Goal: Transaction & Acquisition: Purchase product/service

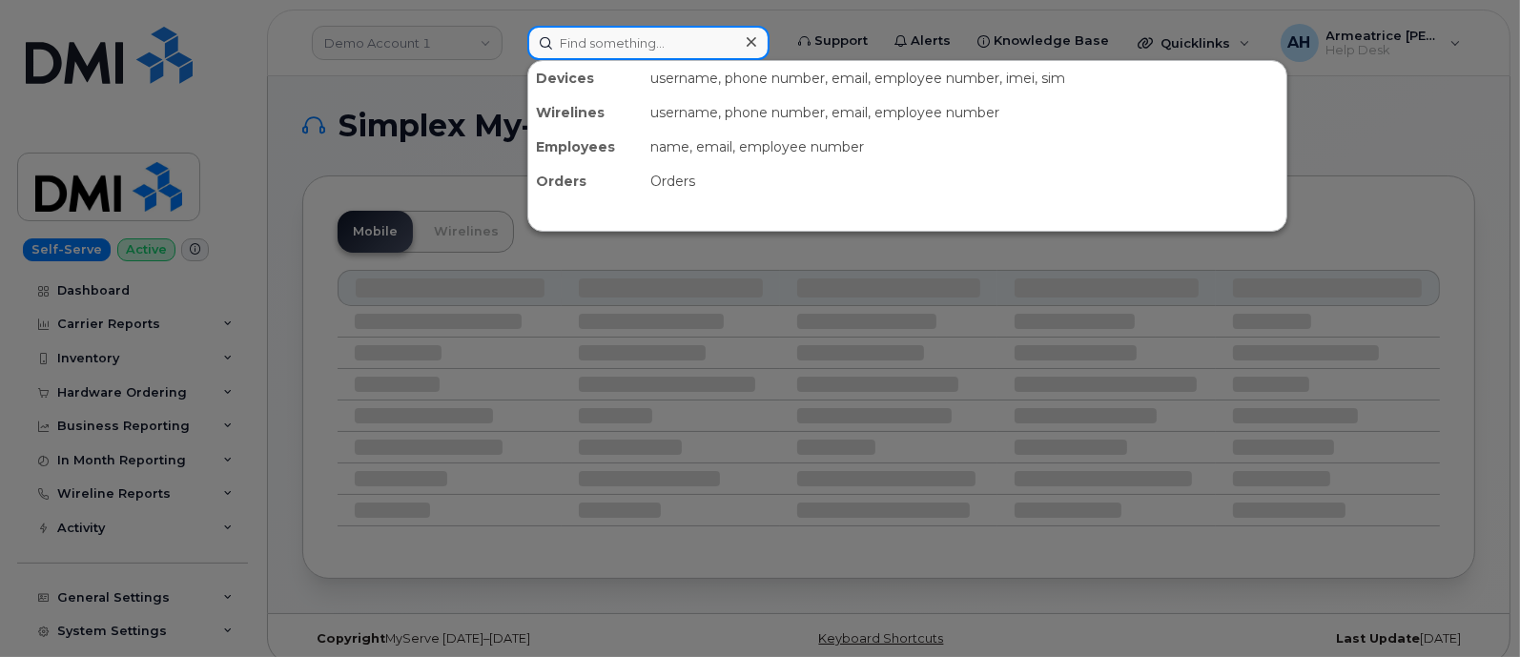
click at [578, 43] on input at bounding box center [648, 43] width 242 height 34
paste input "[PERSON_NAME]"
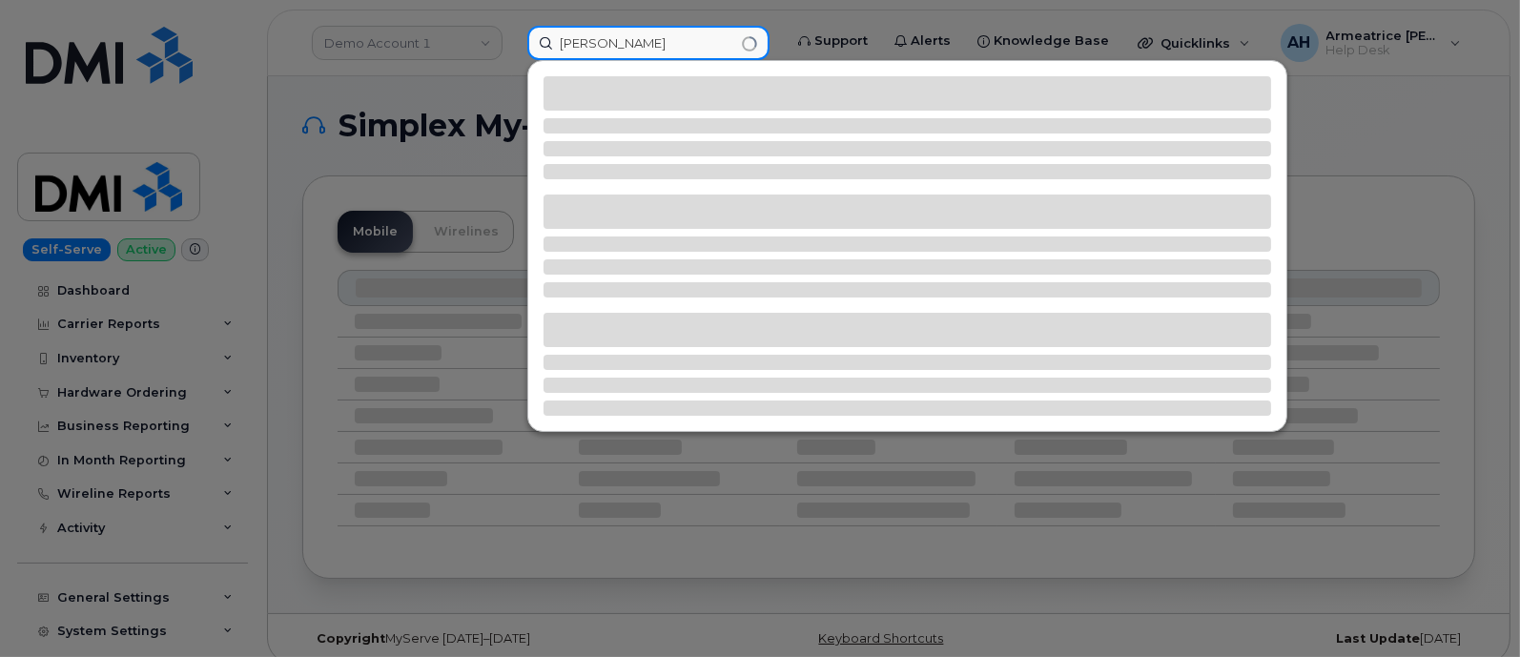
type input "[PERSON_NAME]"
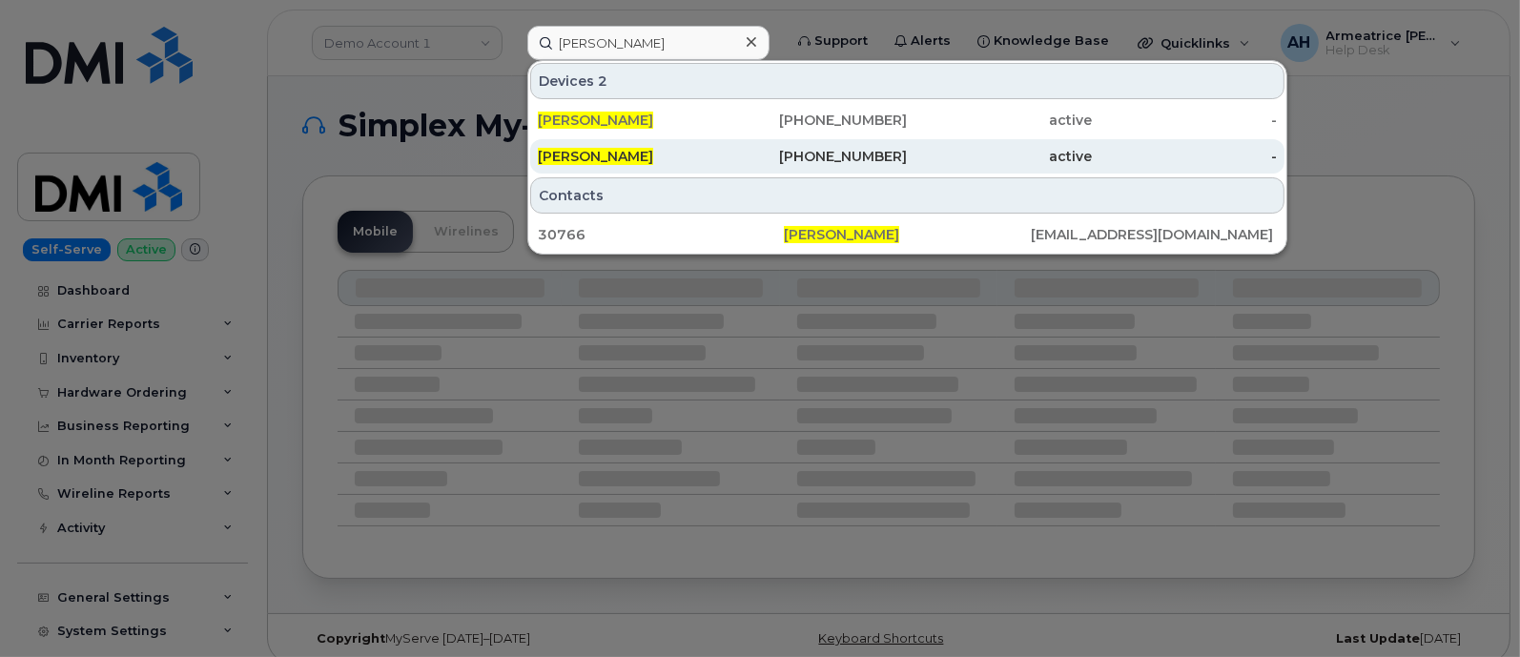
click at [797, 150] on div "724-331-1123" at bounding box center [815, 156] width 185 height 19
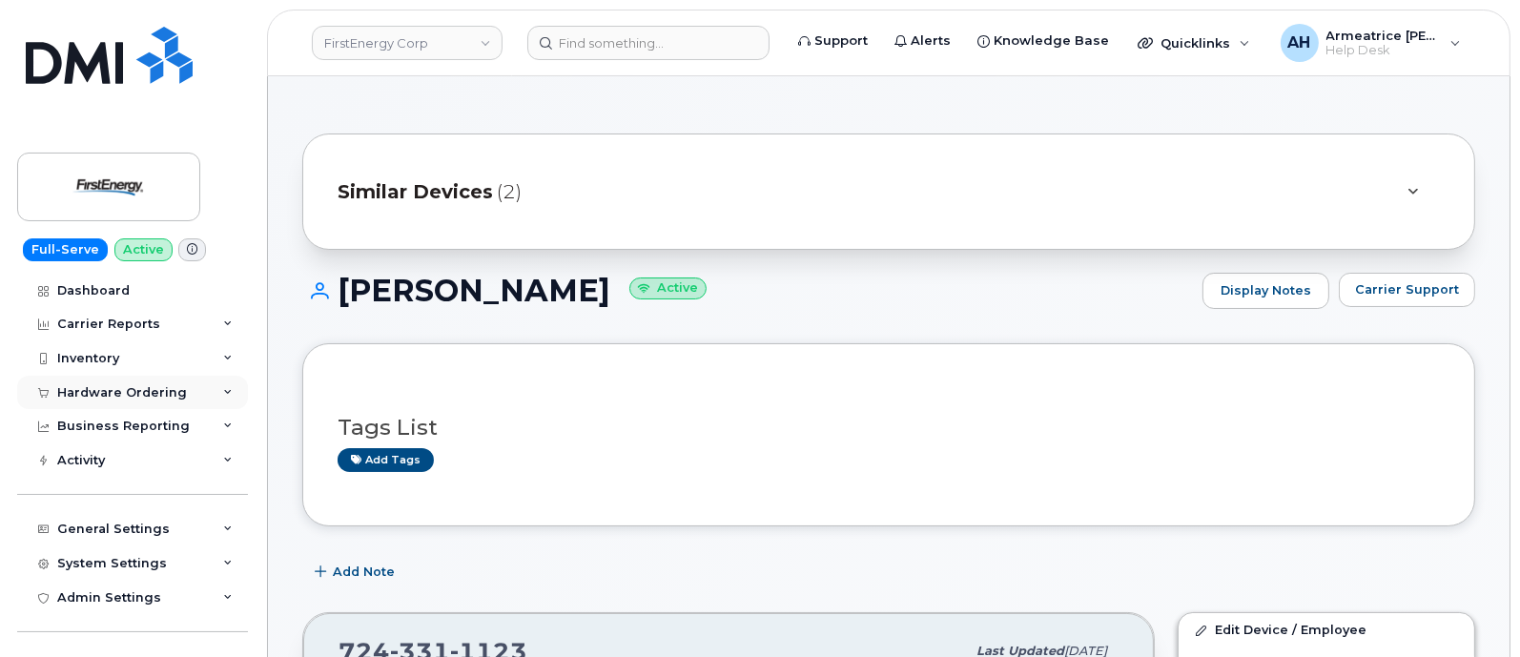
click at [147, 385] on div "Hardware Ordering" at bounding box center [122, 392] width 130 height 15
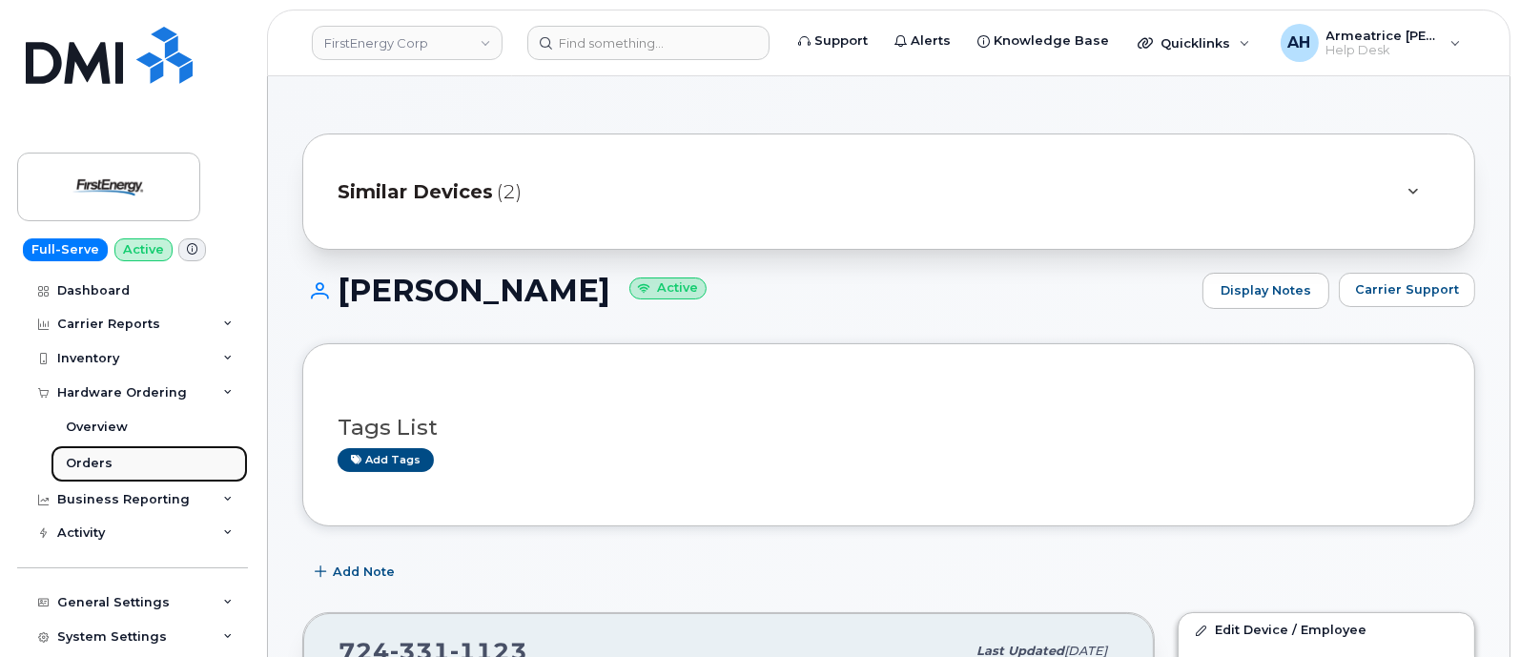
click at [127, 459] on link "Orders" at bounding box center [149, 463] width 197 height 36
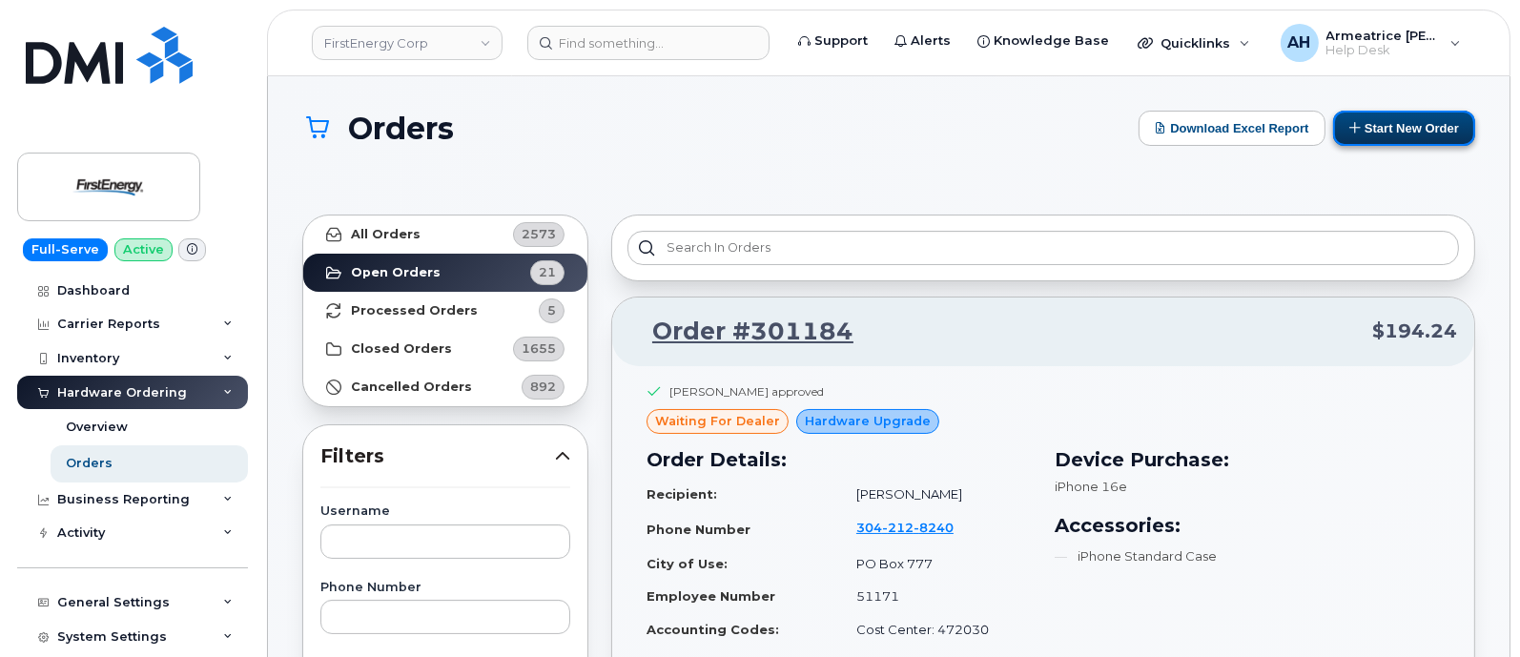
click at [1360, 124] on button "Start New Order" at bounding box center [1404, 128] width 142 height 35
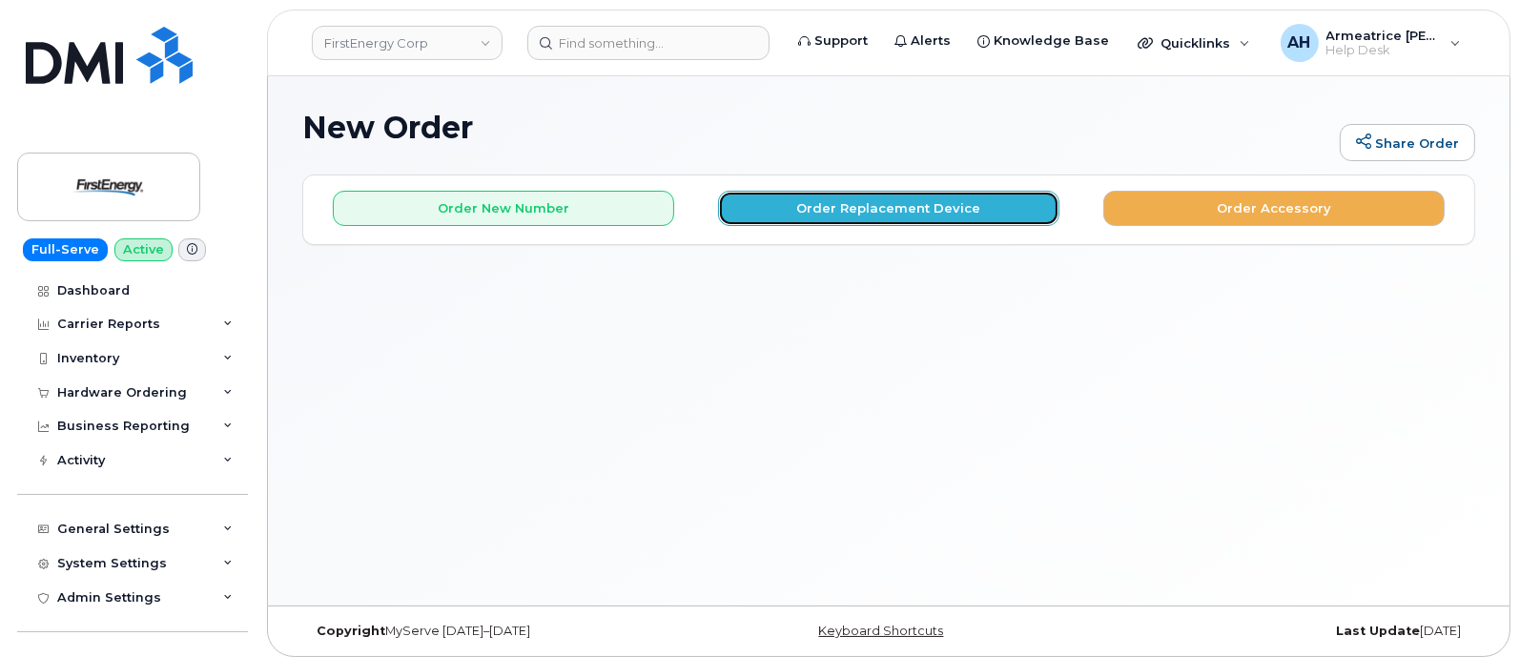
click at [840, 210] on button "Order Replacement Device" at bounding box center [888, 208] width 341 height 35
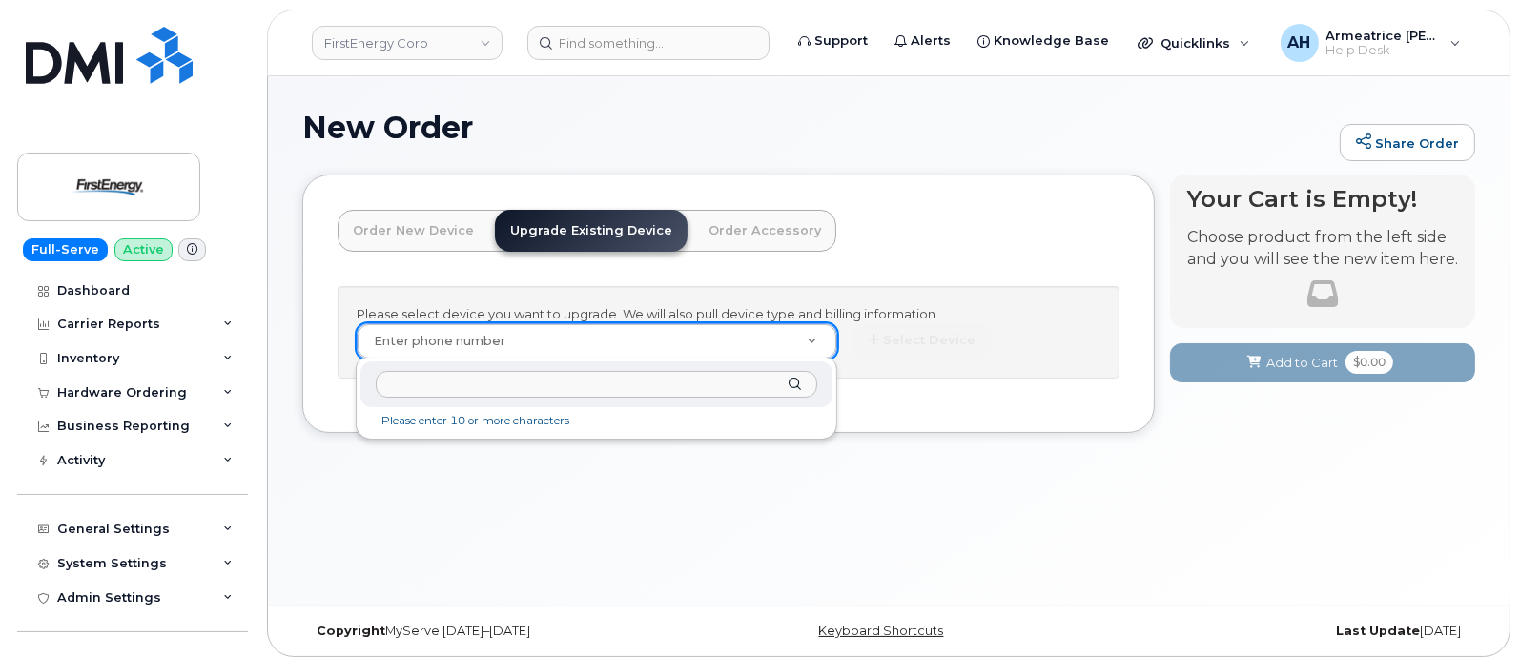
click at [496, 378] on input "text" at bounding box center [597, 385] width 442 height 28
paste input "724-331-1123"
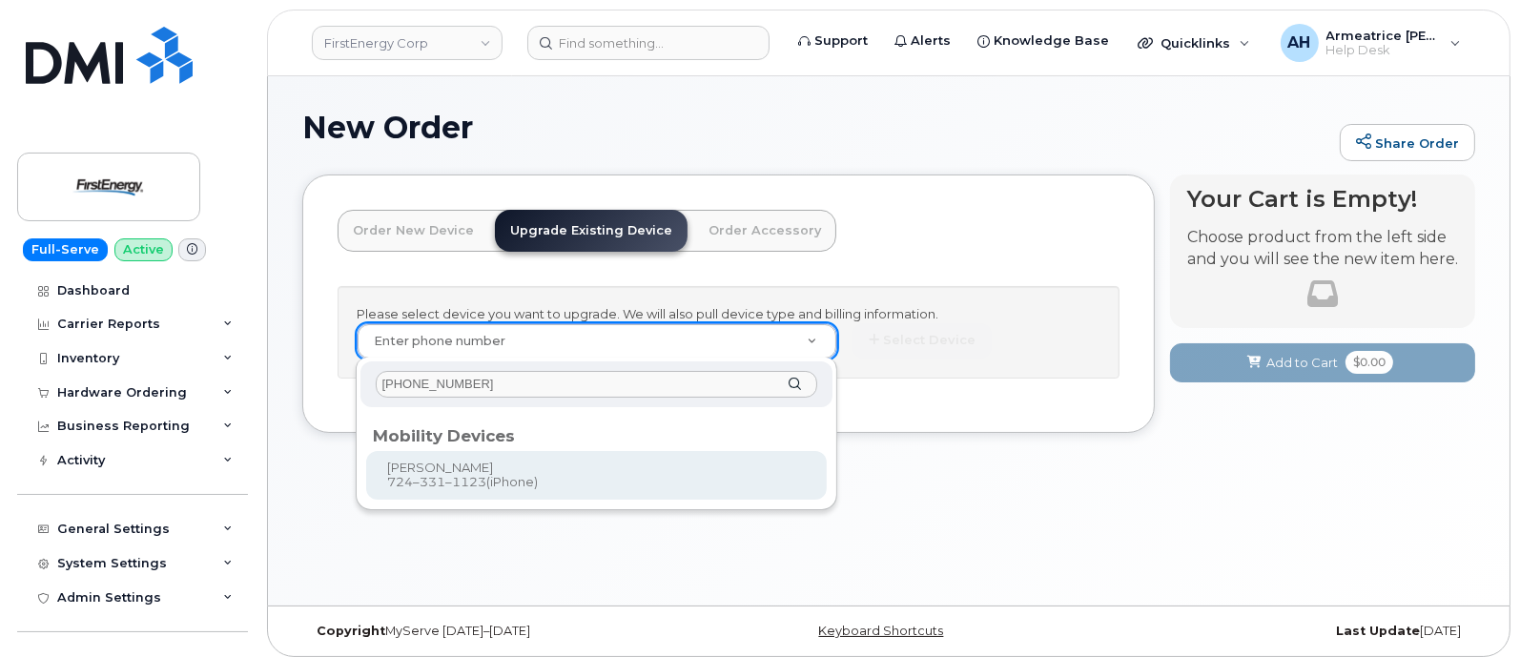
type input "724-331-1123"
type input "830492"
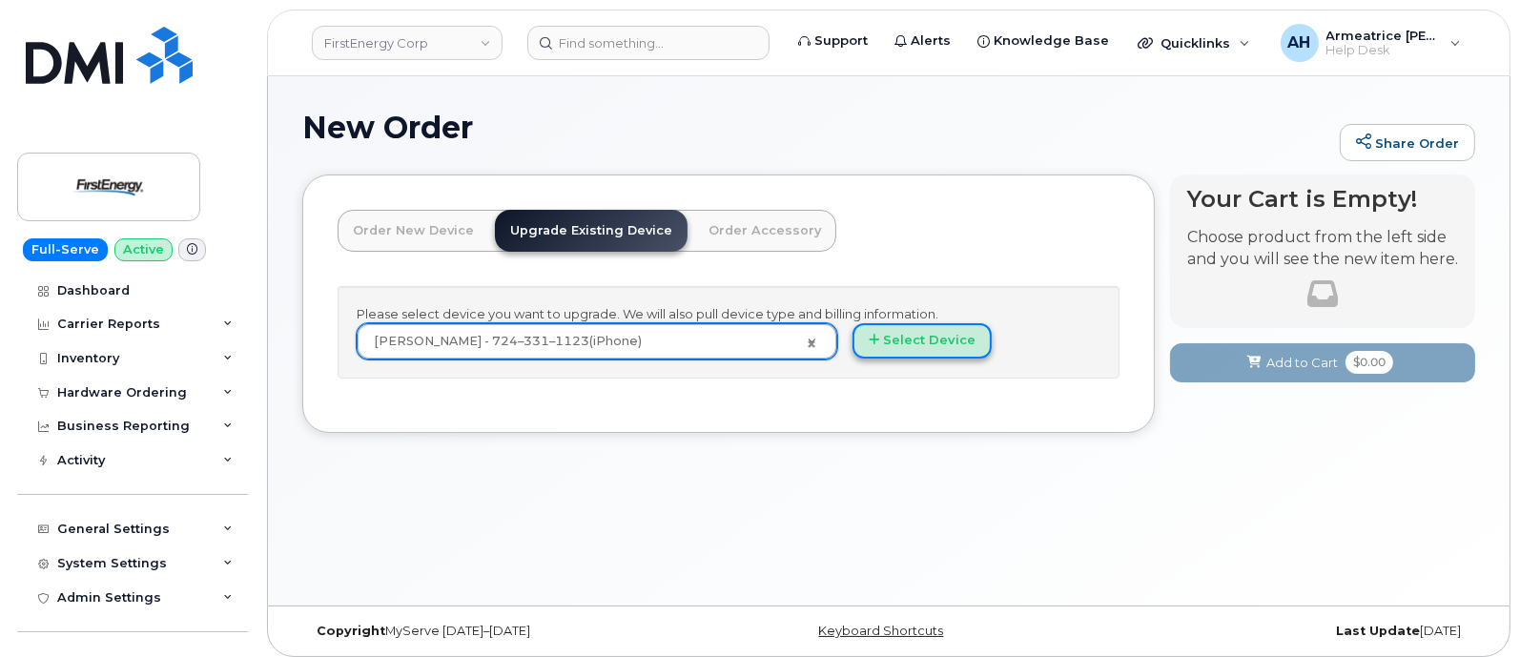
click at [906, 331] on button "Select Device" at bounding box center [922, 340] width 139 height 35
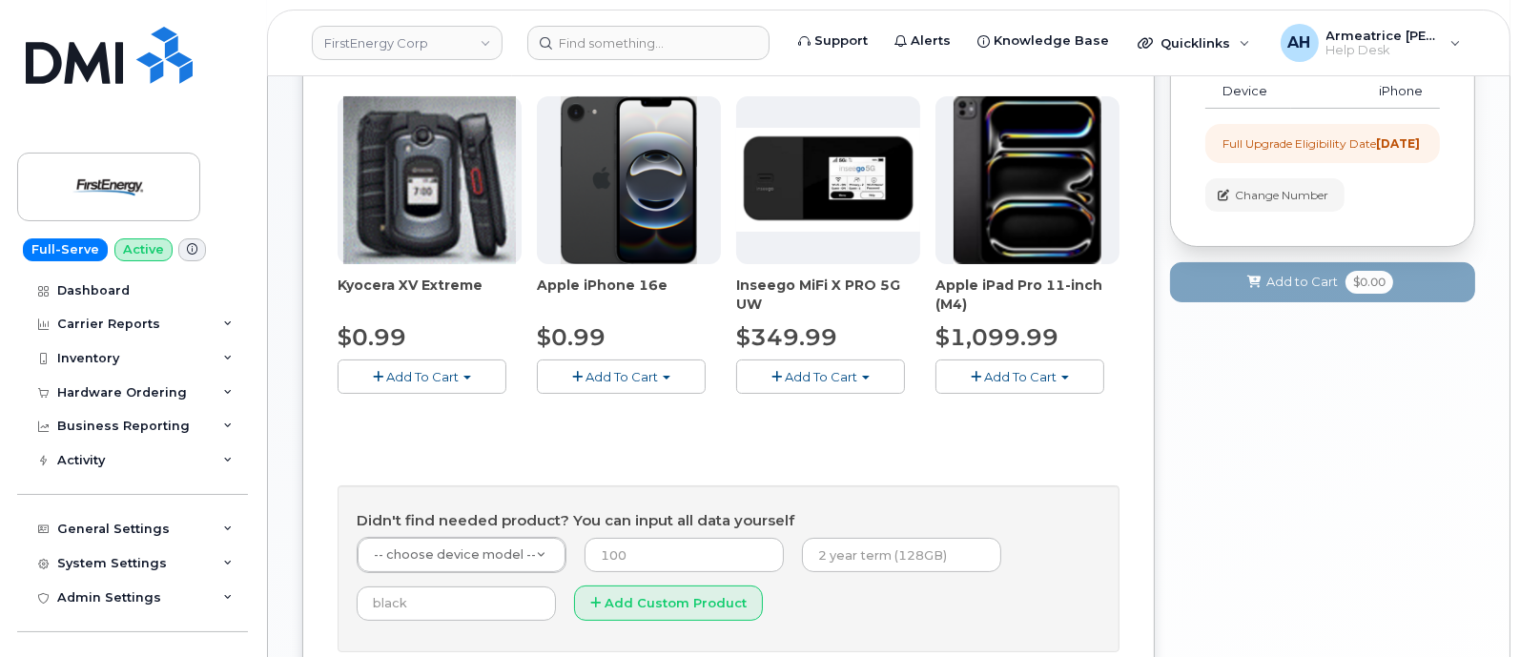
scroll to position [237, 0]
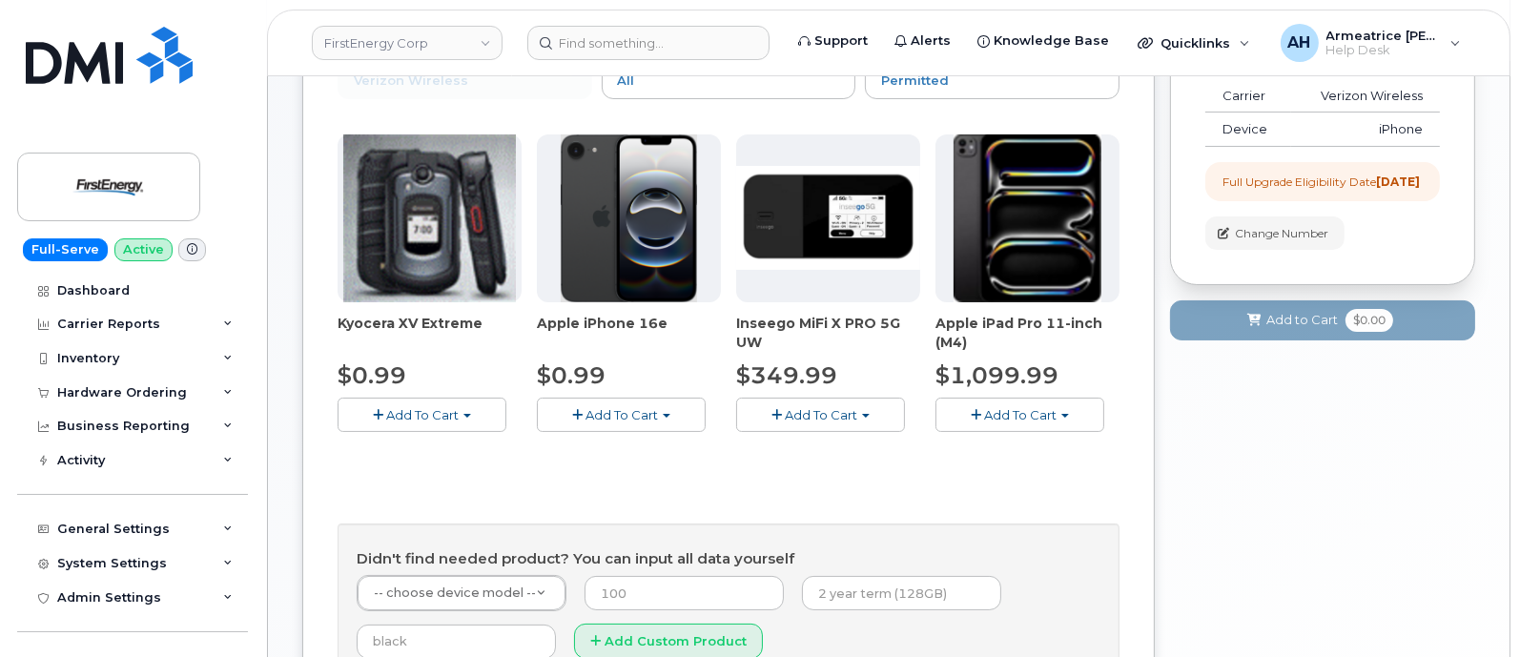
click at [606, 253] on img at bounding box center [629, 218] width 137 height 168
click at [641, 410] on span "Add To Cart" at bounding box center [622, 414] width 72 height 15
click at [660, 456] on link "$0.99 - 2 Year Upgrade" at bounding box center [634, 451] width 184 height 24
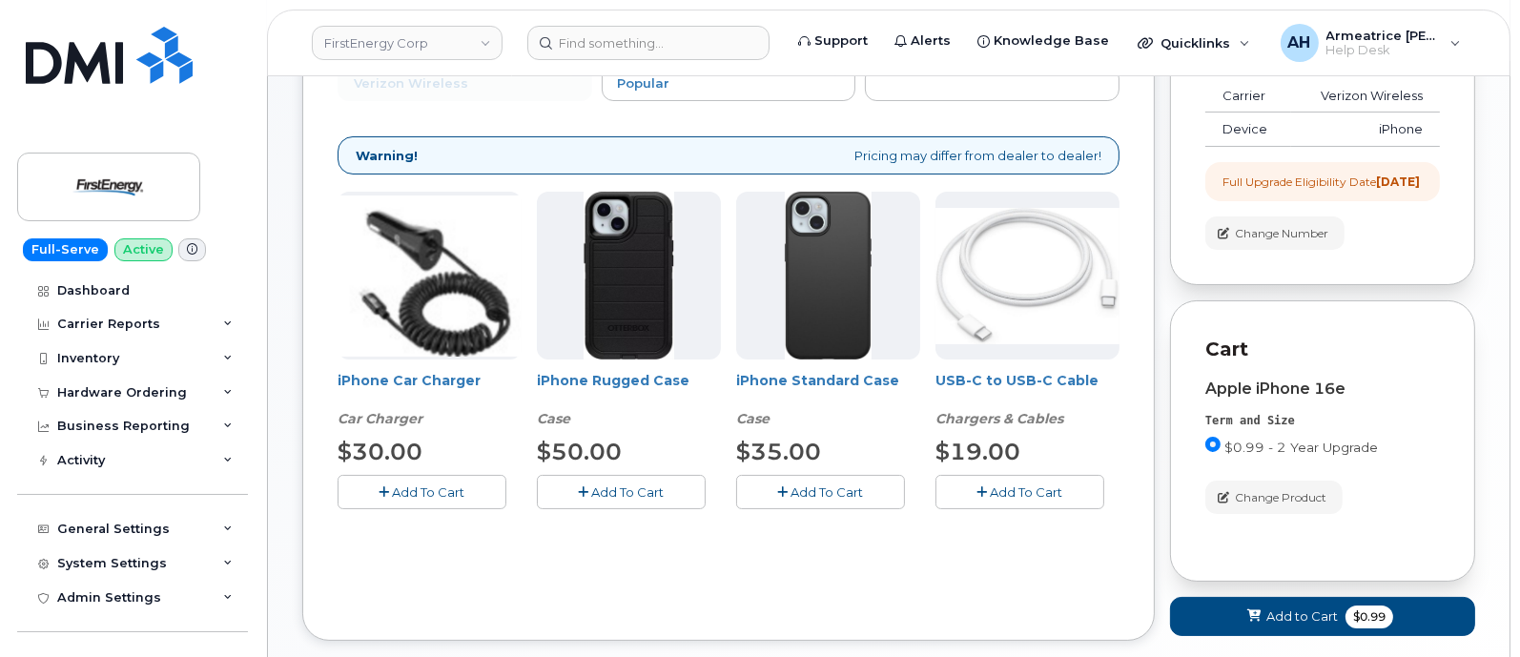
click at [1005, 485] on span "Add To Cart" at bounding box center [1027, 491] width 72 height 15
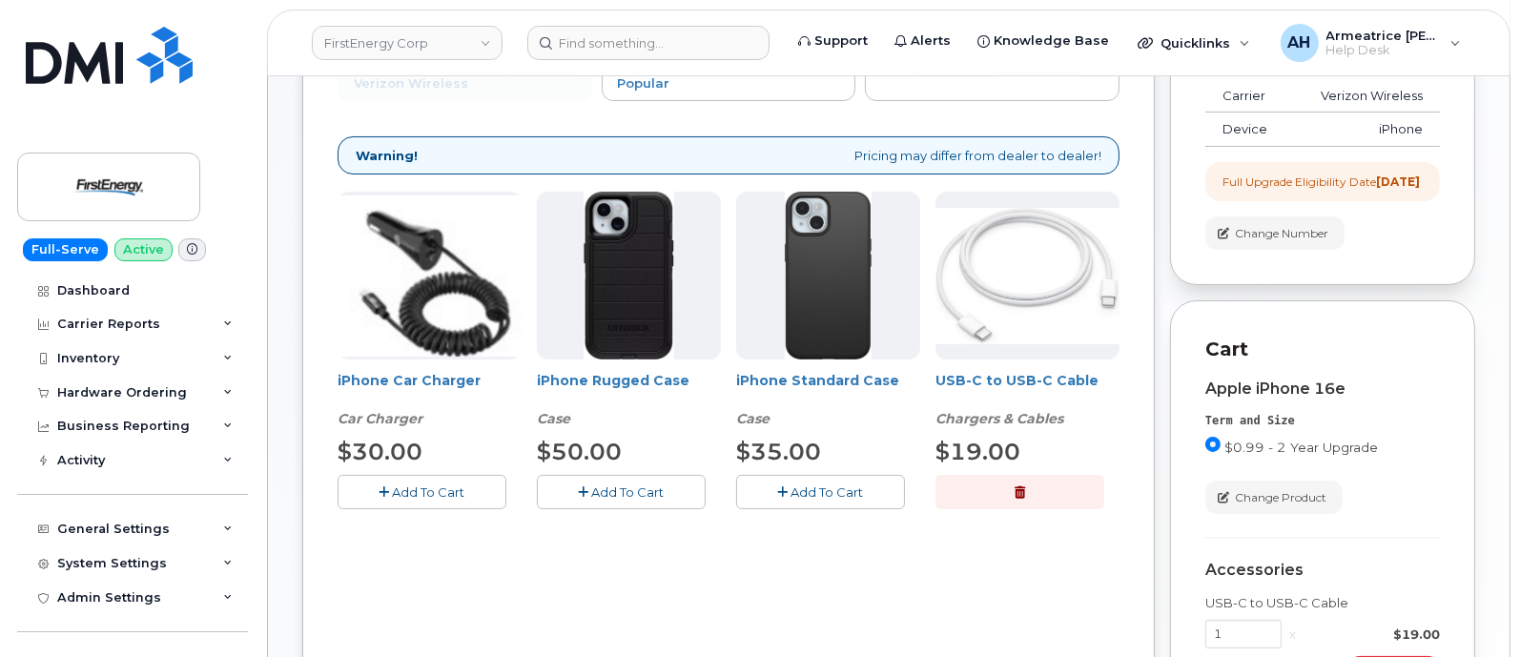
click at [429, 490] on span "Add To Cart" at bounding box center [429, 491] width 72 height 15
click at [796, 484] on span "Add To Cart" at bounding box center [828, 491] width 72 height 15
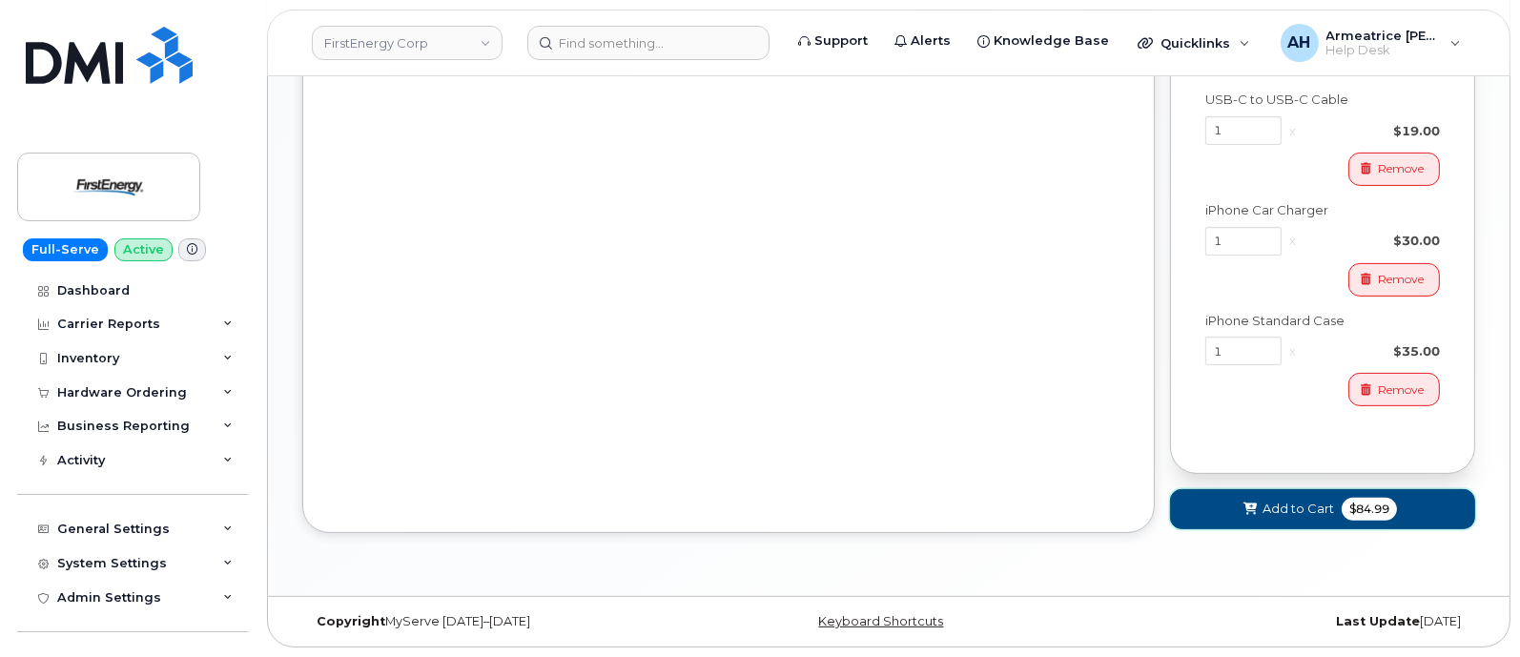
click at [1321, 504] on span "Add to Cart" at bounding box center [1299, 509] width 72 height 18
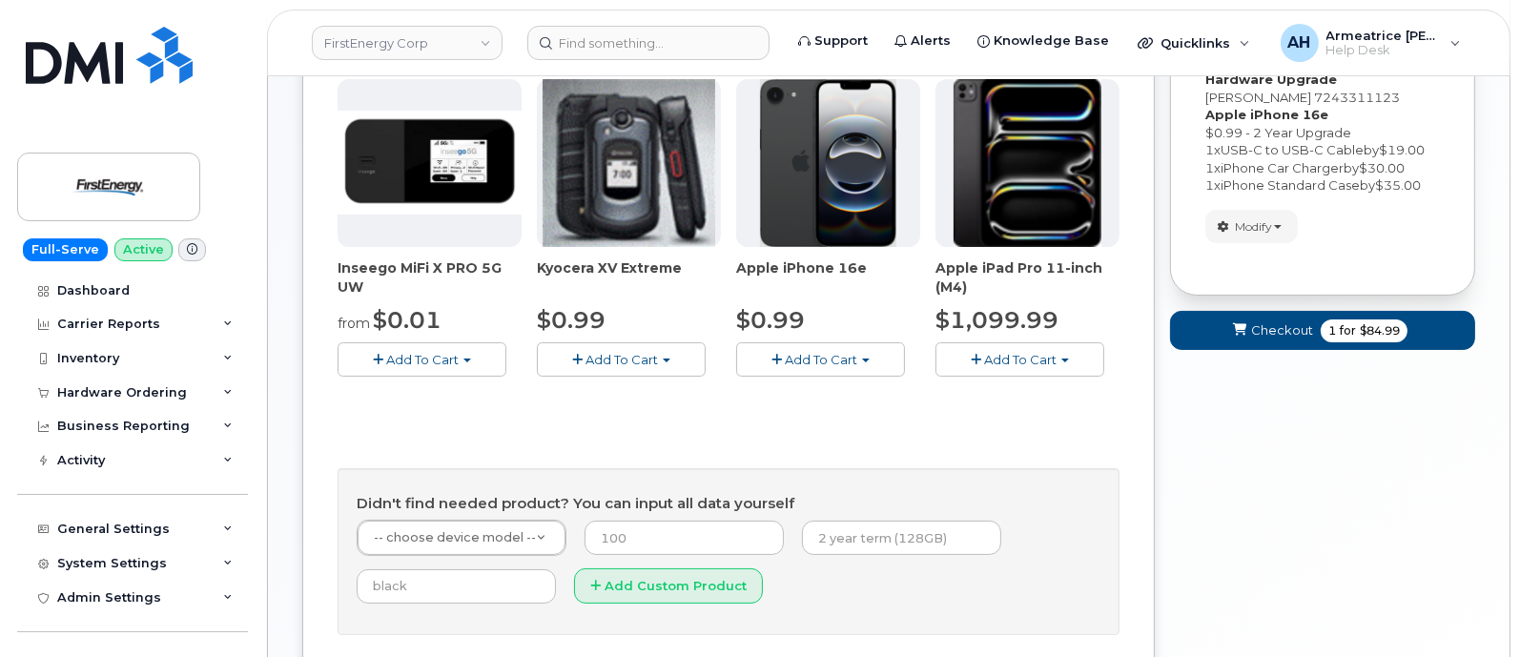
scroll to position [358, 0]
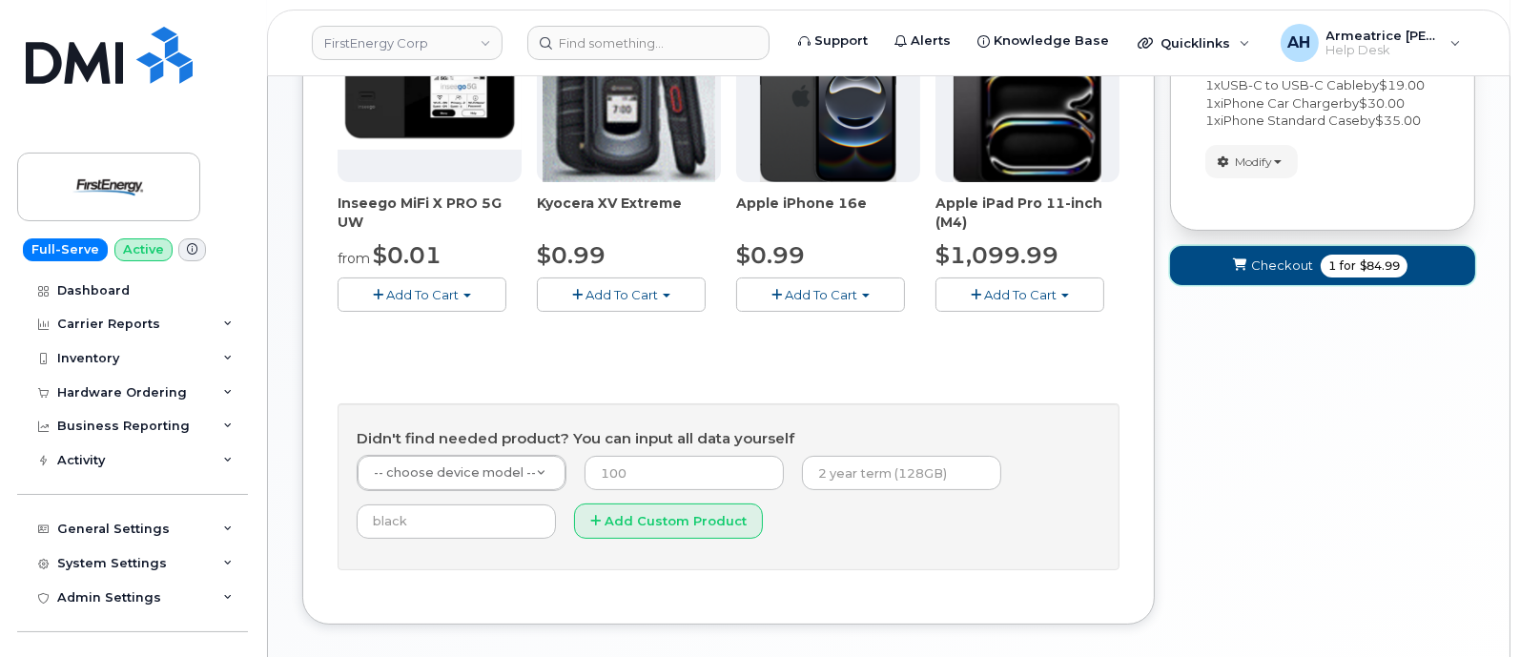
click at [1270, 265] on span "Checkout" at bounding box center [1282, 266] width 62 height 18
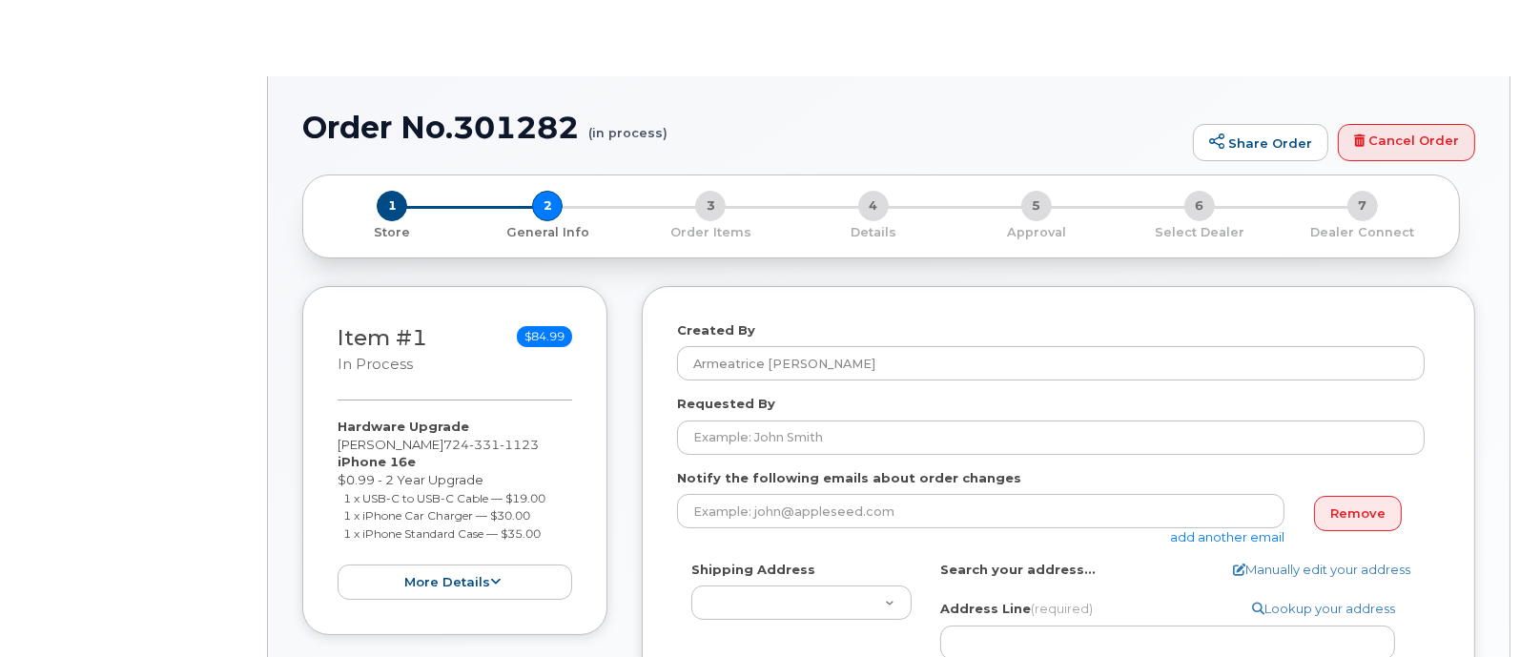
select select
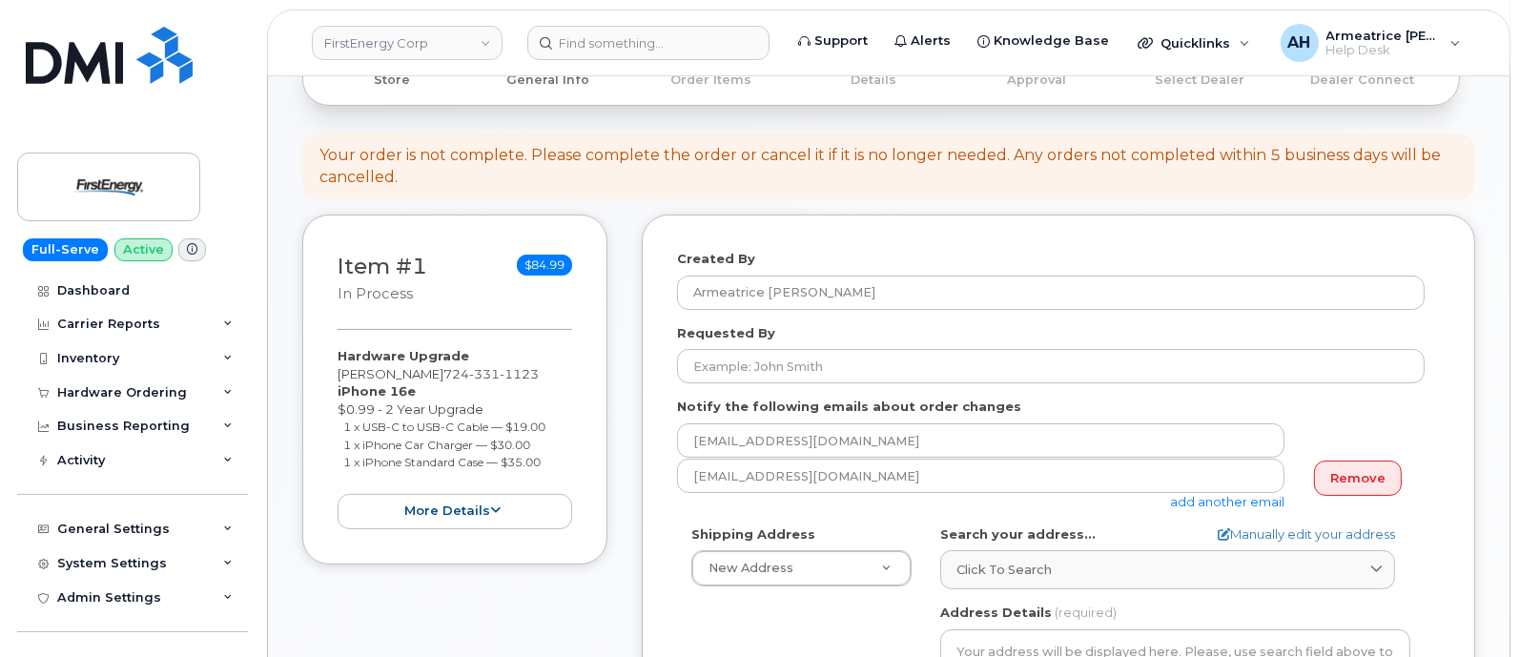
scroll to position [237, 0]
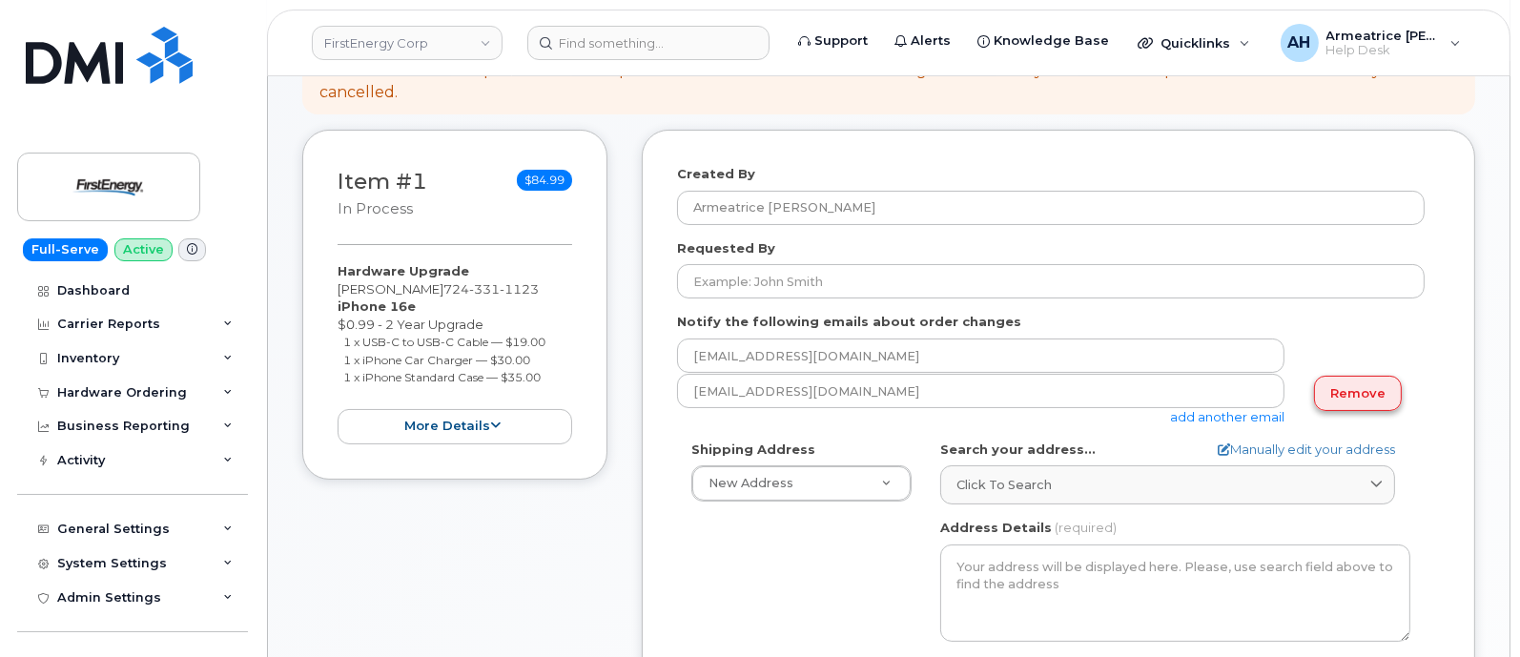
click at [1370, 391] on link "Remove" at bounding box center [1358, 393] width 88 height 35
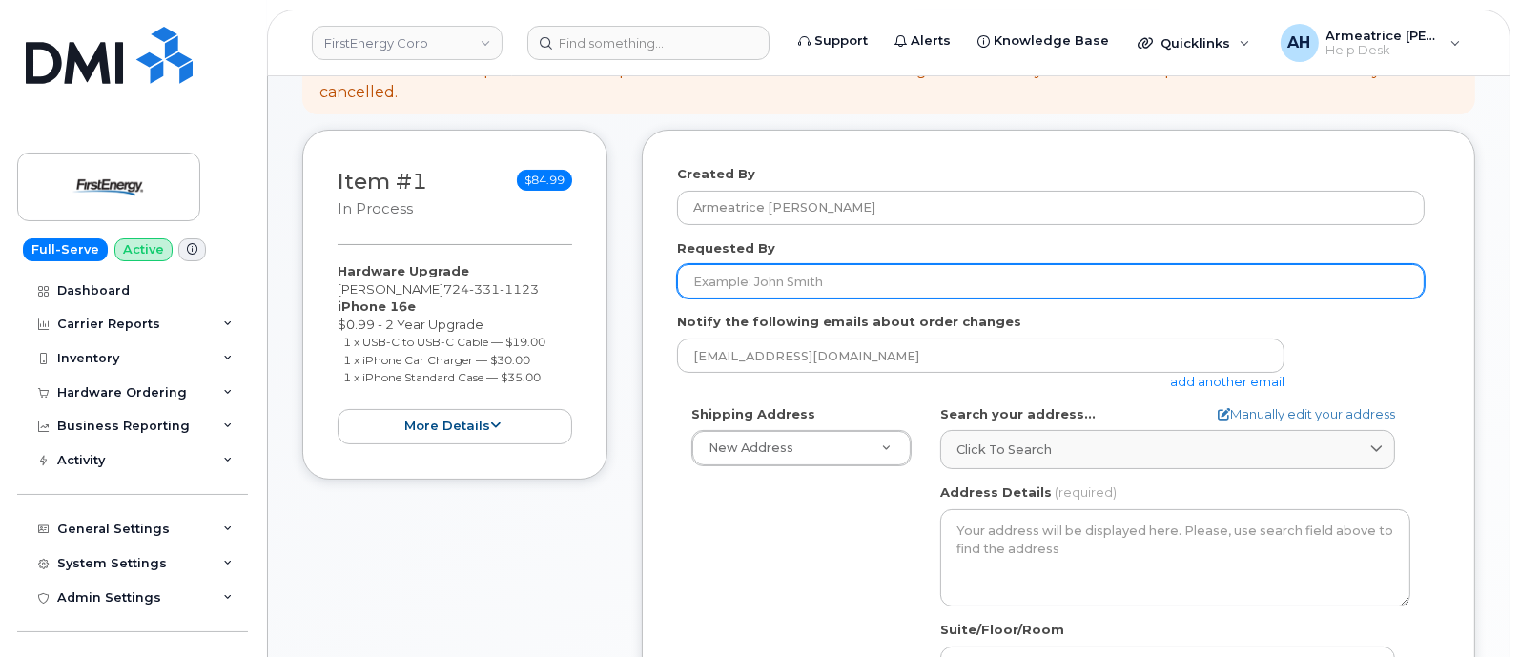
click at [728, 281] on input "Requested By" at bounding box center [1051, 281] width 748 height 34
click at [740, 280] on input "Requested By" at bounding box center [1051, 281] width 748 height 34
paste input "[PERSON_NAME]"
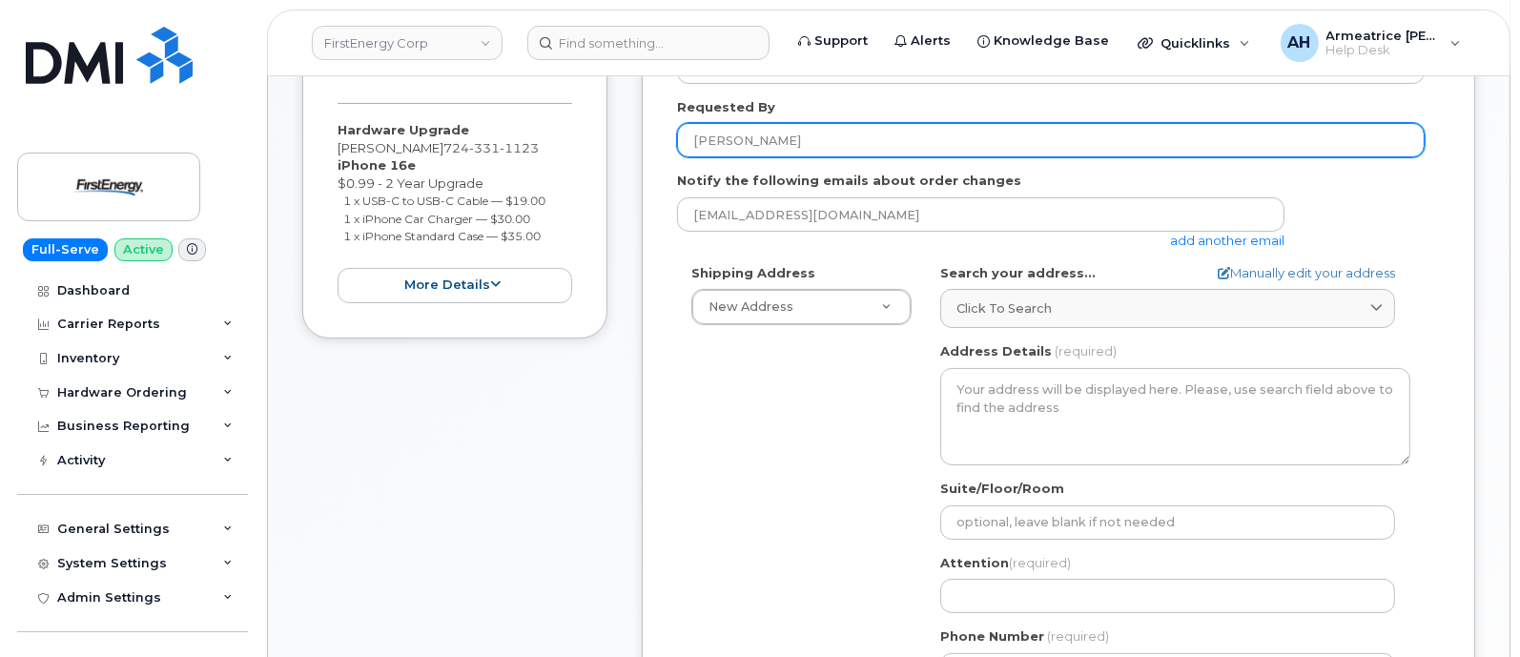
scroll to position [476, 0]
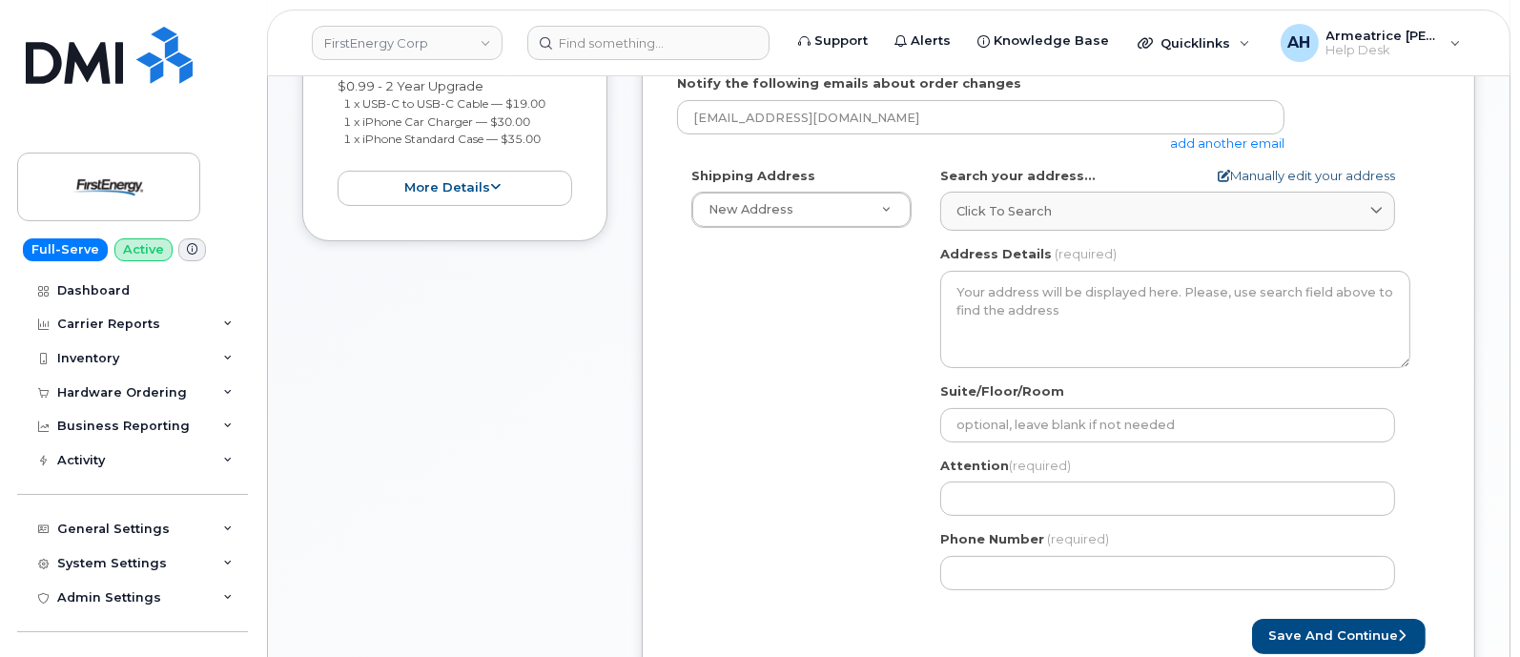
type input "[PERSON_NAME]"
click at [1264, 178] on link "Manually edit your address" at bounding box center [1306, 176] width 177 height 18
select select
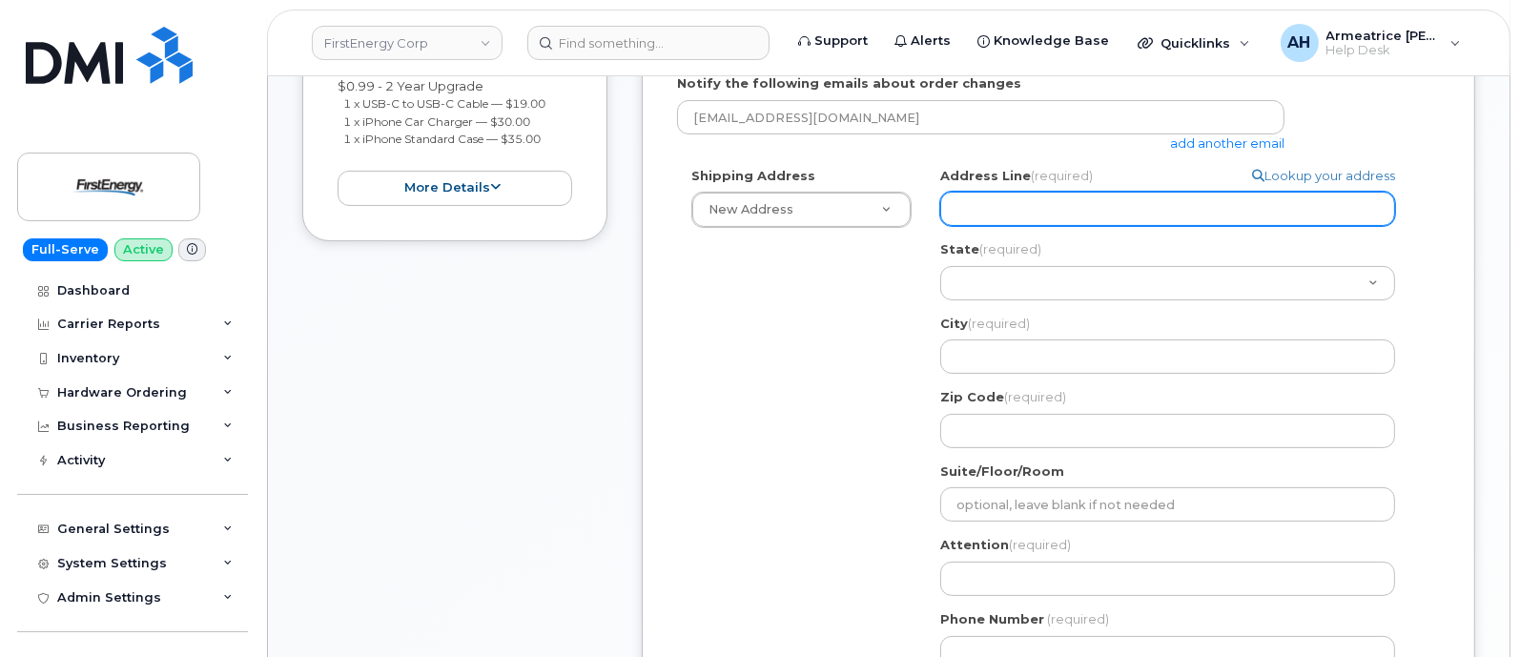
click at [1006, 202] on input "Address Line (required)" at bounding box center [1167, 209] width 455 height 34
select select
type input "8"
select select
type input "80"
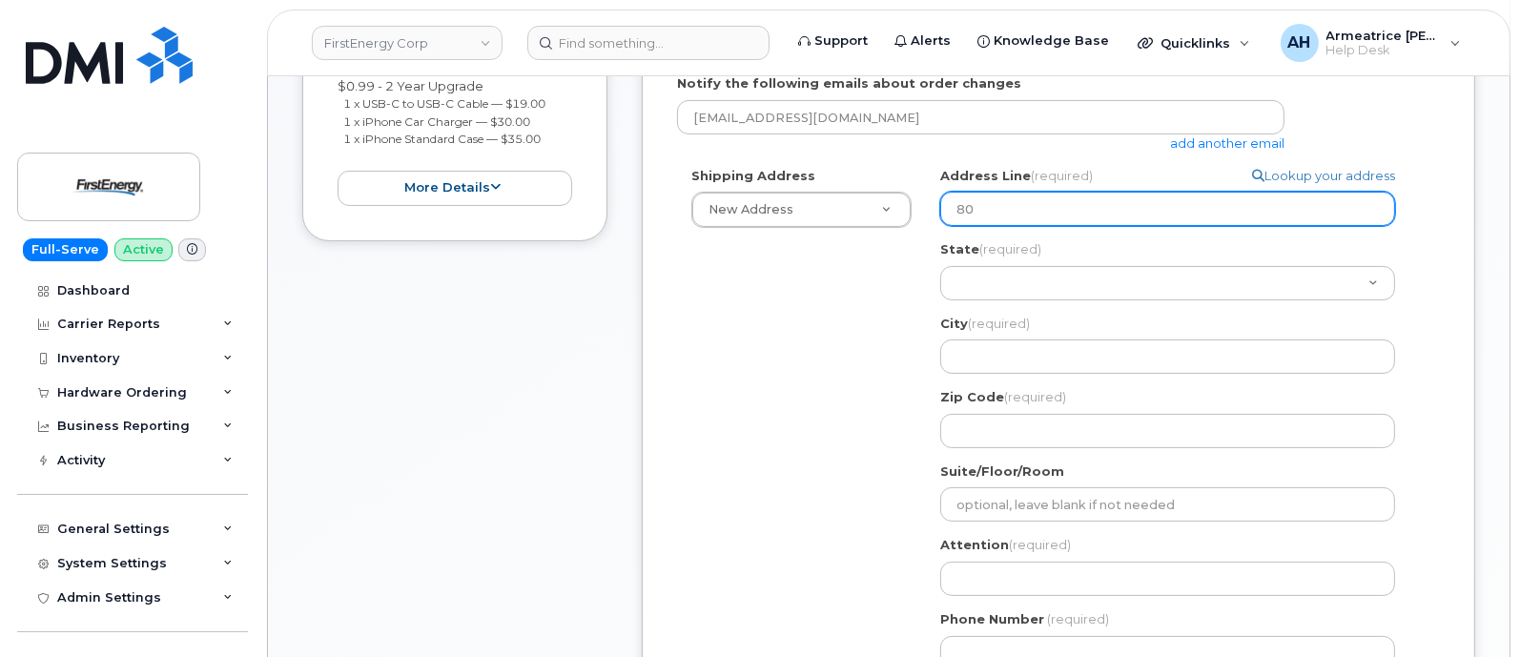
select select
type input "800"
select select
type input "800 C"
select select
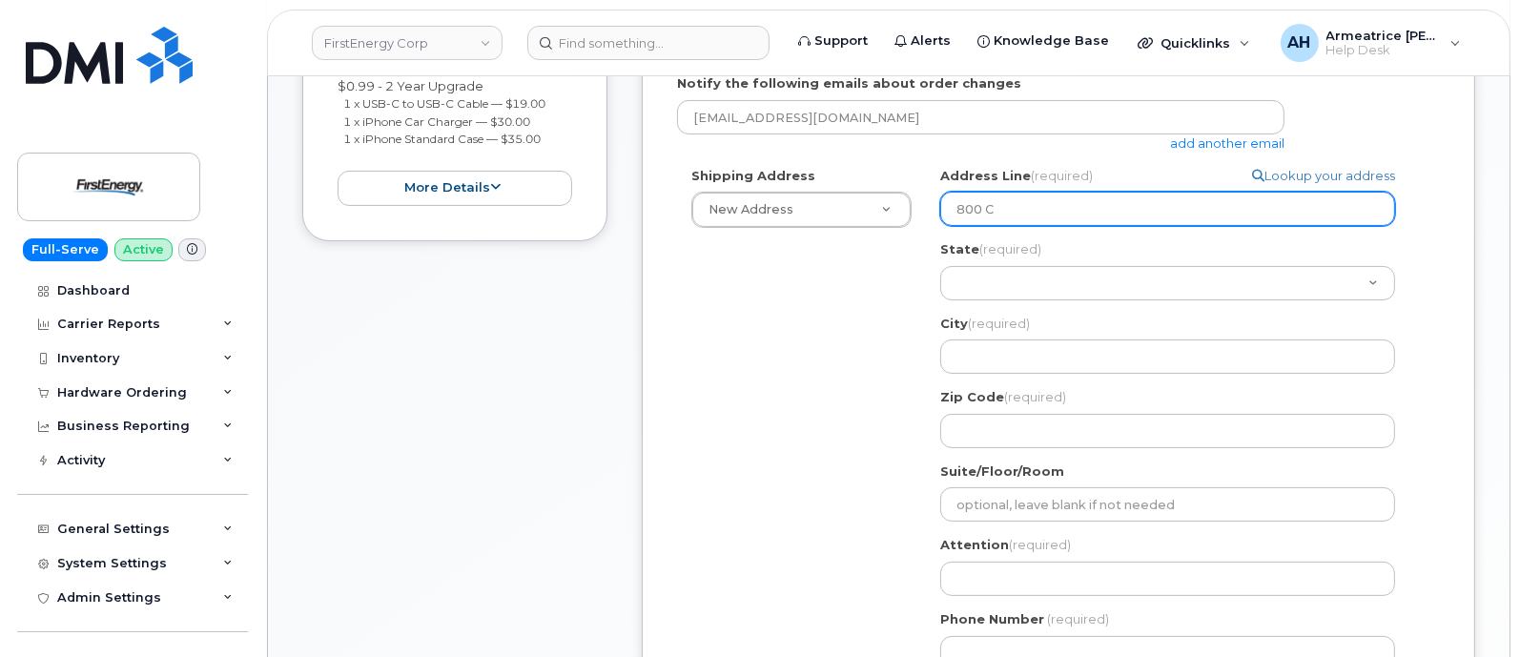
type input "800 Ca"
select select
type input "800 Cab"
select select
type input "800 Cabi"
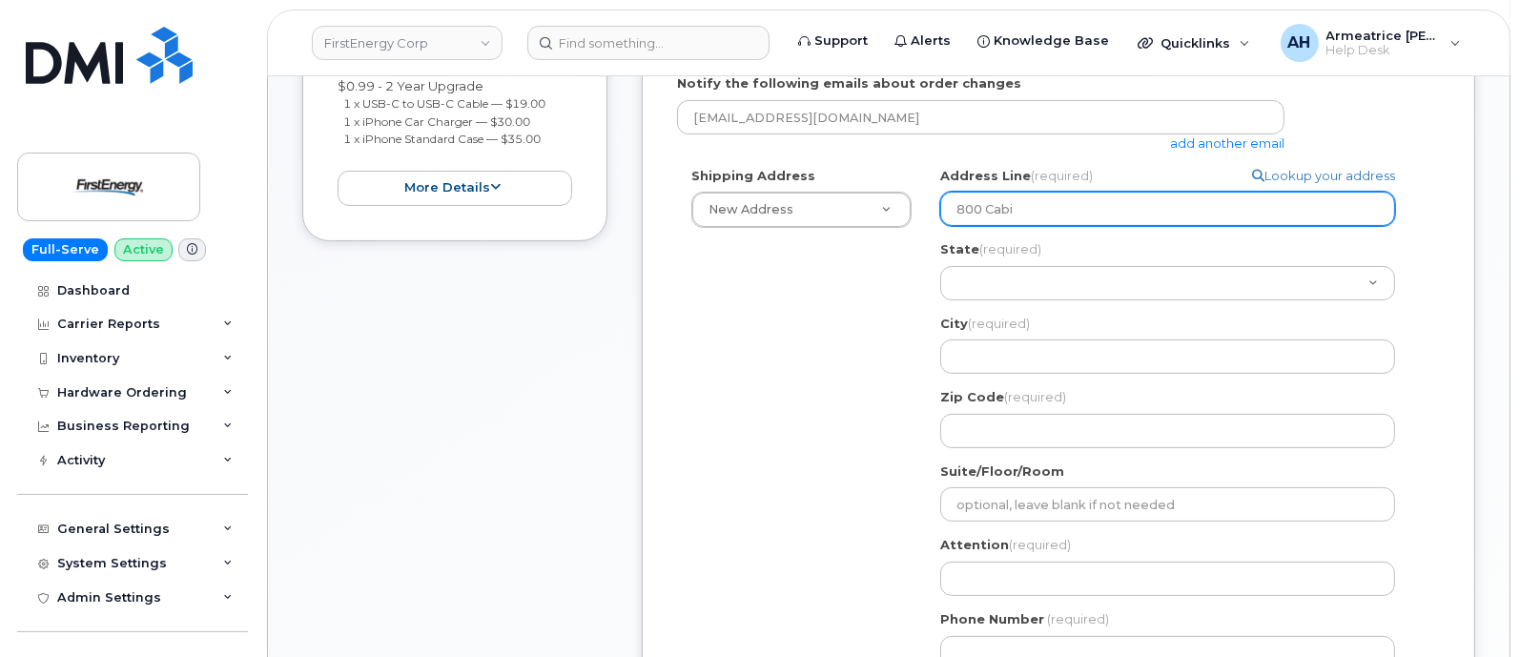
select select
type input "800 Cabin"
select select
type input "800 Cabin H"
select select
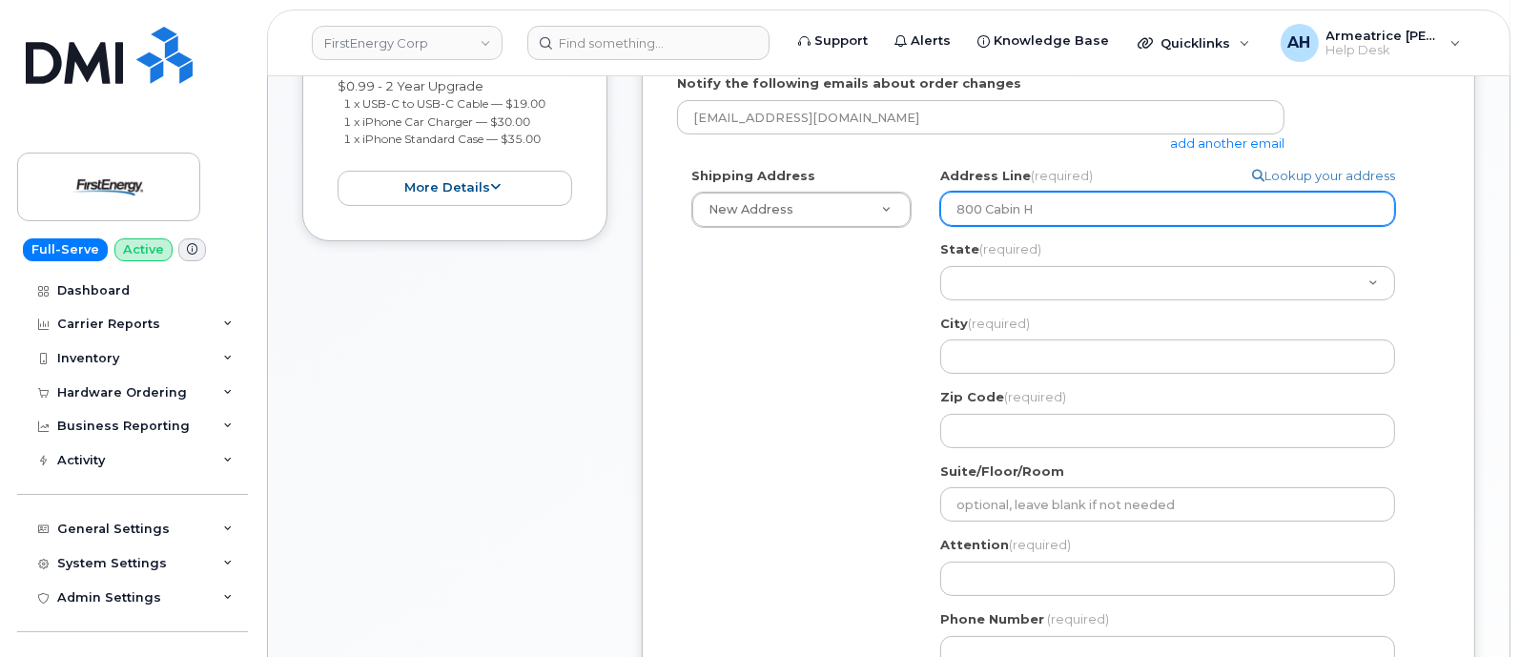
type input "800 Cabin Hi"
select select
type input "800 Cabin Hil"
select select
type input "800 Cabin Hill"
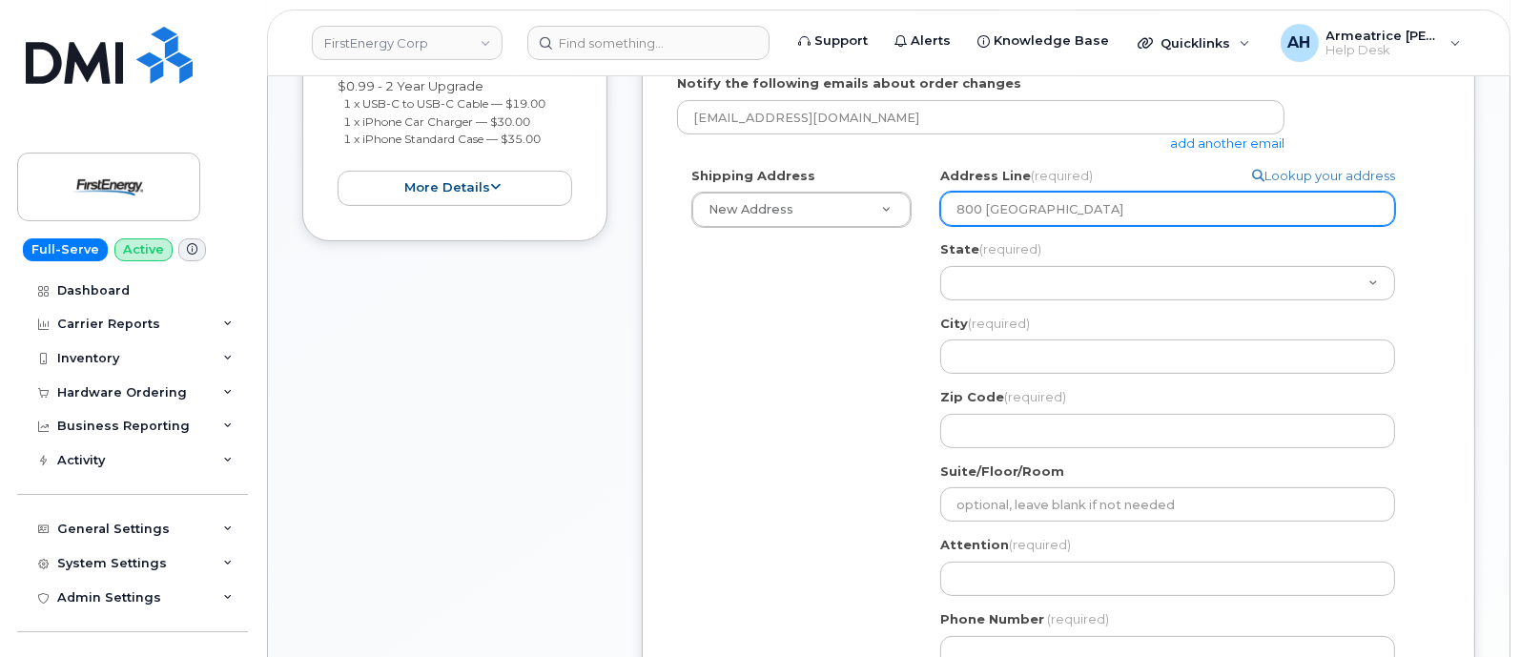
select select
type input "800 Cabin Hill D"
select select
type input "800 Cabin Hill Dr"
select select
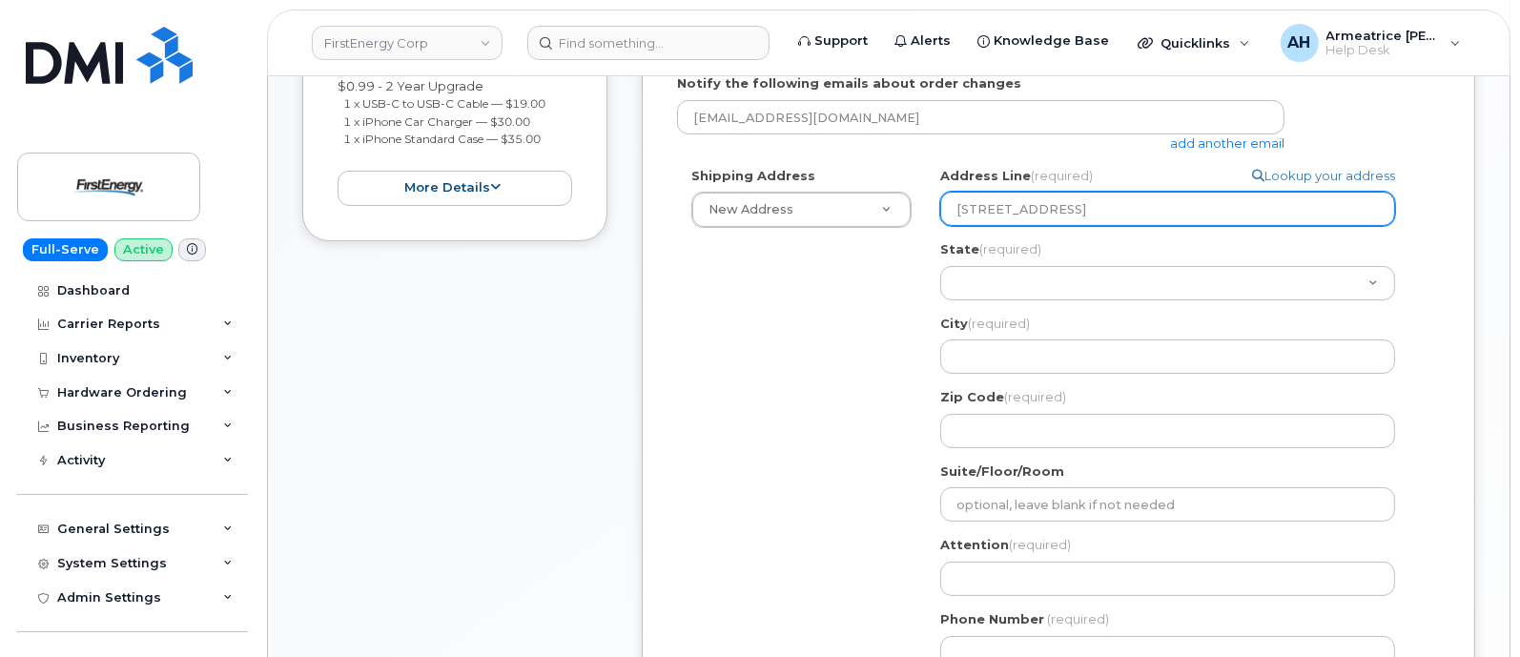
type input "800 Cabin Hill Dri"
select select
type input "800 Cabin Hill Driv"
select select
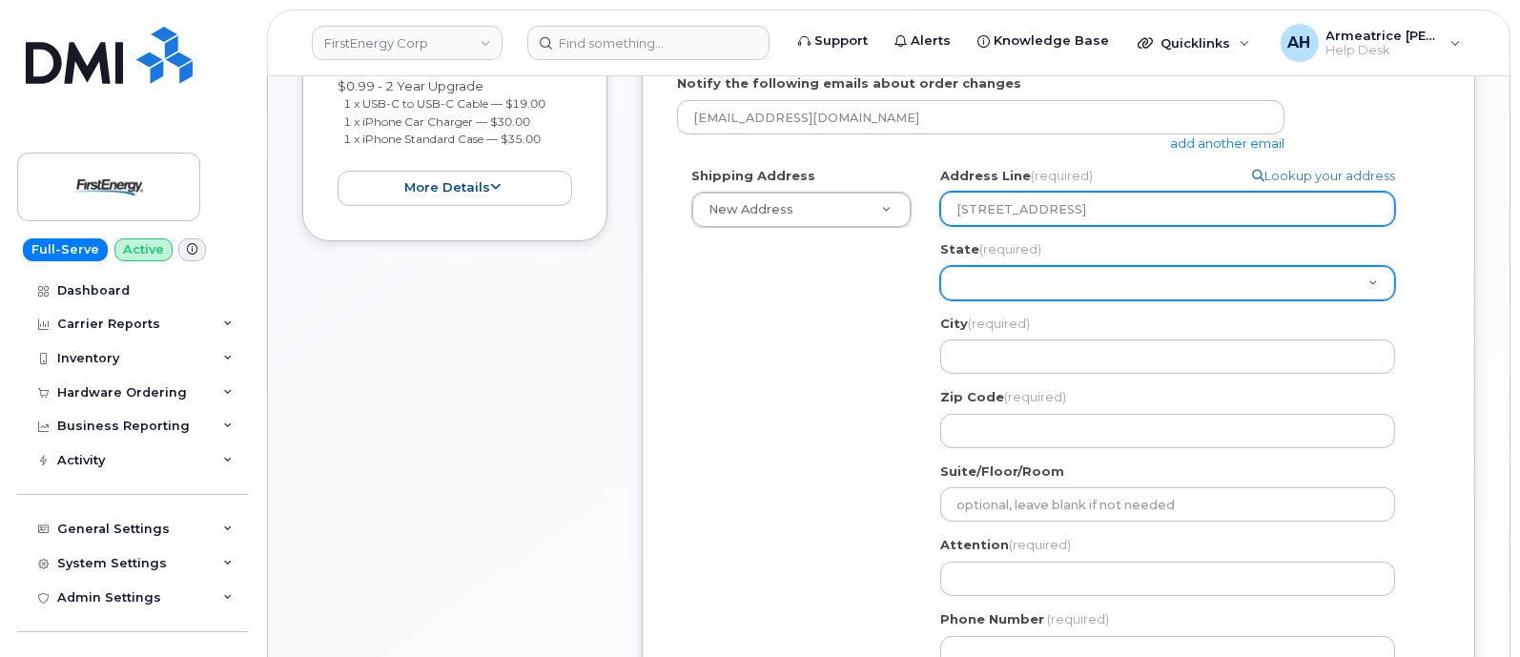
type input "800 Cabin Hill Drive"
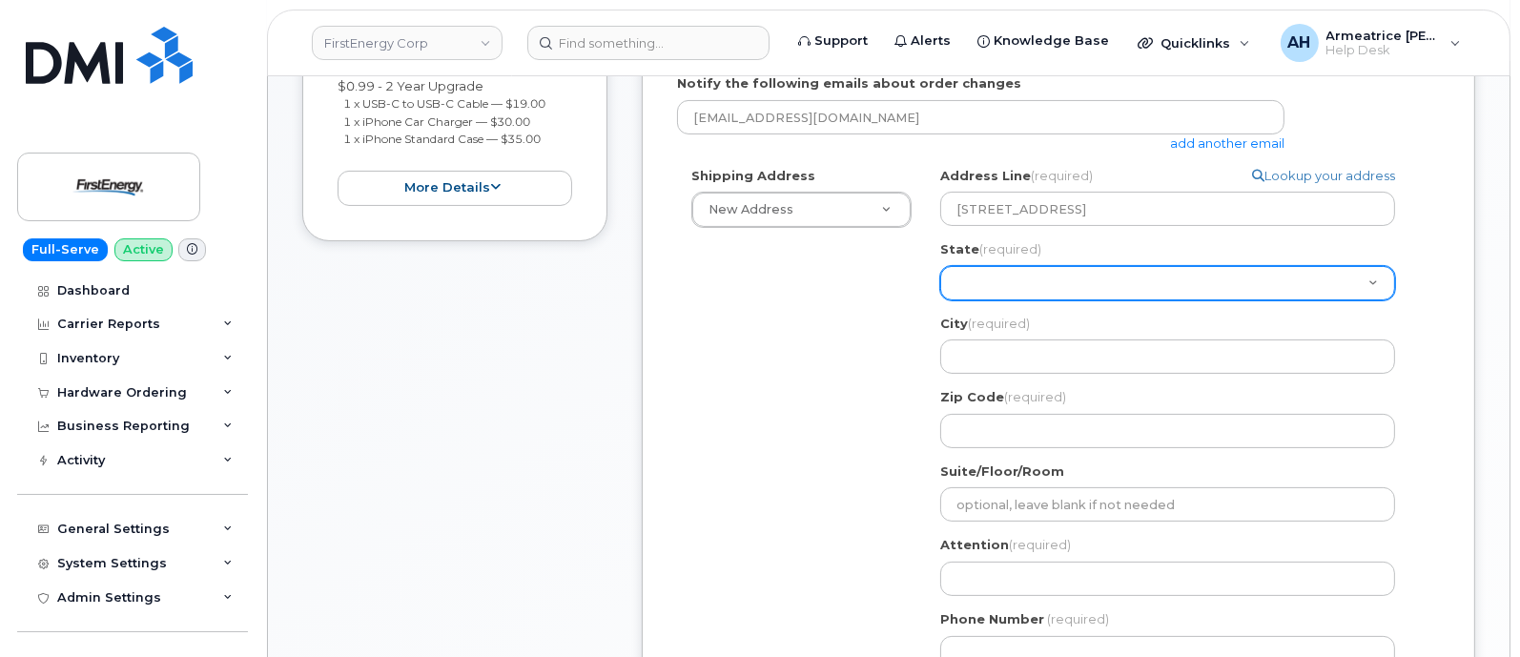
click at [1019, 276] on select "Alabama Alaska American Samoa Arizona Arkansas California Colorado Connecticut …" at bounding box center [1167, 283] width 455 height 34
select select "PA"
click at [940, 266] on select "Alabama Alaska American Samoa Arizona Arkansas California Colorado Connecticut …" at bounding box center [1167, 283] width 455 height 34
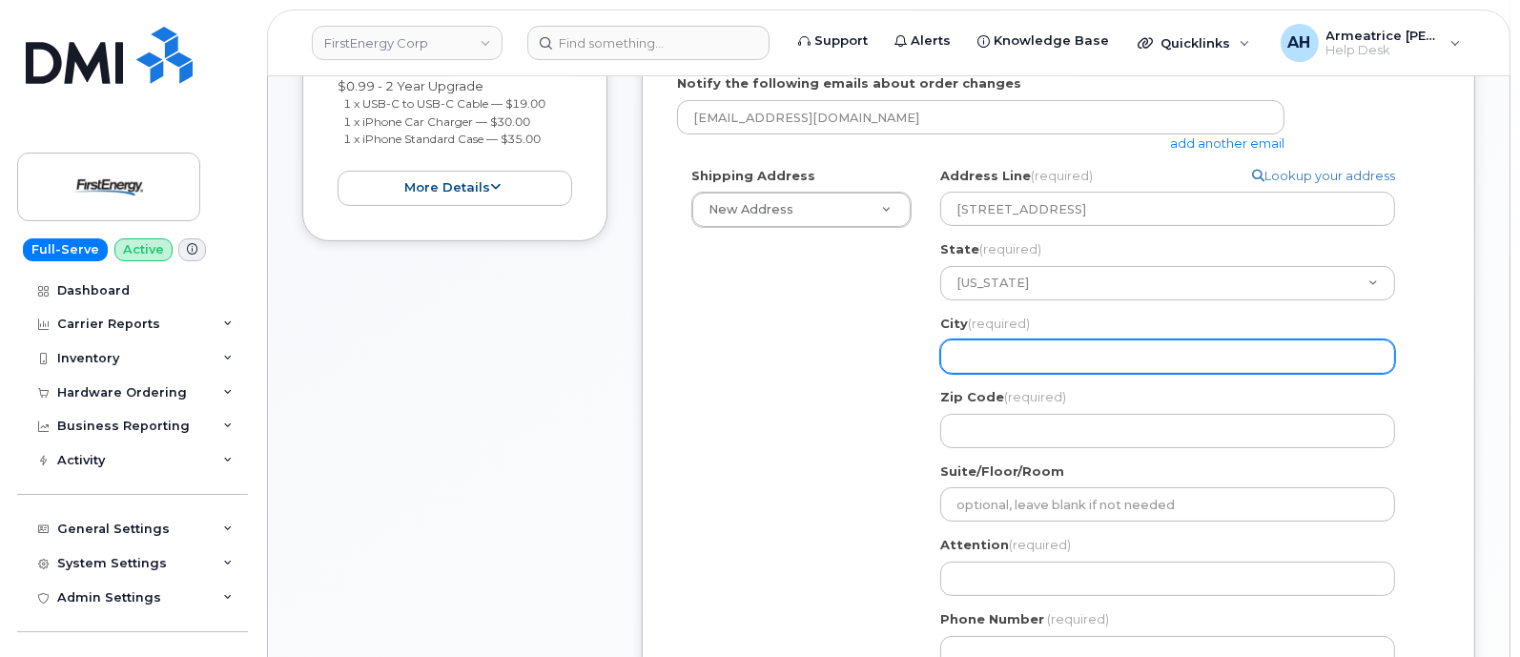
select select
type input "G"
select select
type input "Gr"
select select
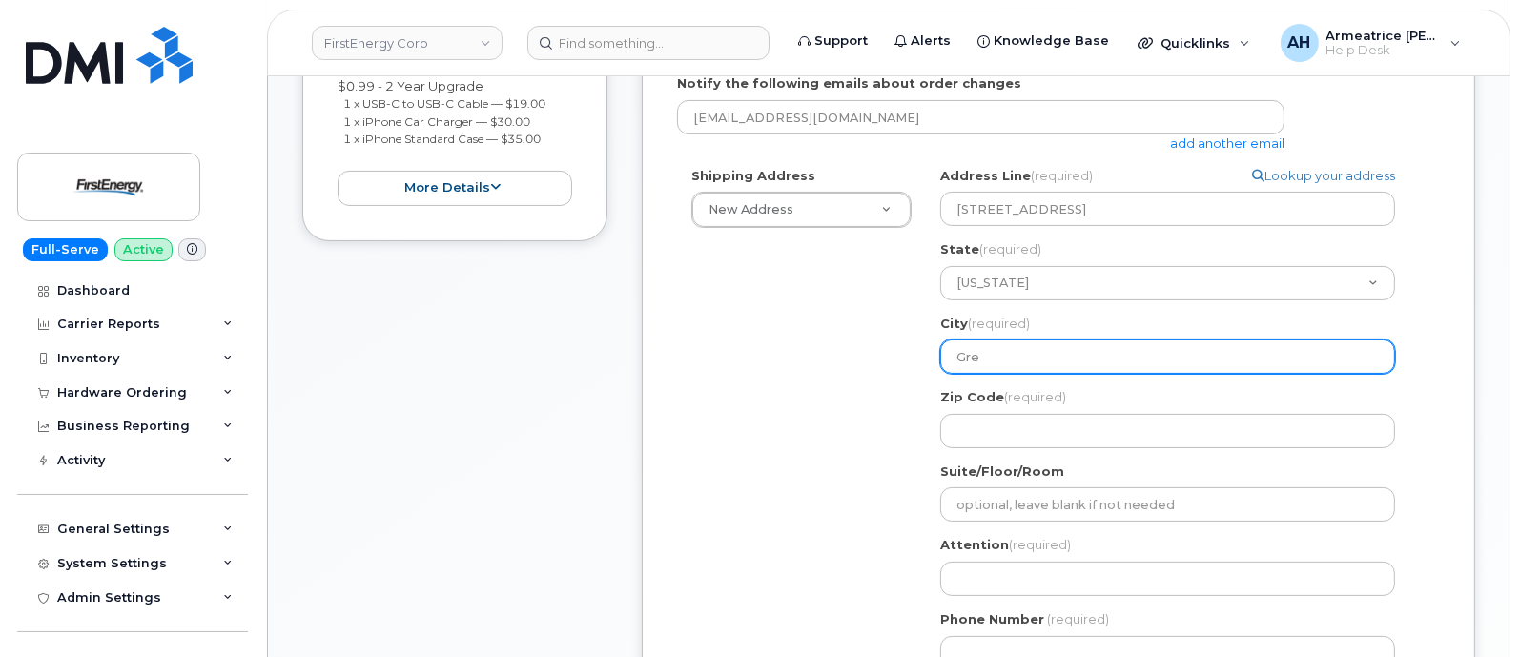
click at [1031, 350] on input "Gre" at bounding box center [1167, 357] width 455 height 34
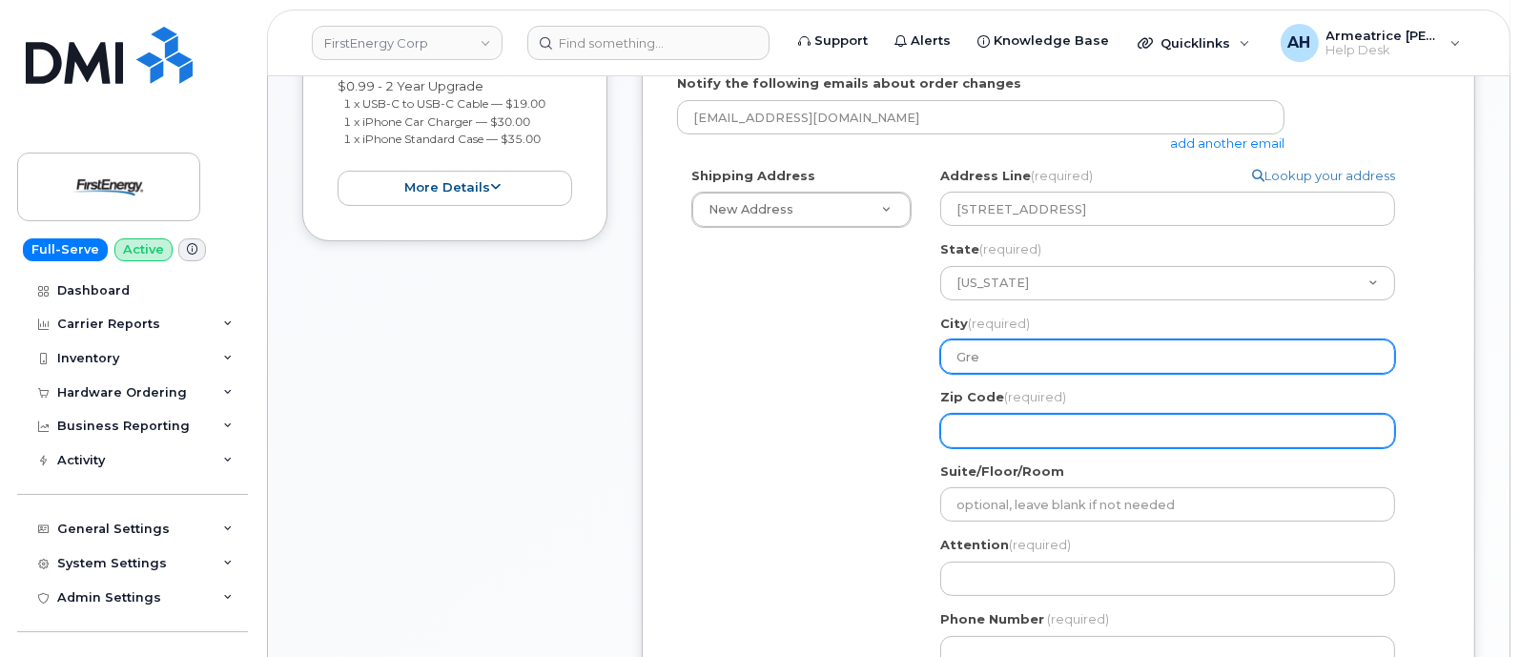
type input "Gre"
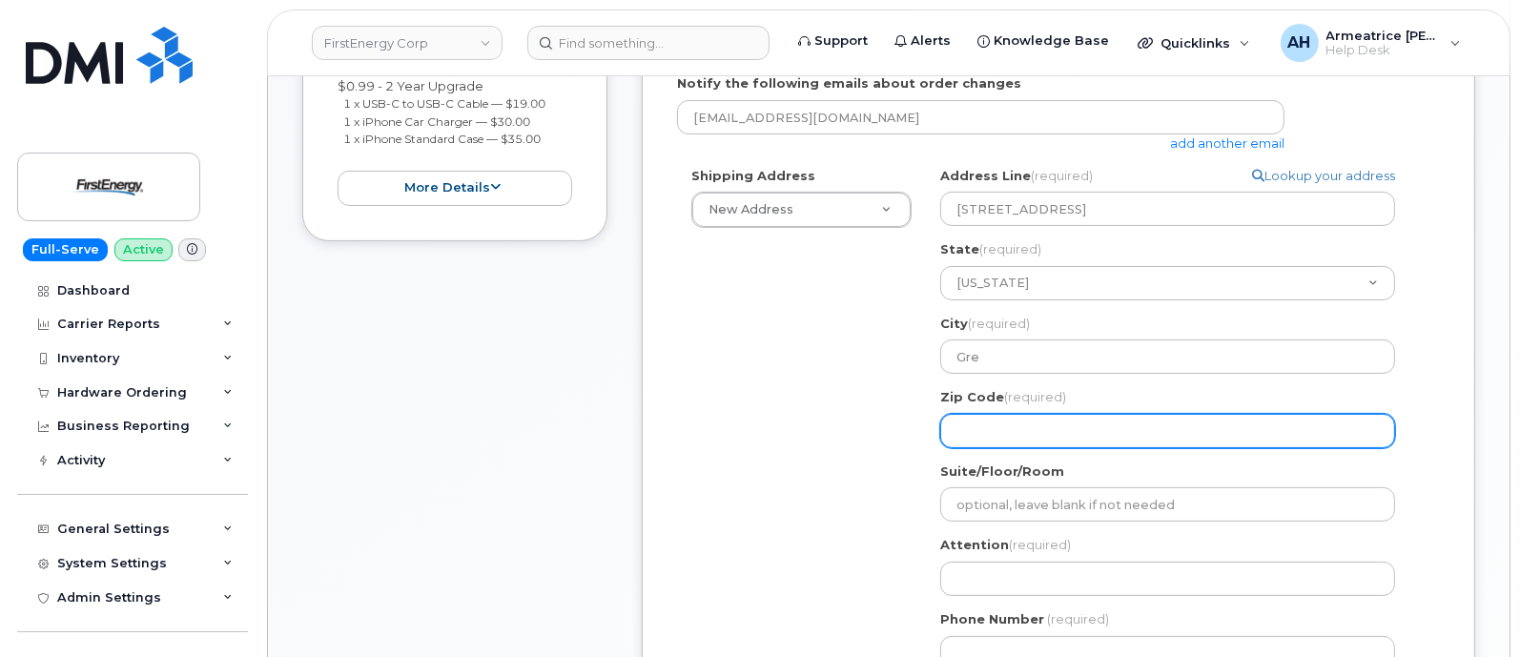
click at [999, 427] on input "Zip Code (required)" at bounding box center [1167, 431] width 455 height 34
select select
type input "1"
select select
type input "15"
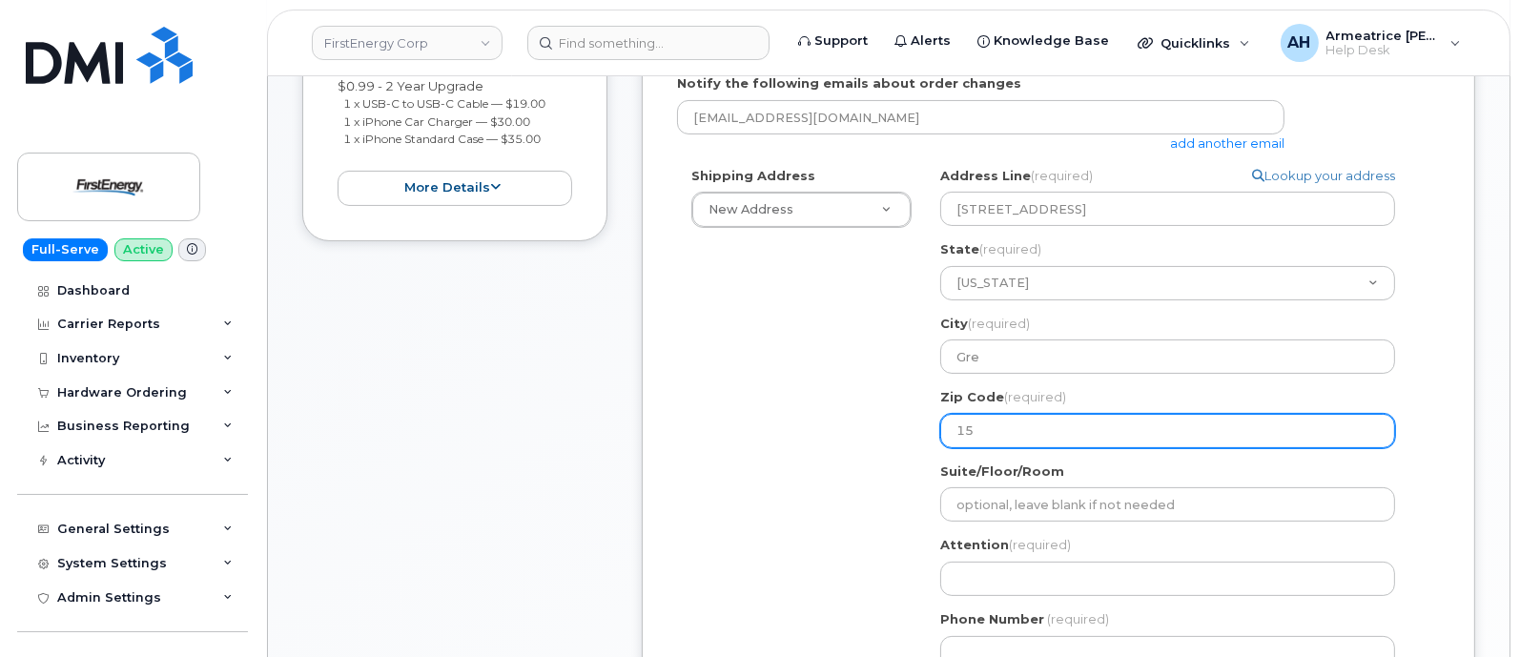
select select
type input "156"
select select
type input "1560"
select select
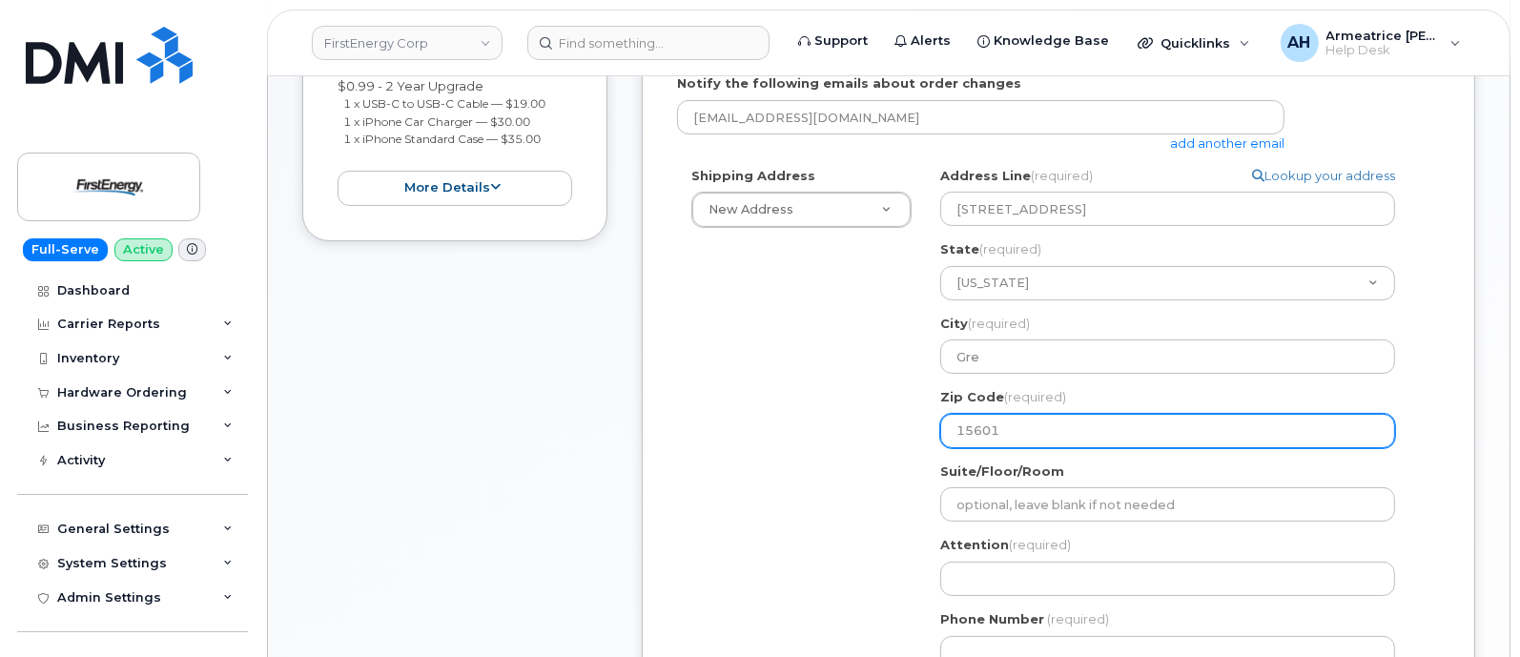
type input "15601"
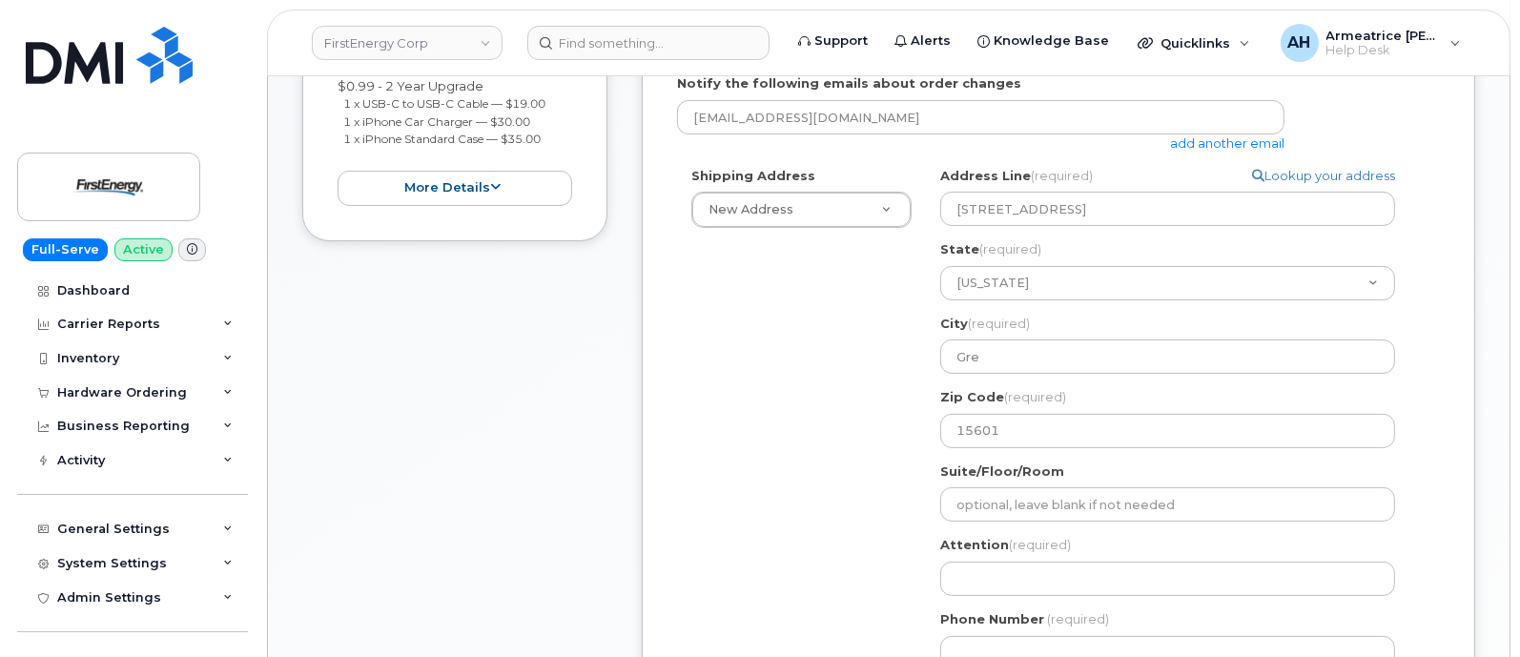
click at [987, 333] on div "City (required) Gre 800 Cabin Hill Drive, Gre, PA, 15601, USA" at bounding box center [1175, 345] width 470 height 60
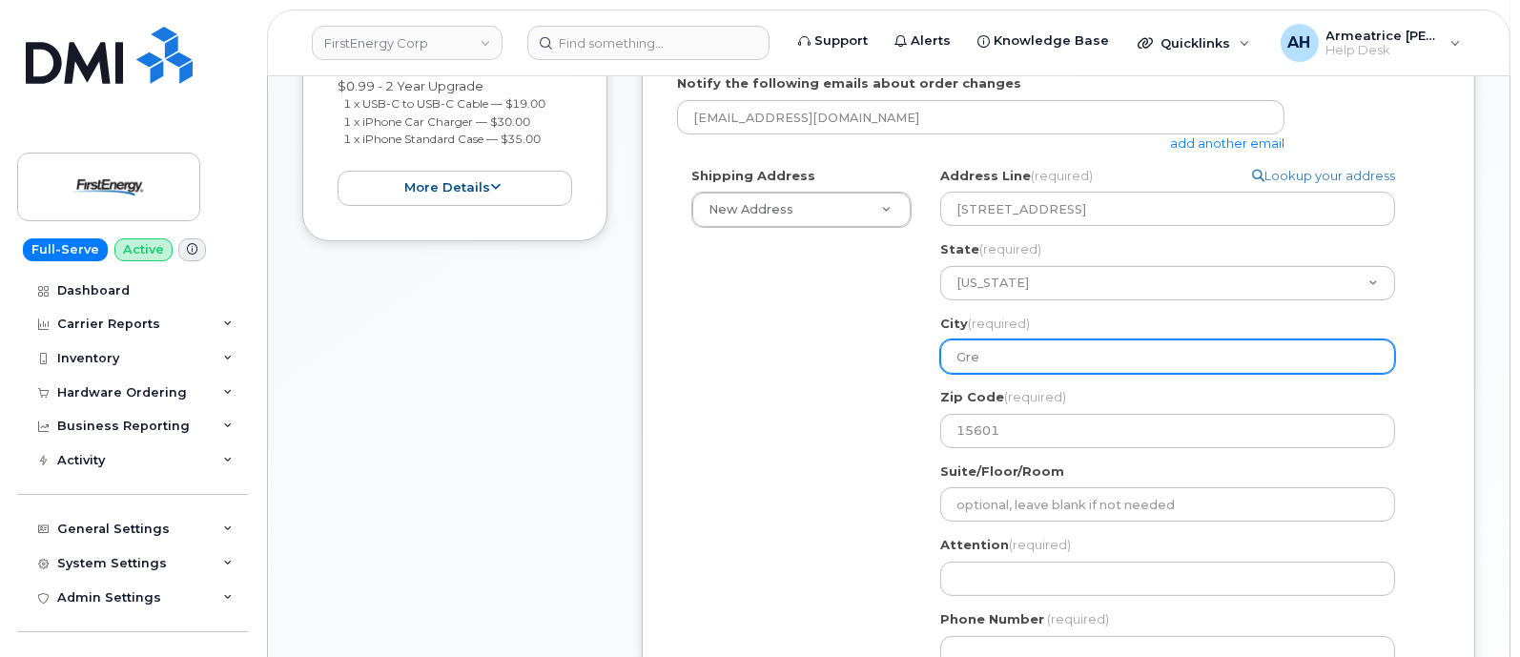
click at [989, 354] on input "Gre" at bounding box center [1167, 357] width 455 height 34
select select
type input "Gree"
select select
type input "Green"
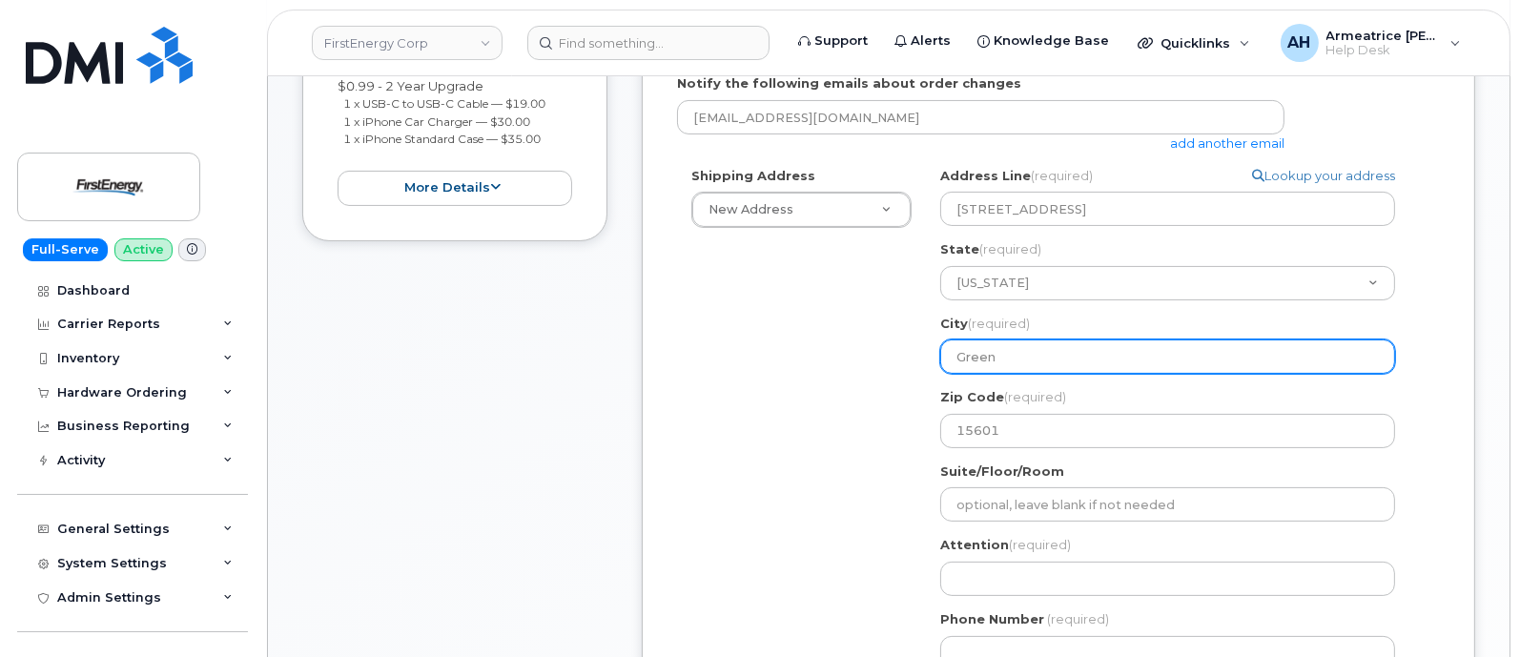
select select
type input "Greens"
select select
type input "Greensb"
select select
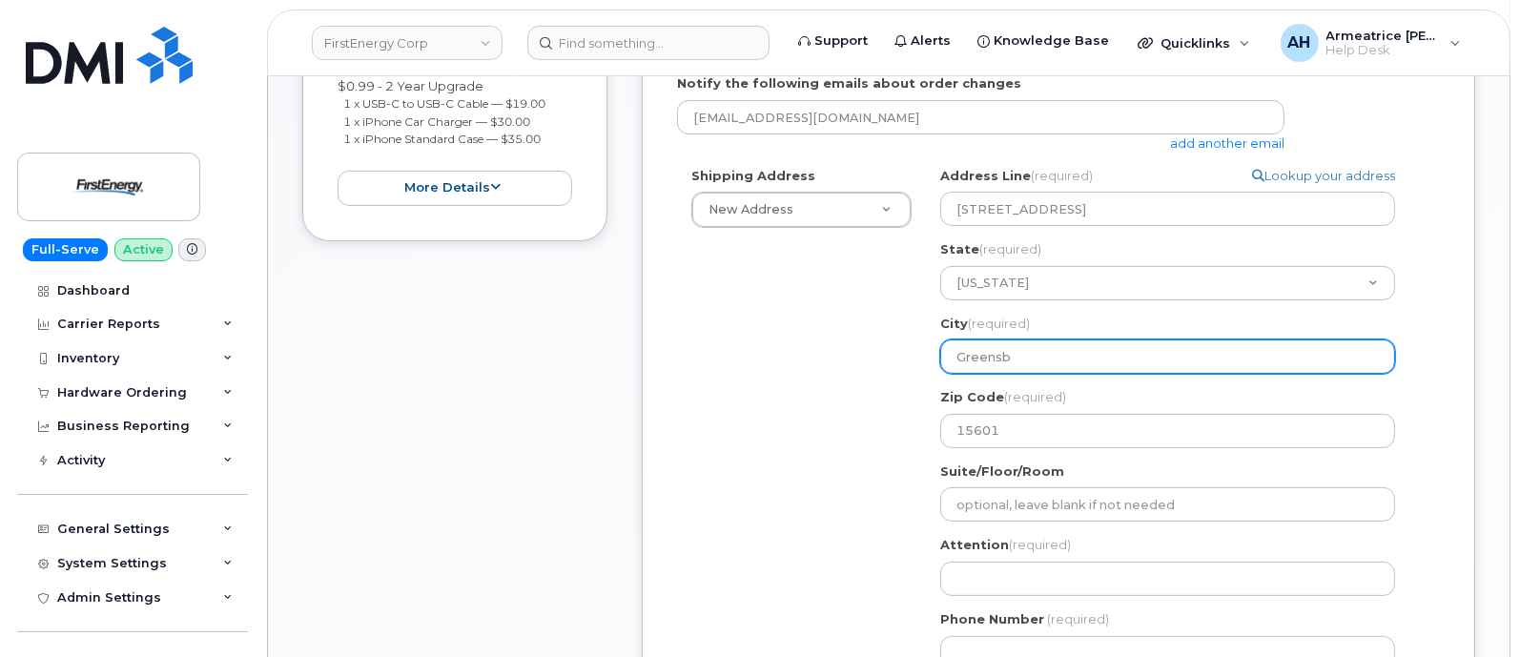
type input "Greensbu"
select select
type input "Greensbur"
select select
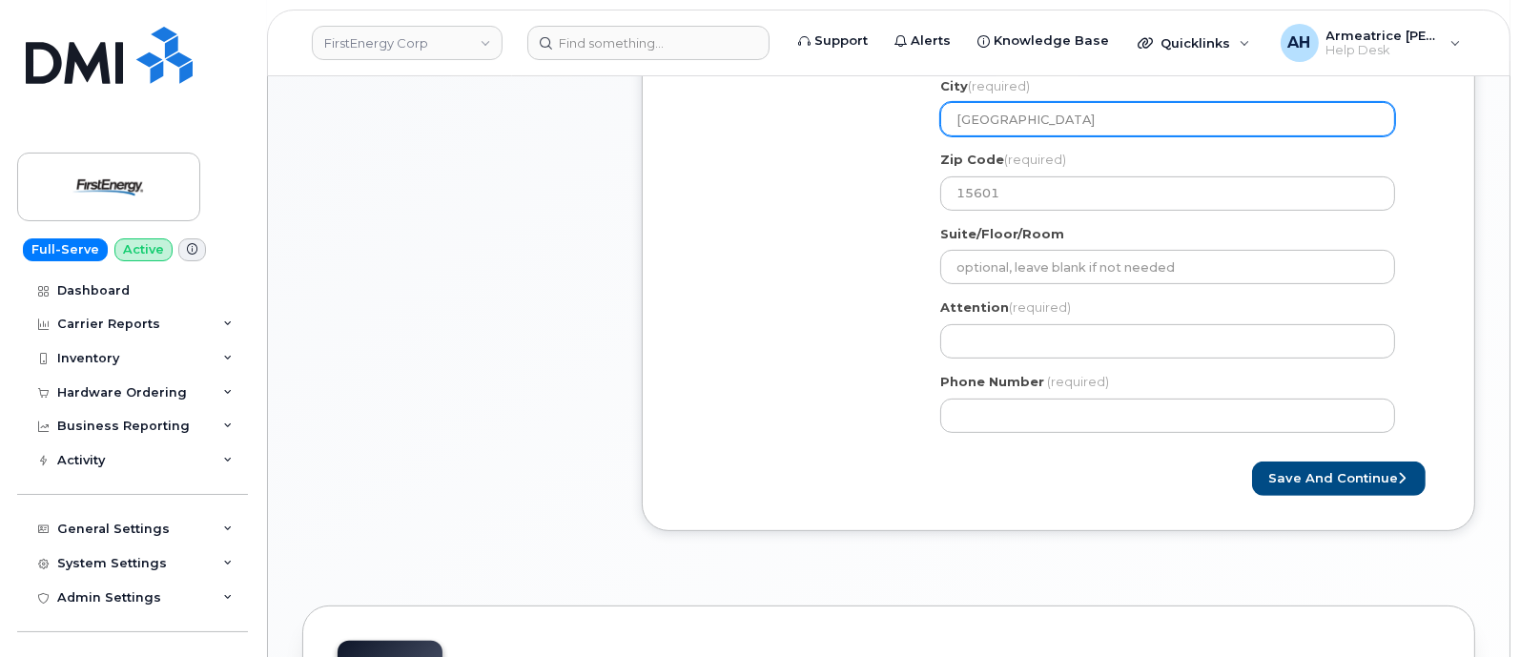
scroll to position [715, 0]
type input "Greensburg"
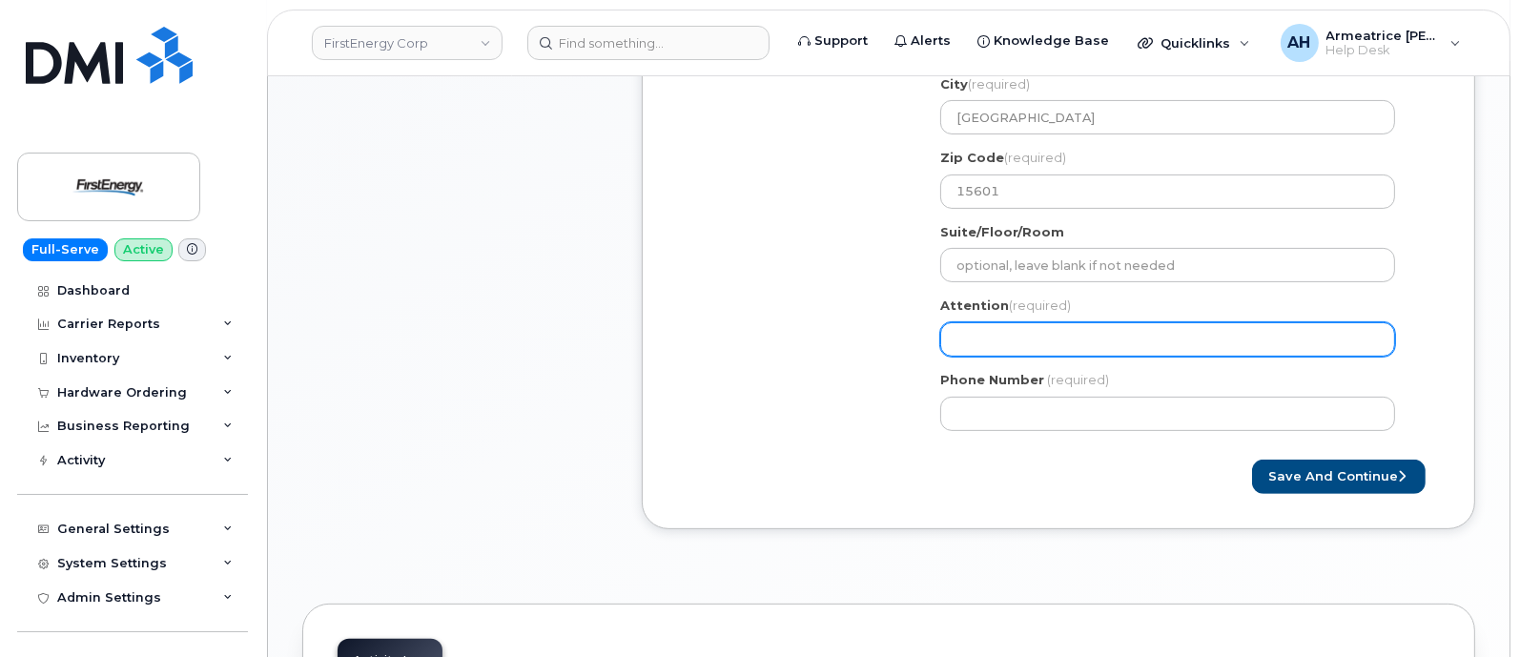
click at [1012, 334] on input "Attention (required)" at bounding box center [1167, 339] width 455 height 34
paste input "[PERSON_NAME]"
select select
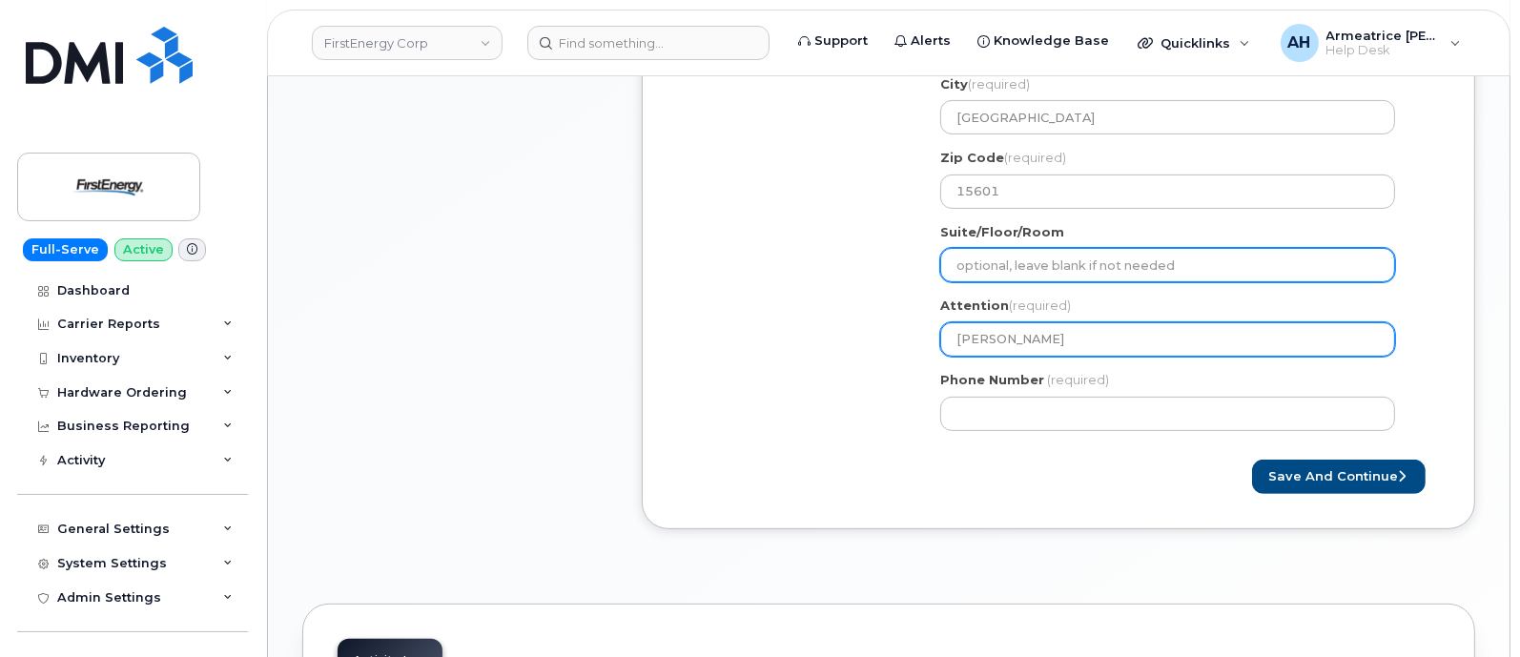
type input "[PERSON_NAME]"
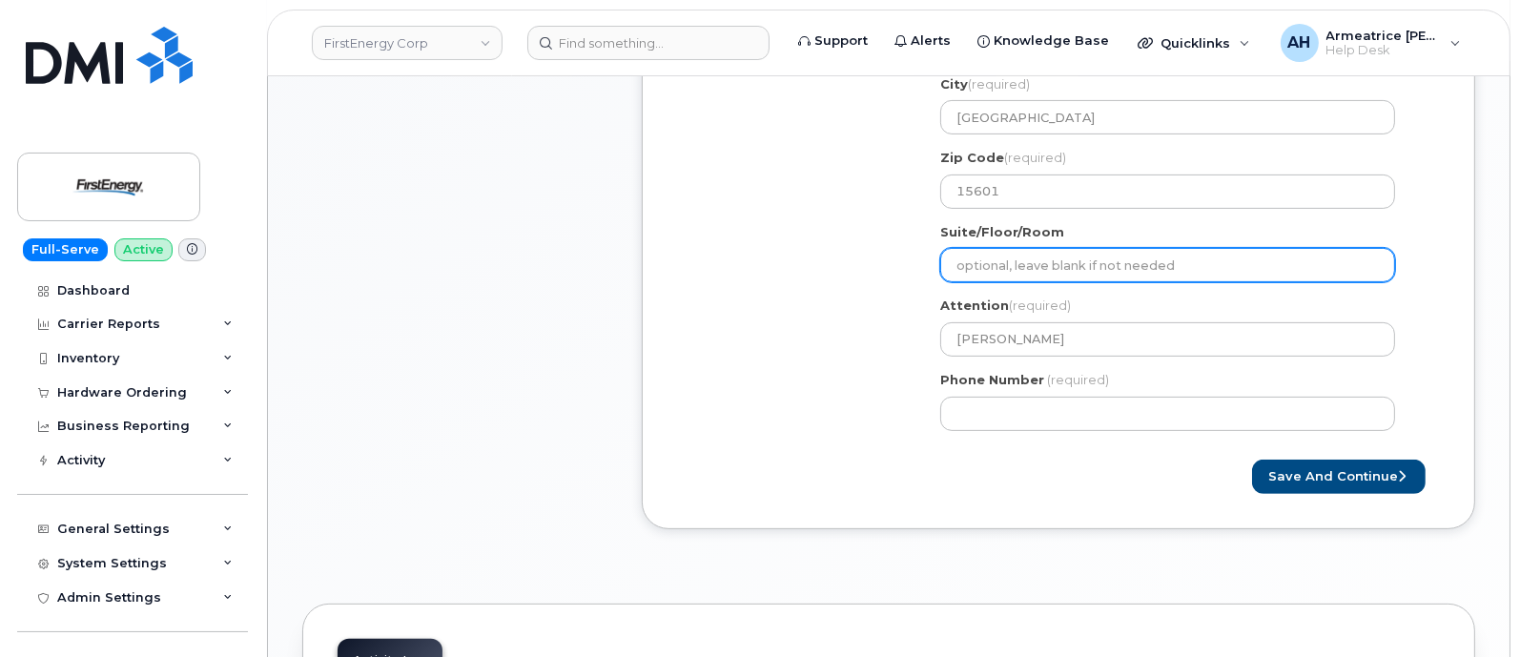
click at [1040, 270] on input "Suite/Floor/Room" at bounding box center [1167, 265] width 455 height 34
select select
type input "M"
select select
type input "M1"
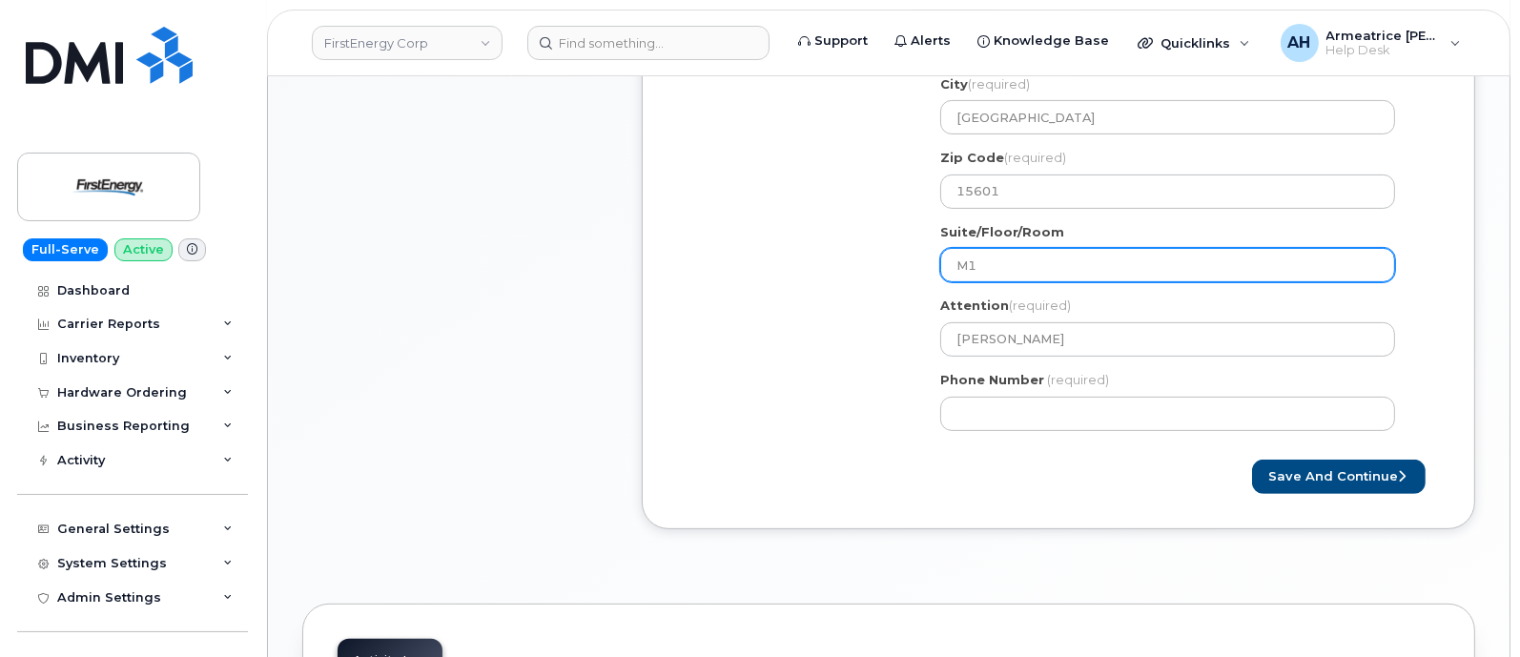
select select
type input "M12"
select select
type input "M125"
select select
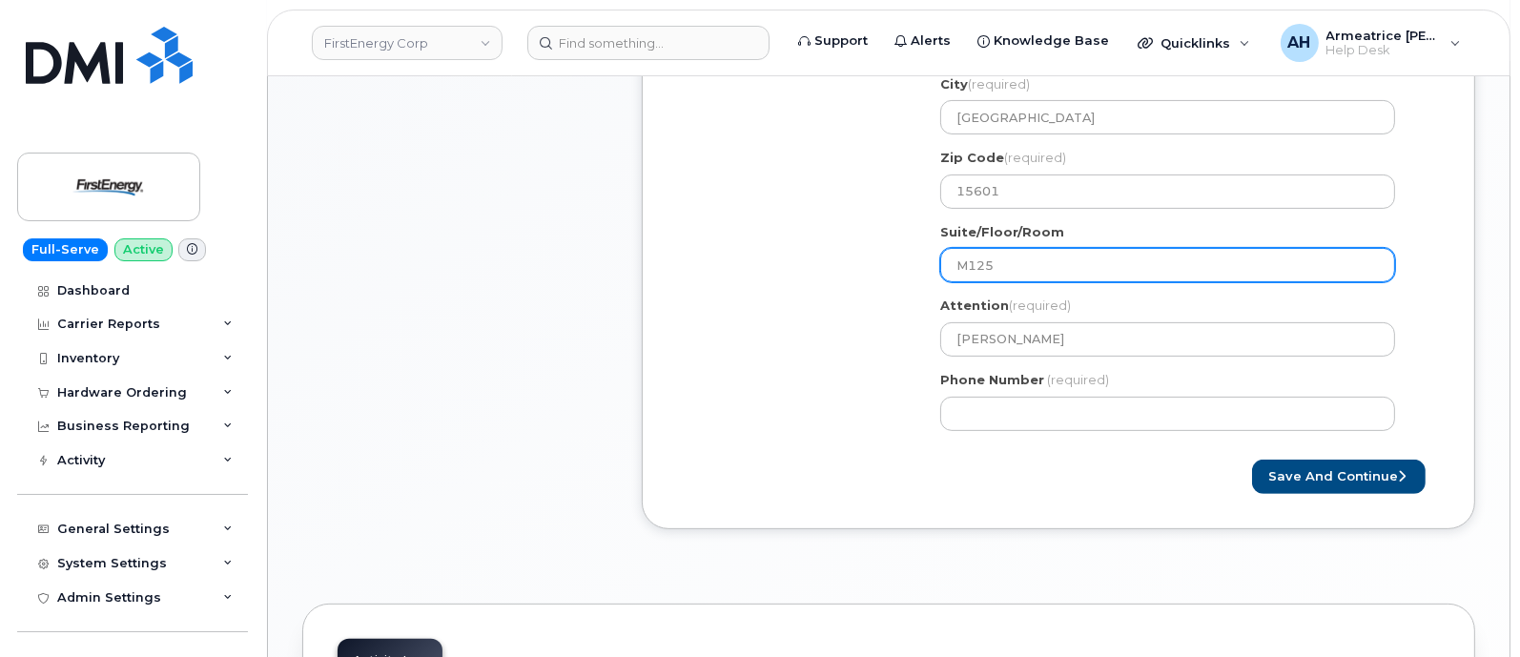
type input "M12"
select select
type input "M120"
select select
type input "M120 F"
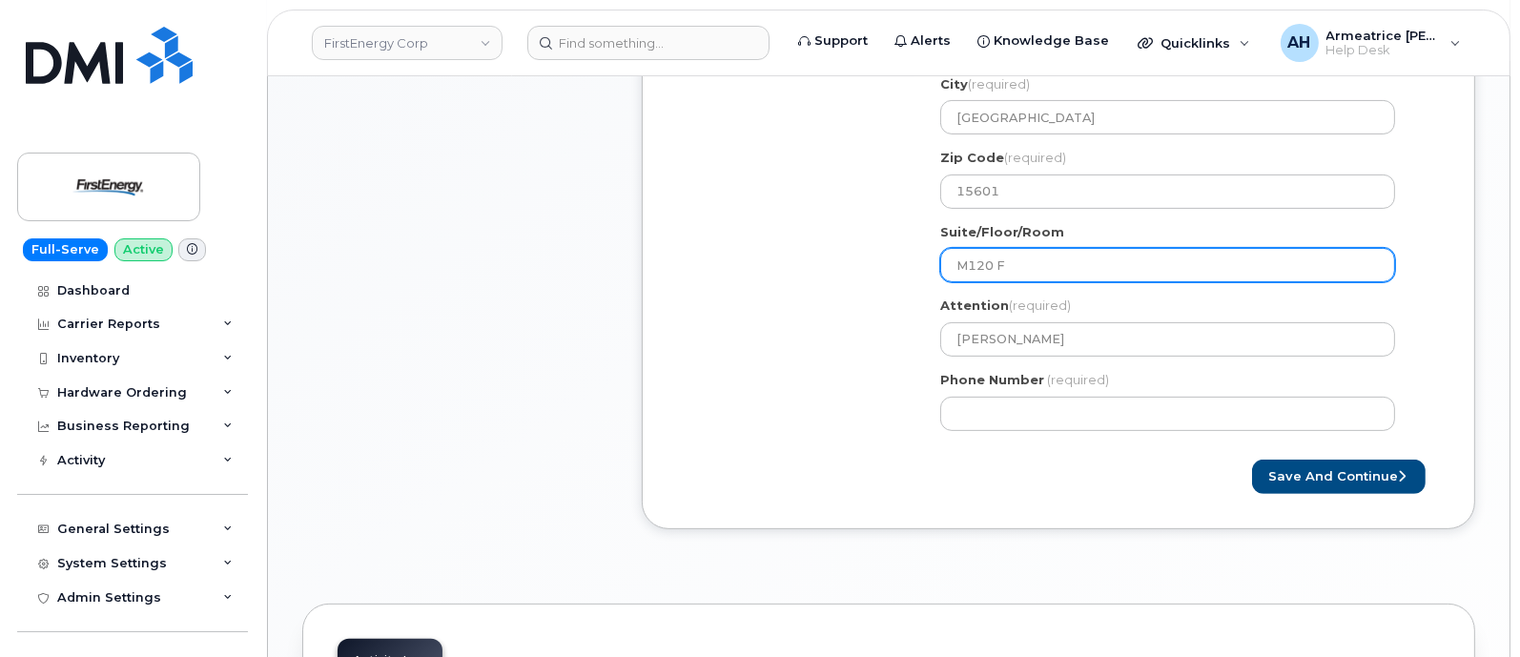
select select
type input "M120 Fi"
select select
type input "M120 Fir"
select select
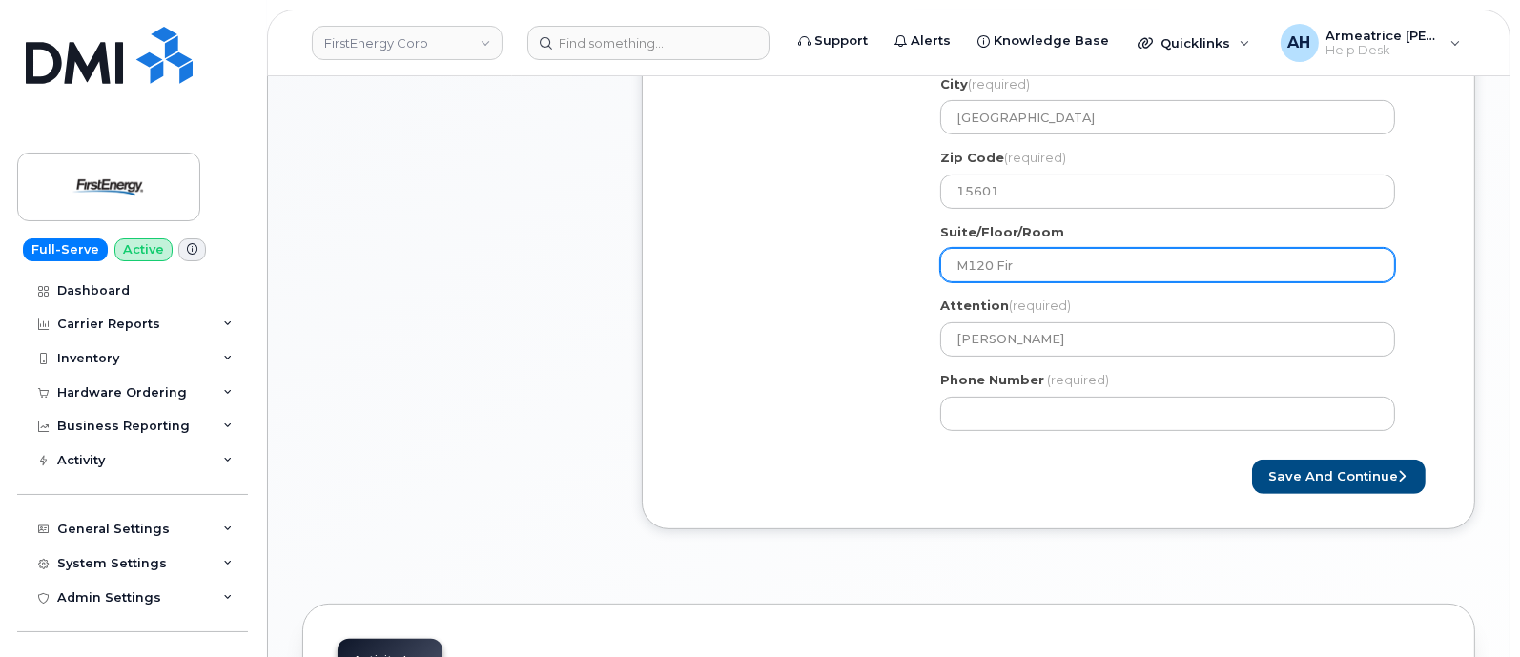
type input "M120 Firs"
select select
type input "M120 First"
select select
type input "M120 First f"
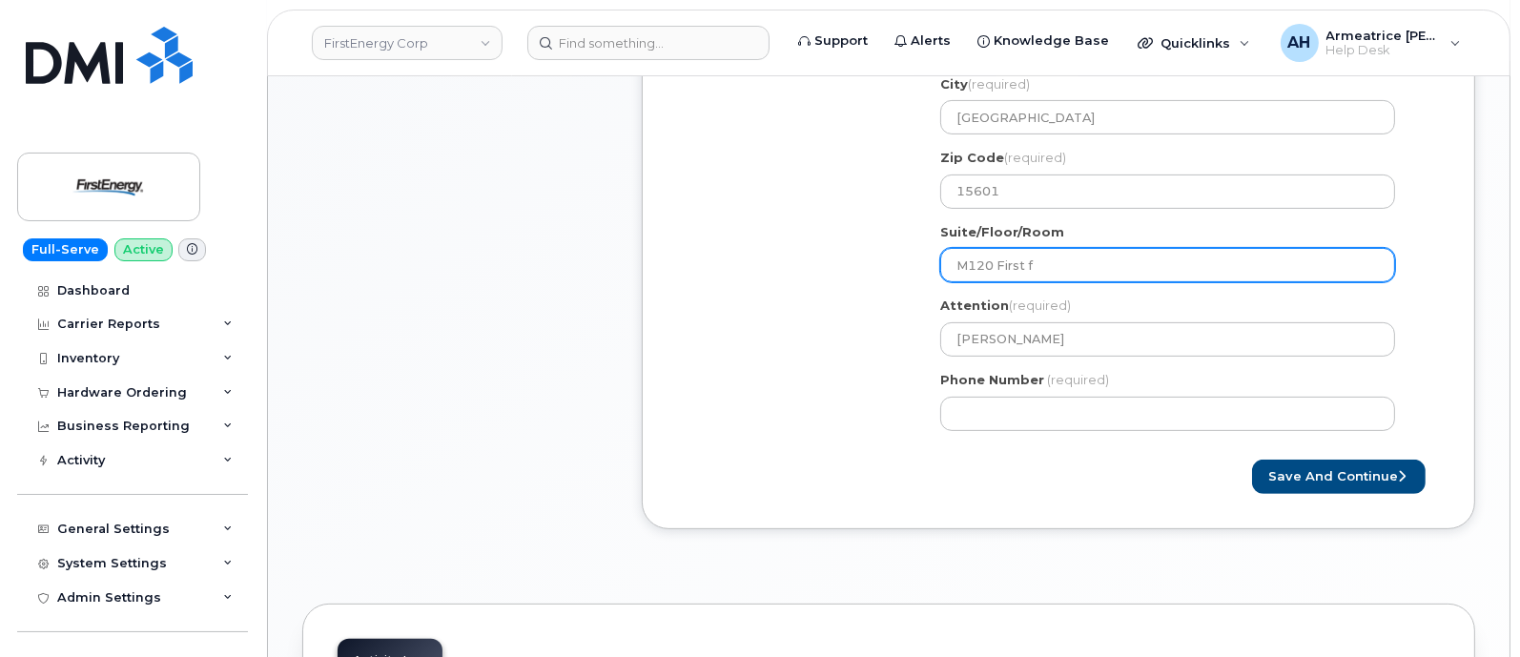
select select
type input "M120 First fl"
select select
type input "M120 First f"
select select
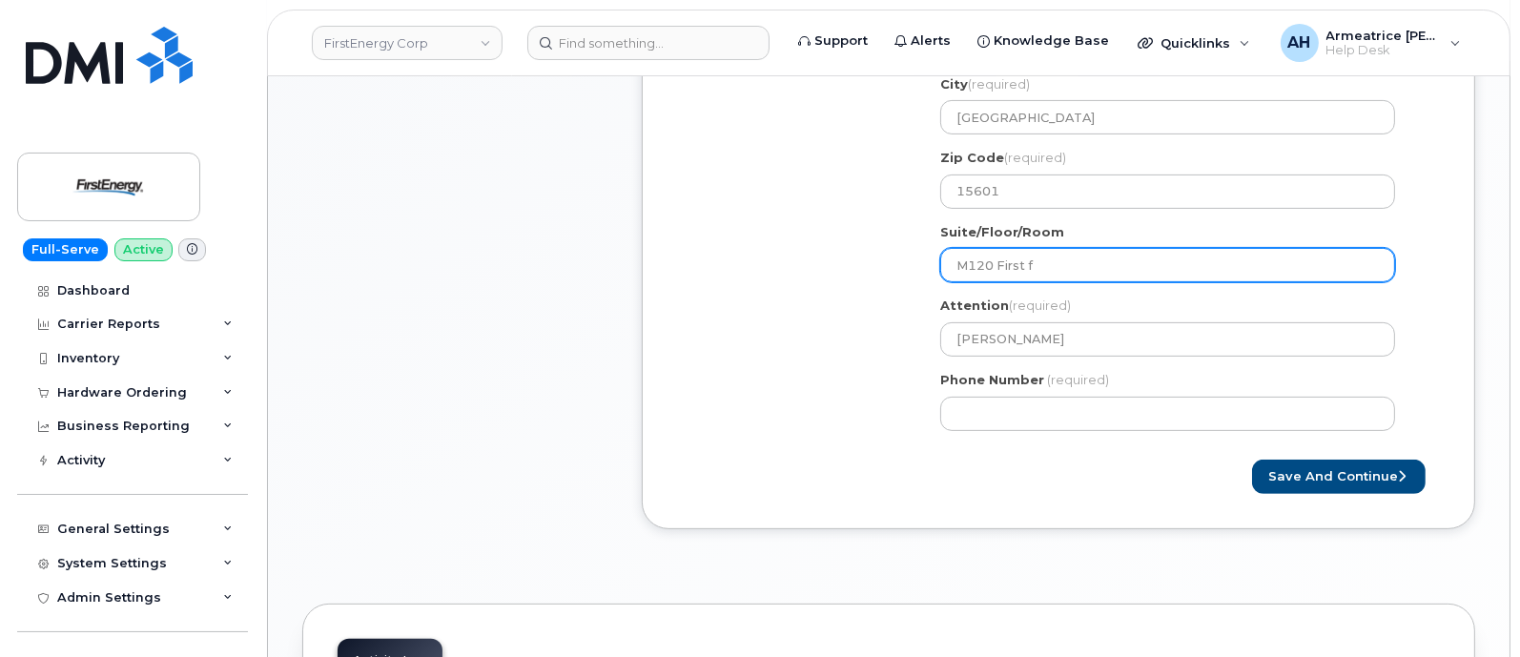
type input "M120 First"
select select
type input "M120 First F"
select select
type input "M120 First Fl"
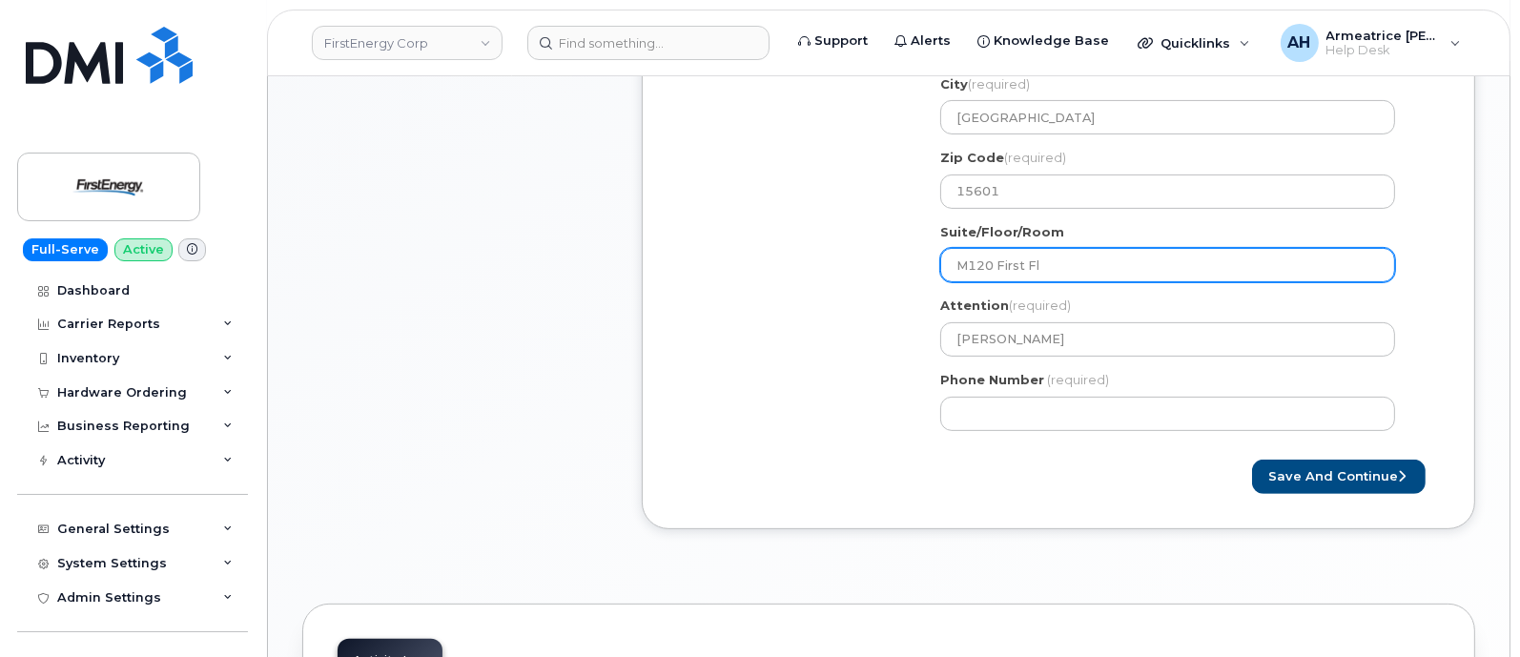
select select
type input "M120 First Flo"
select select
type input "M120 First Floo"
select select
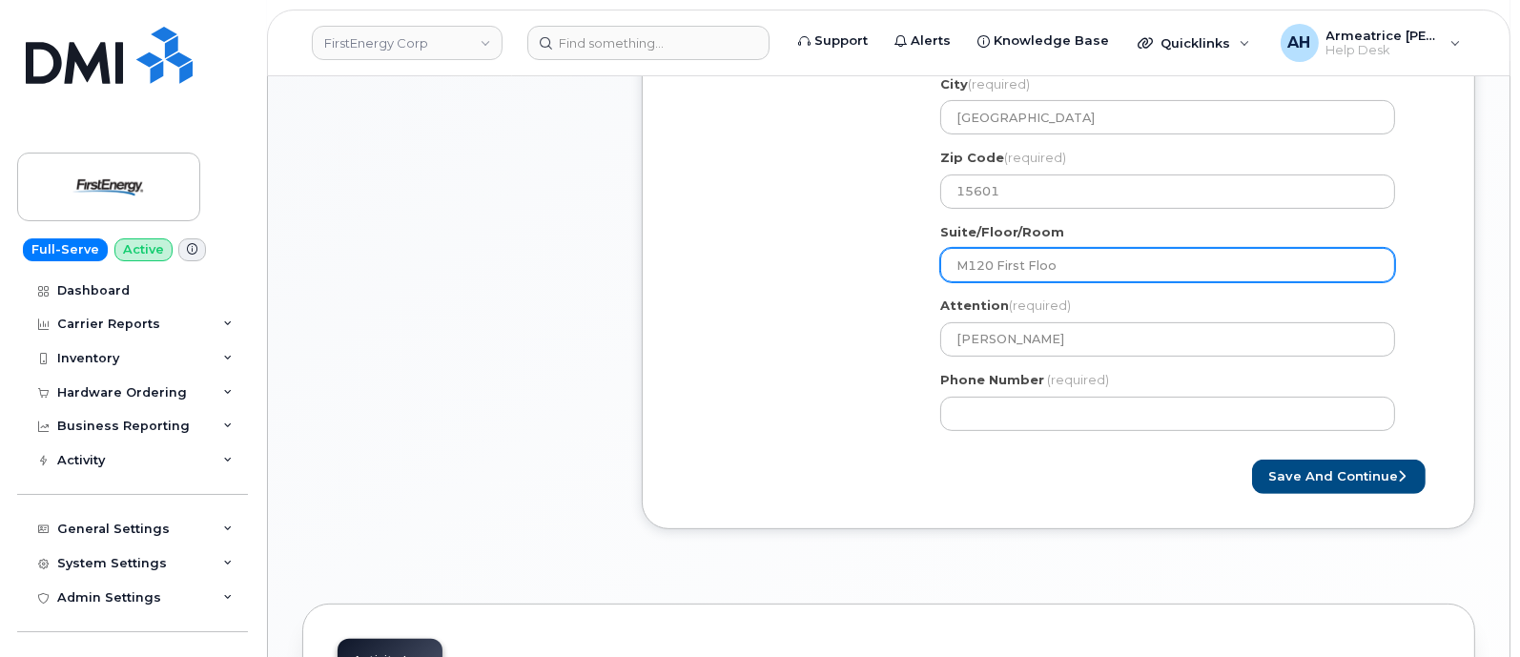
type input "M120 First Floow"
select select
type input "M120 First Floo"
select select
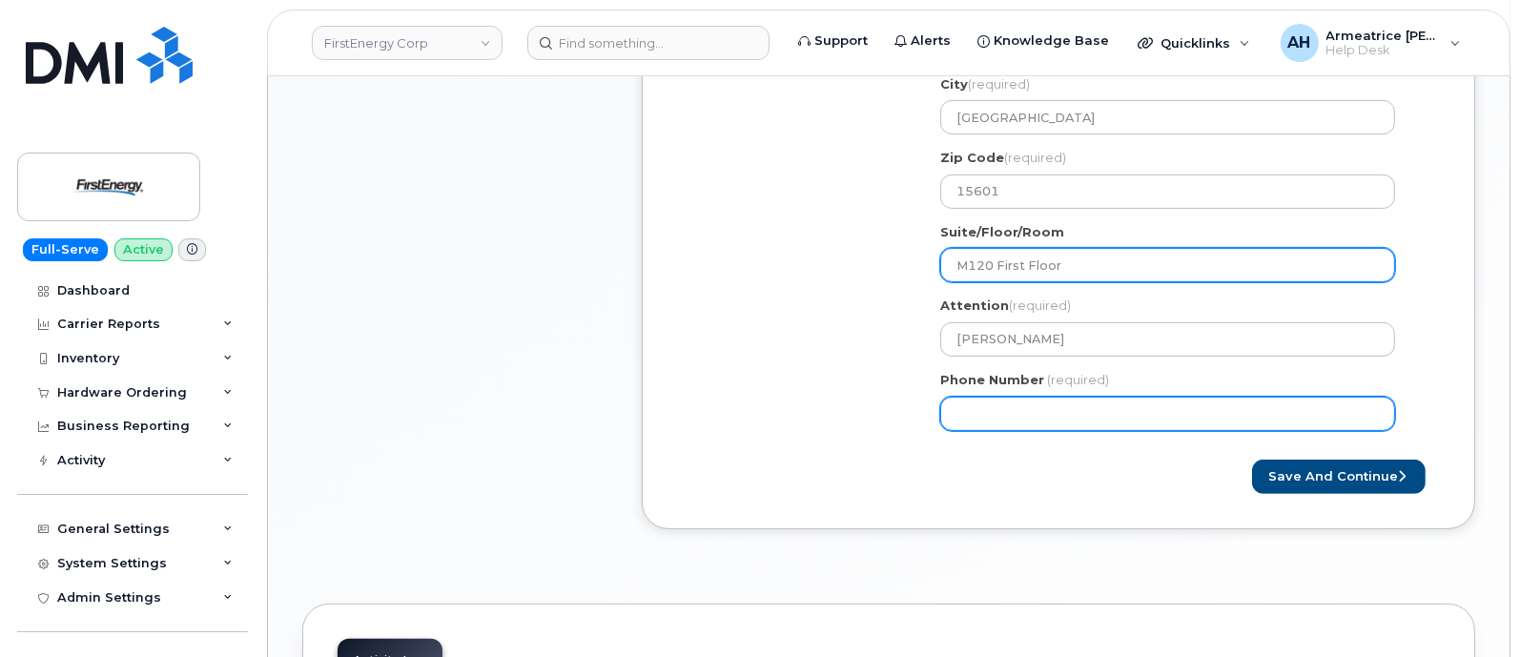
type input "M120 First Floor"
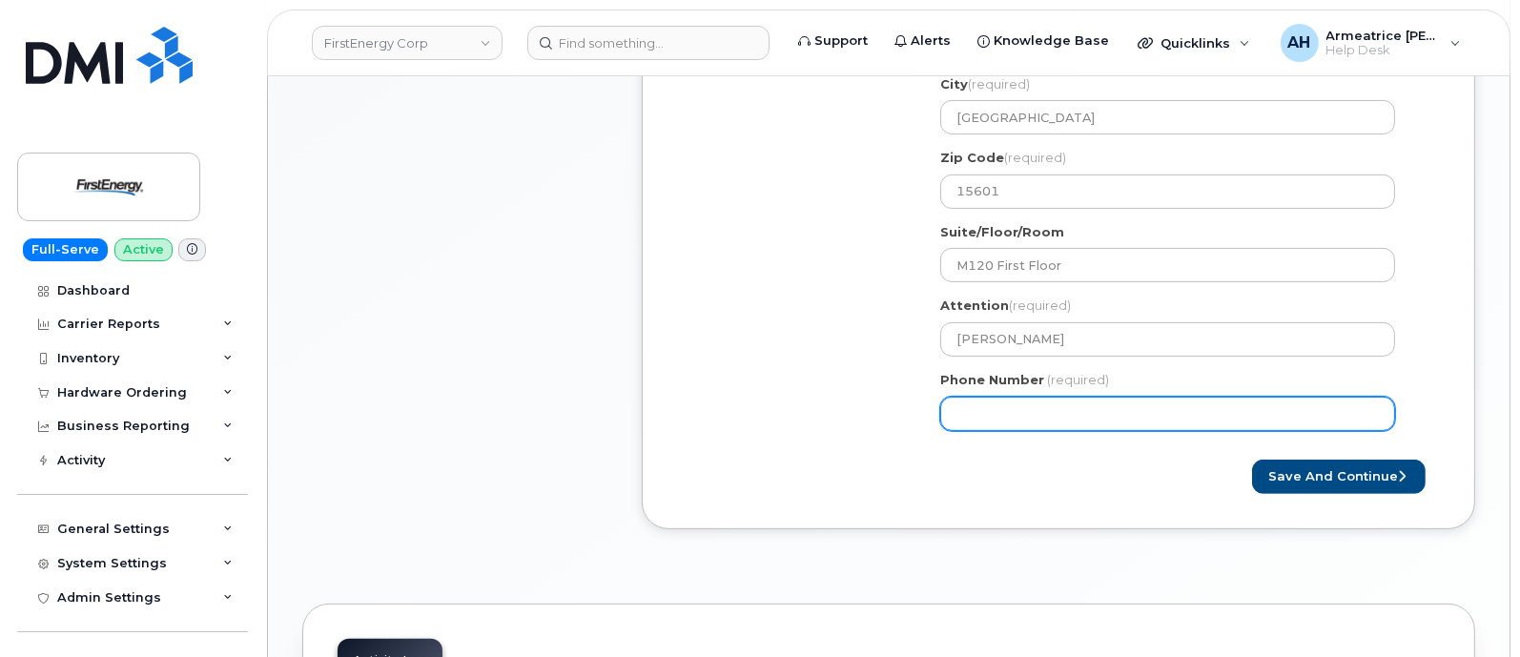
click at [1068, 417] on input "Phone Number" at bounding box center [1167, 414] width 455 height 34
click at [1015, 406] on input "Phone Number" at bounding box center [1167, 414] width 455 height 34
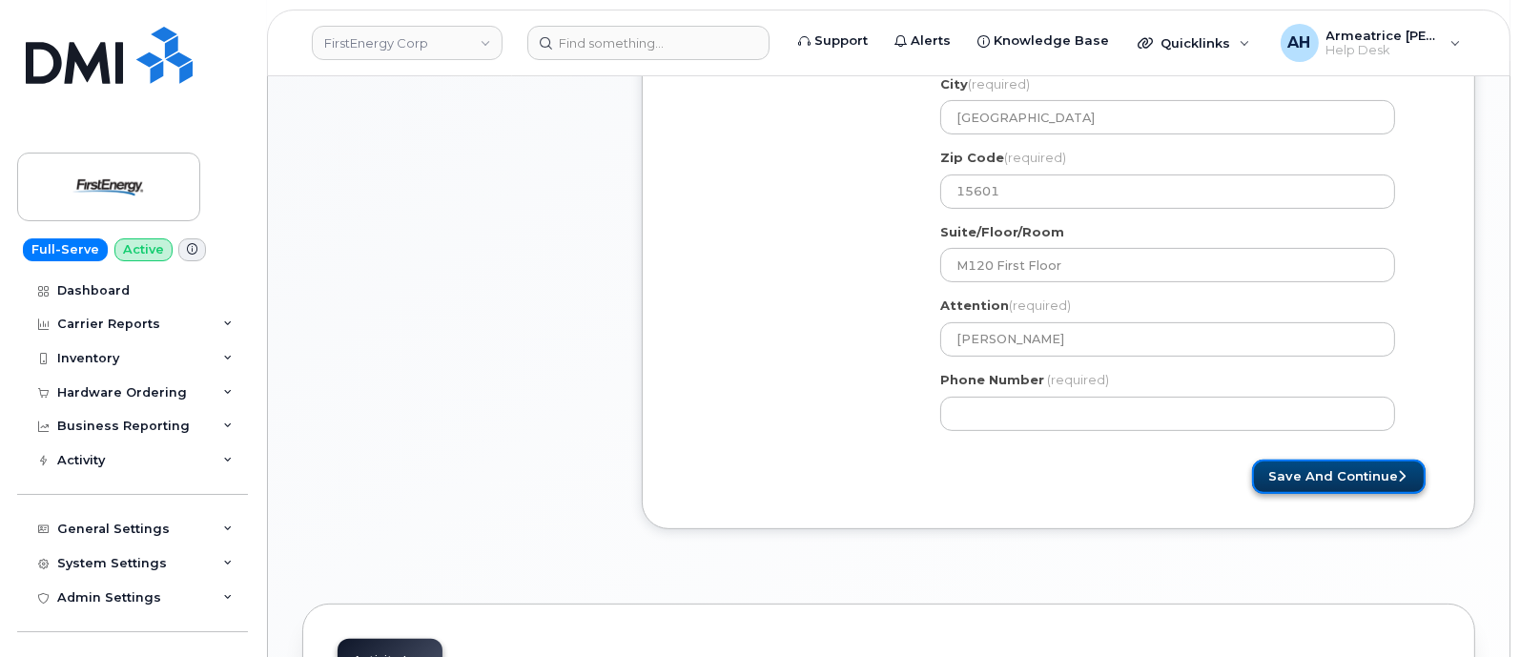
click at [1311, 470] on button "Save and Continue" at bounding box center [1339, 477] width 174 height 35
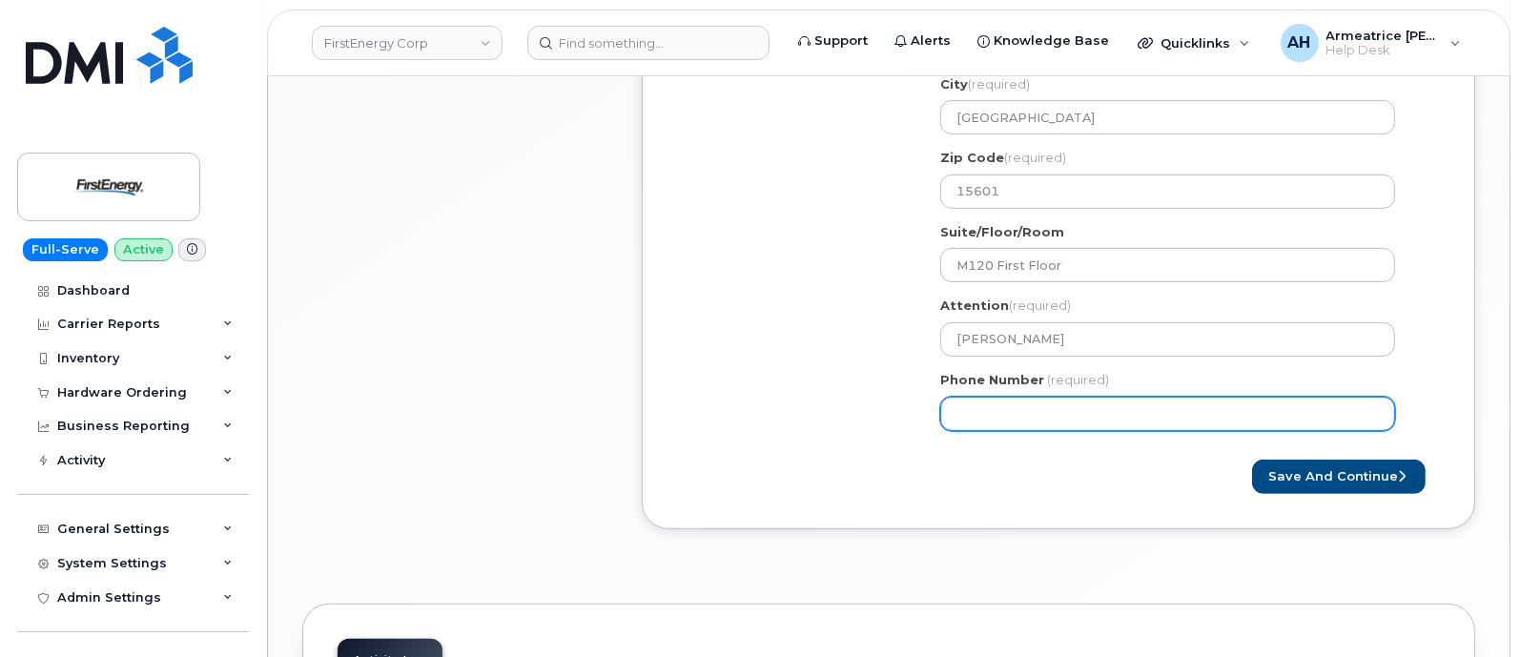
click at [987, 412] on input "Phone Number" at bounding box center [1167, 414] width 455 height 34
select select
type input "7248386414"
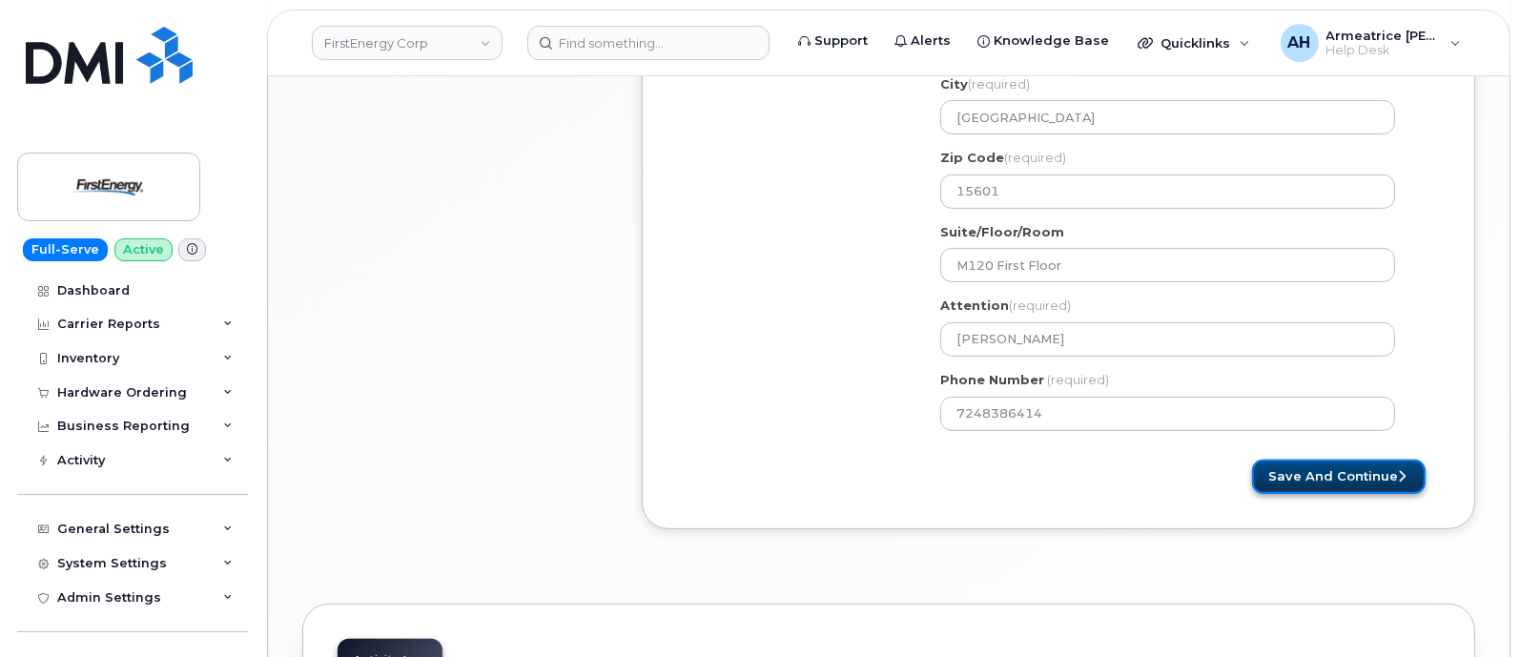
click at [1282, 470] on button "Save and Continue" at bounding box center [1339, 477] width 174 height 35
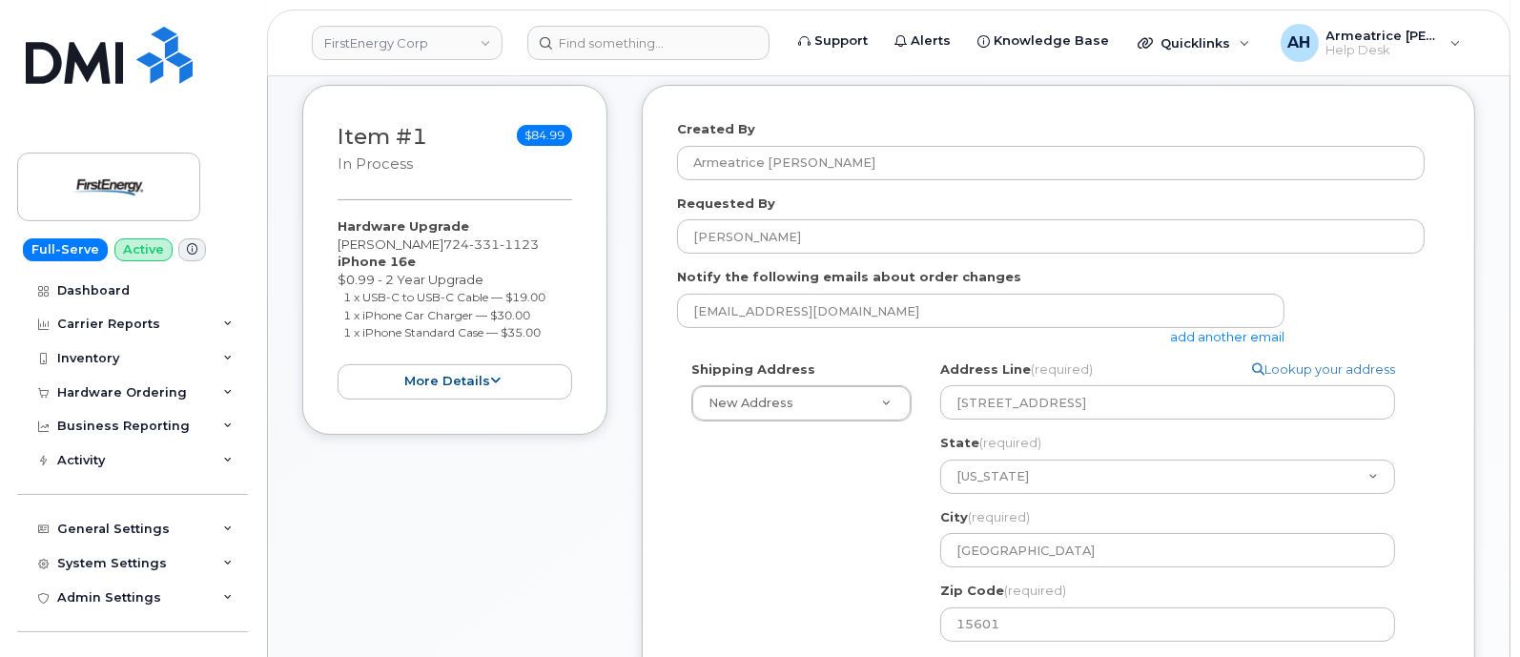
scroll to position [118, 0]
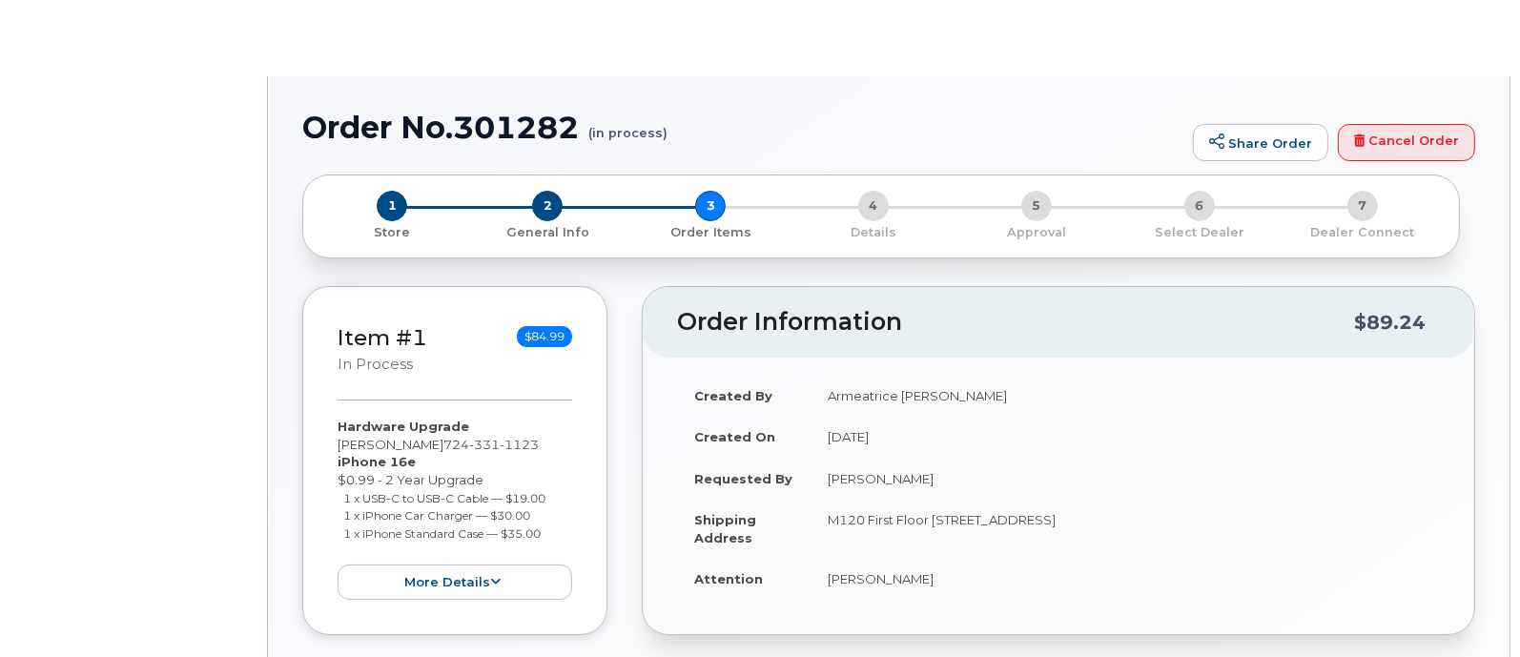
type input "[PERSON_NAME]"
select select "2075821"
type input "30766"
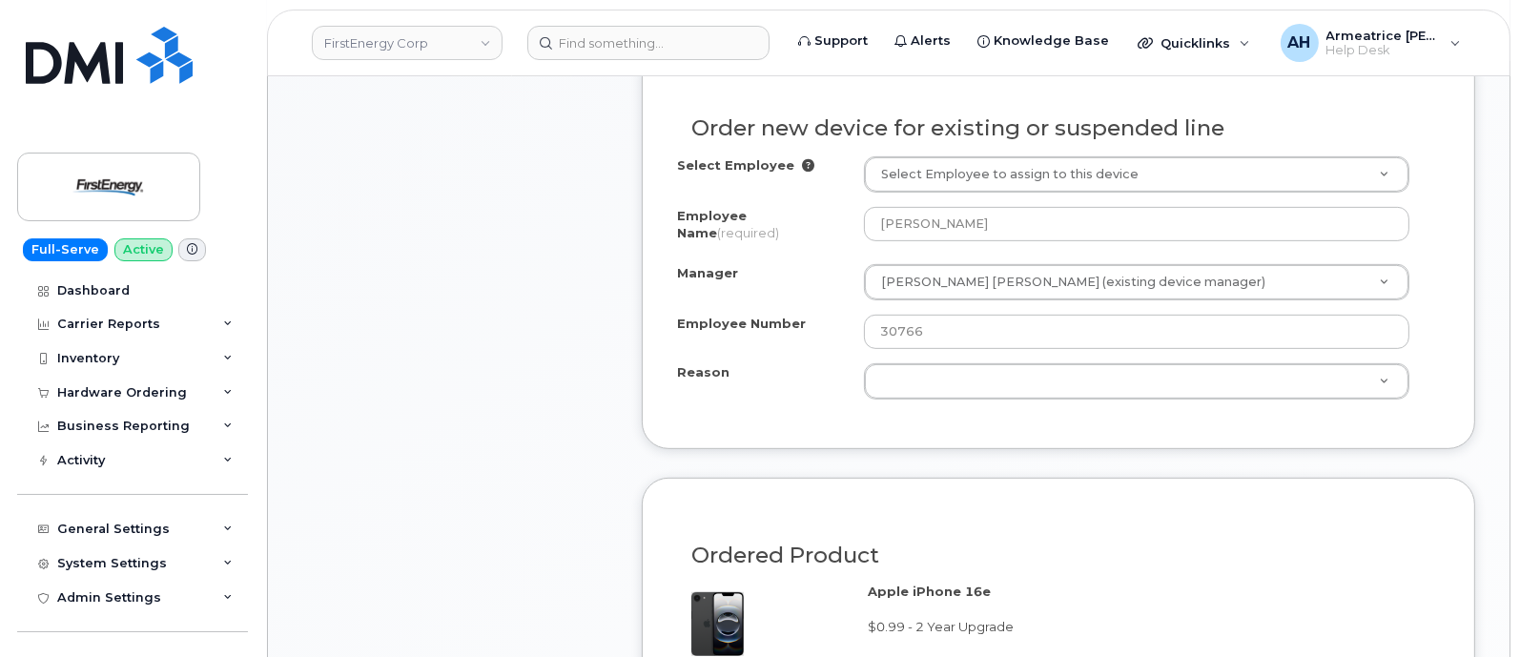
scroll to position [1073, 0]
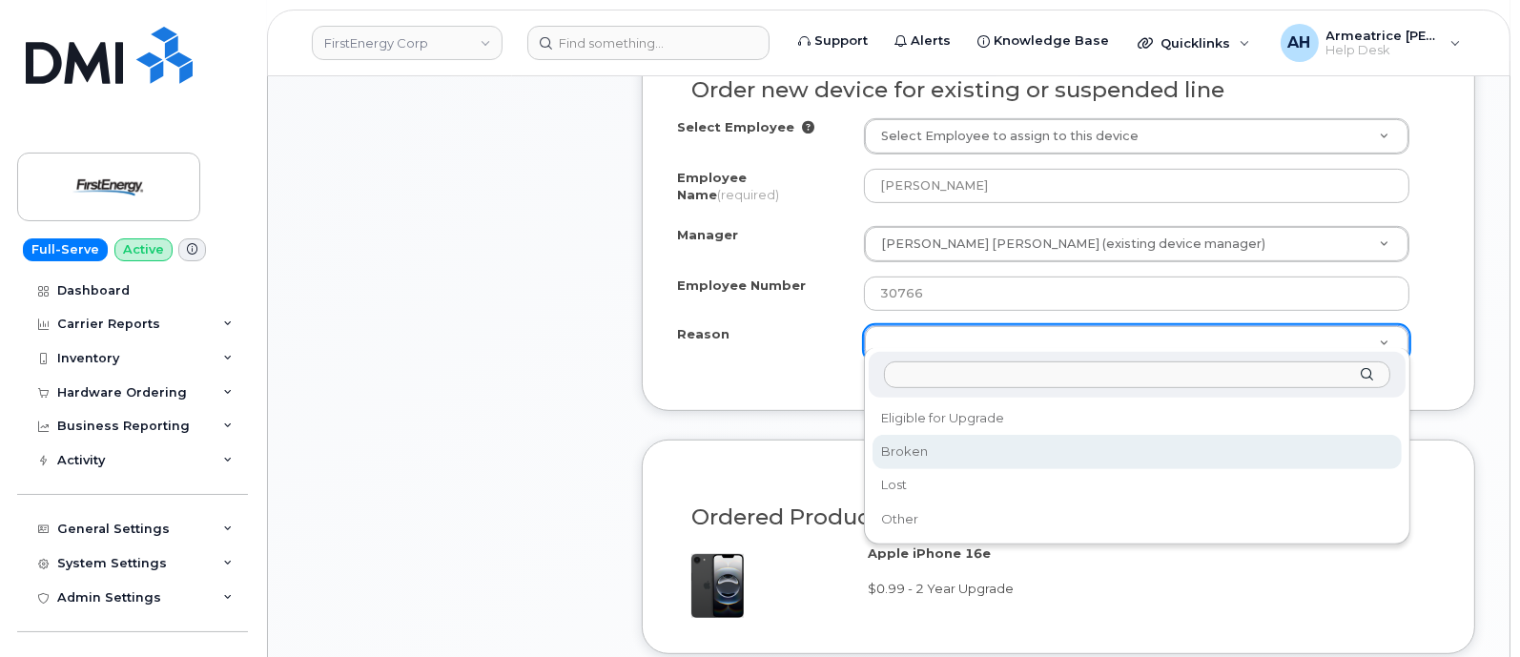
select select "broken"
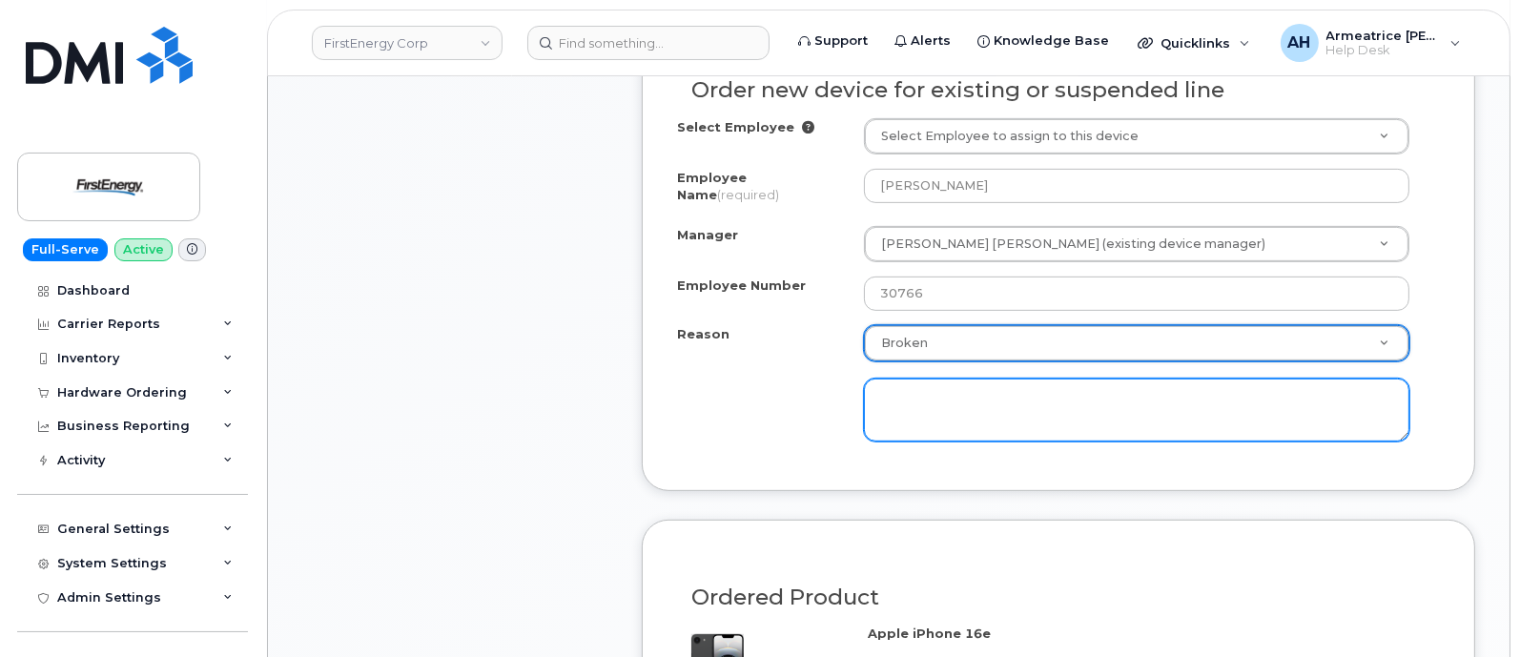
click at [934, 385] on textarea at bounding box center [1137, 410] width 546 height 63
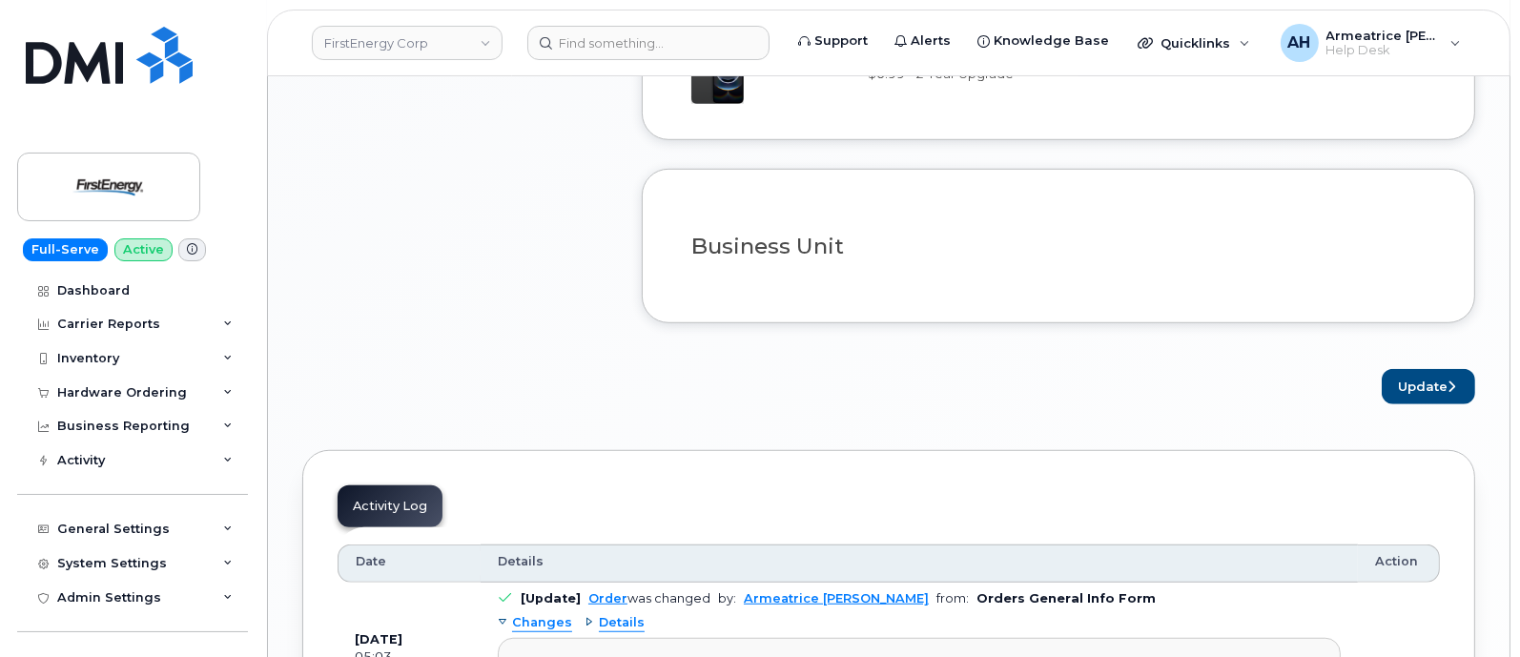
scroll to position [1787, 0]
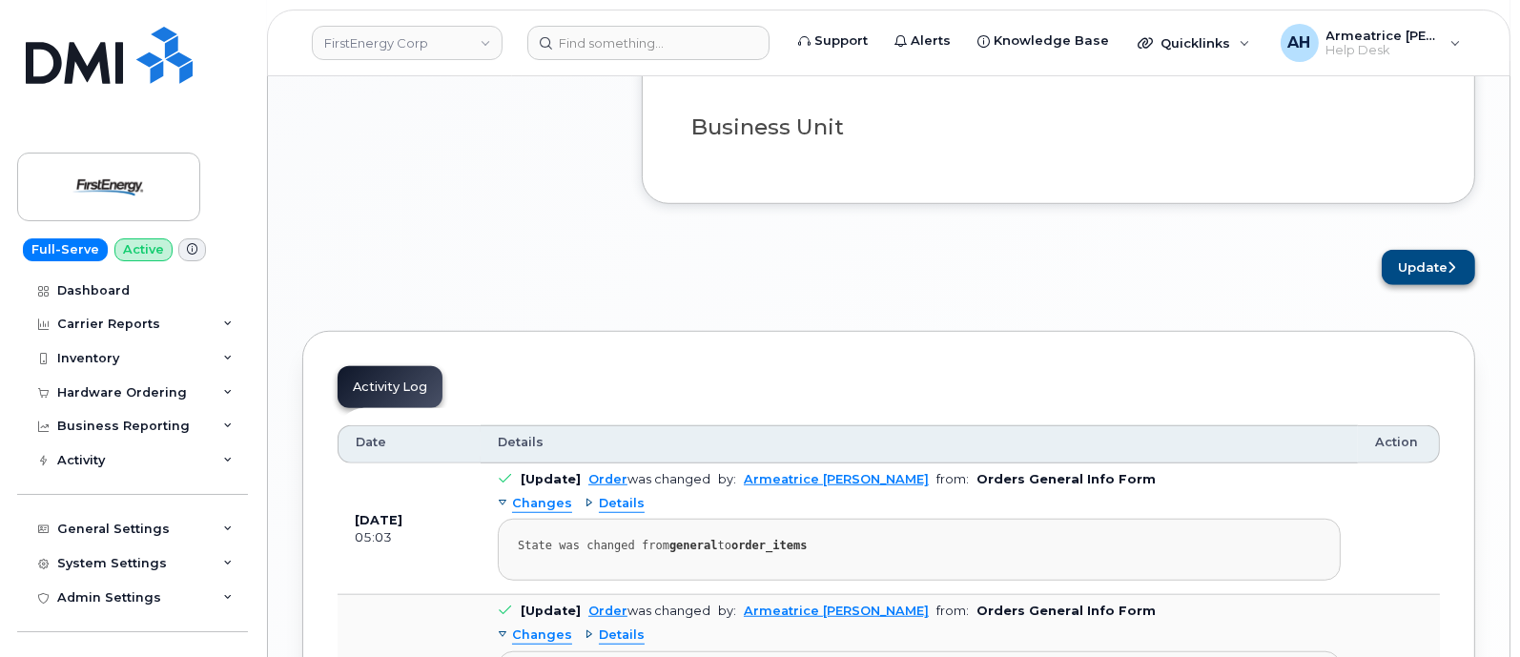
type textarea "Home button is broken"
click at [1435, 250] on button "Update" at bounding box center [1428, 267] width 93 height 35
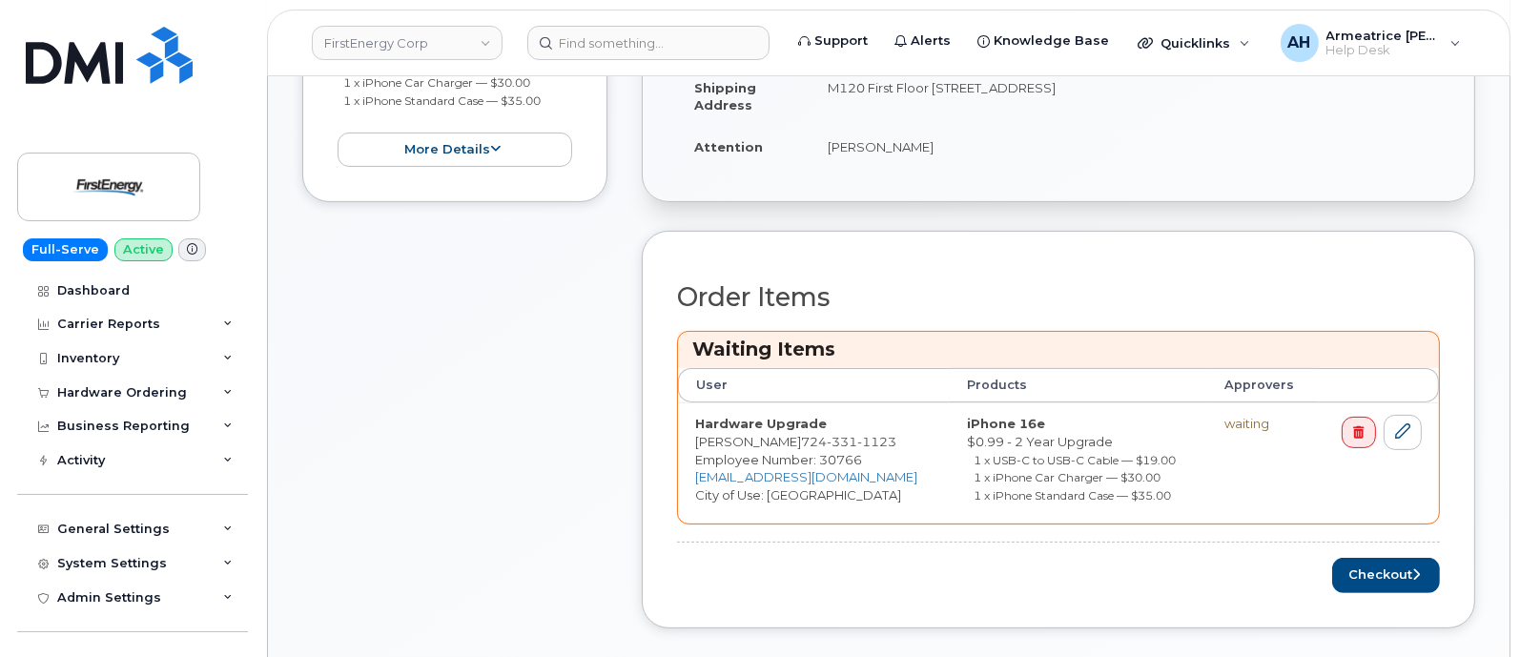
scroll to position [715, 0]
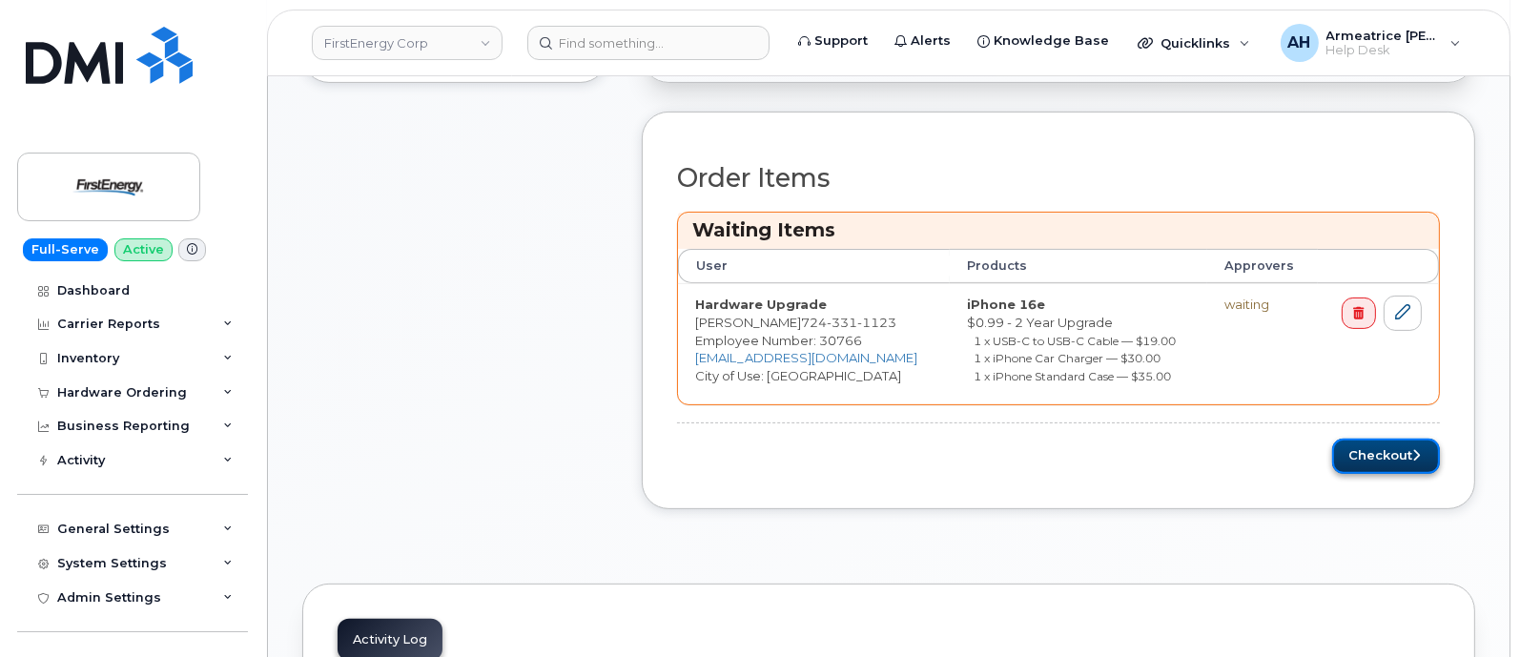
click at [1381, 447] on button "Checkout" at bounding box center [1386, 456] width 108 height 35
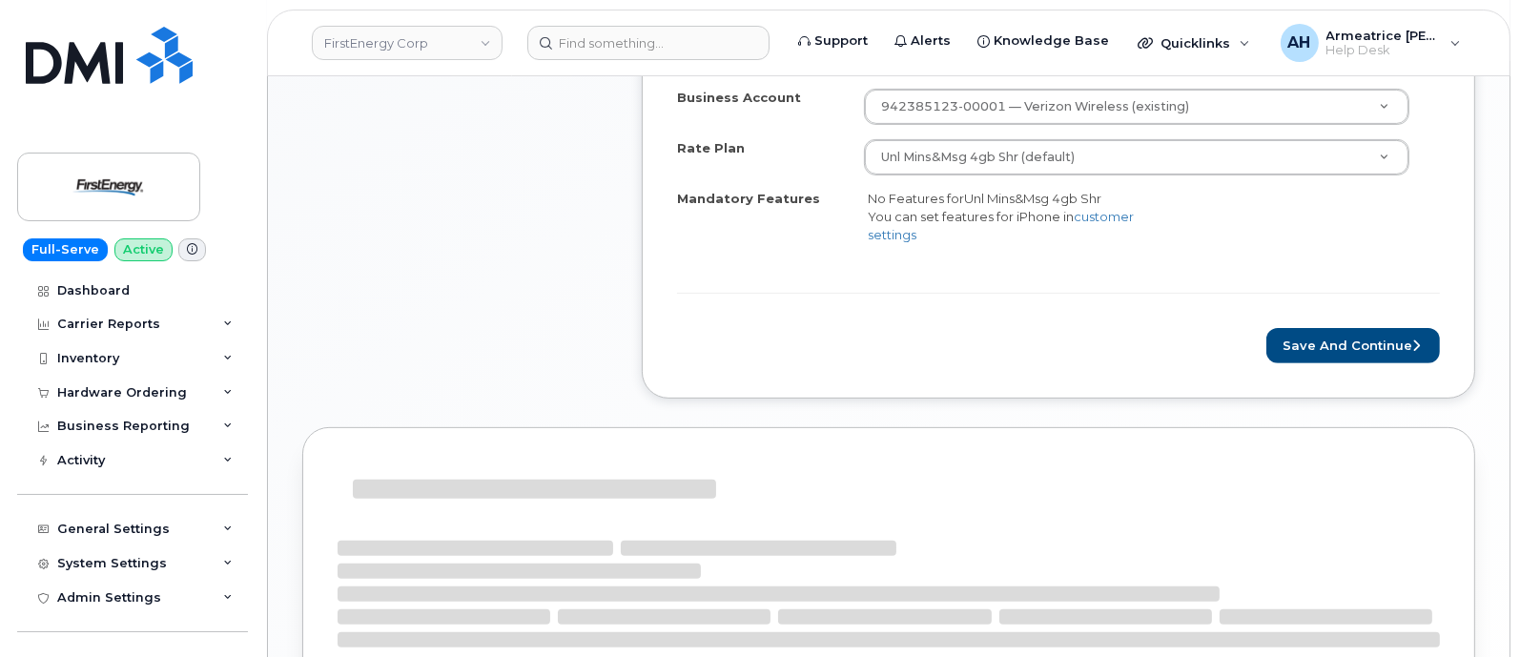
scroll to position [834, 0]
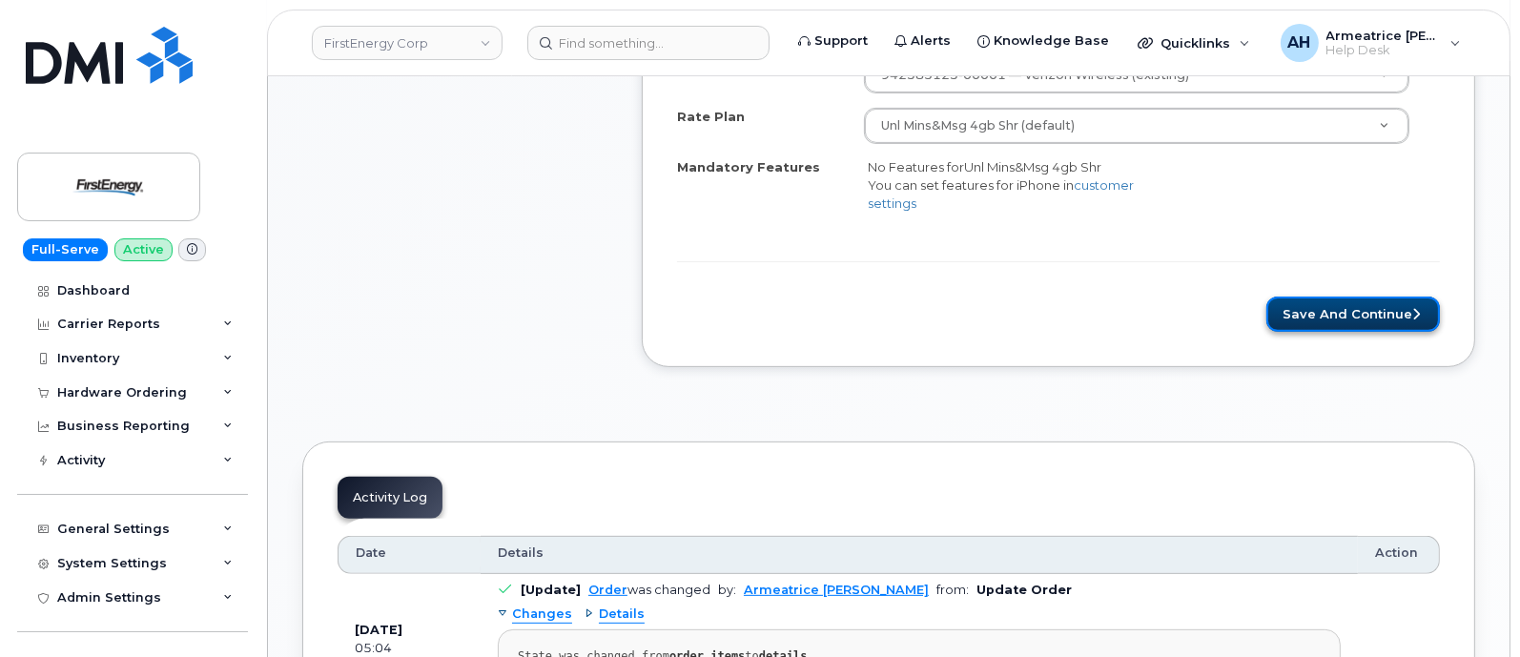
click at [1325, 305] on button "Save and Continue" at bounding box center [1354, 314] width 174 height 35
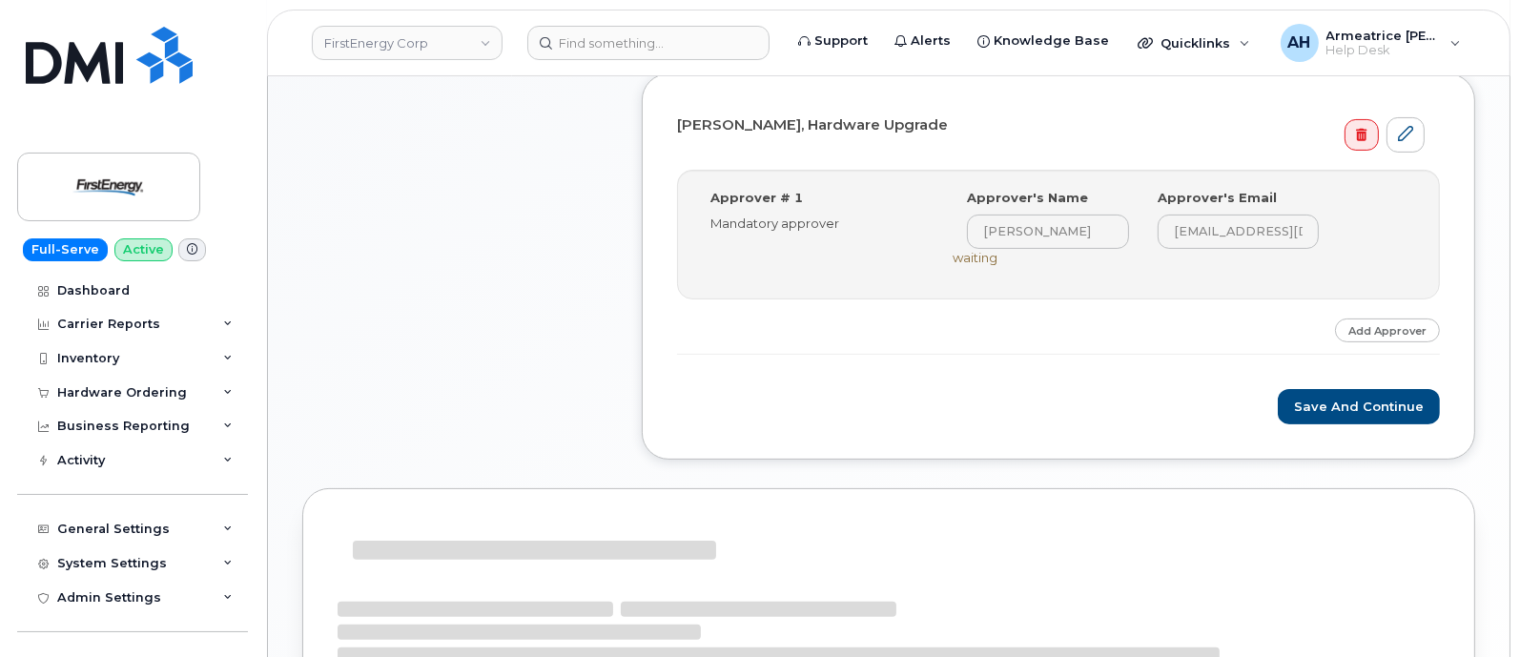
scroll to position [596, 0]
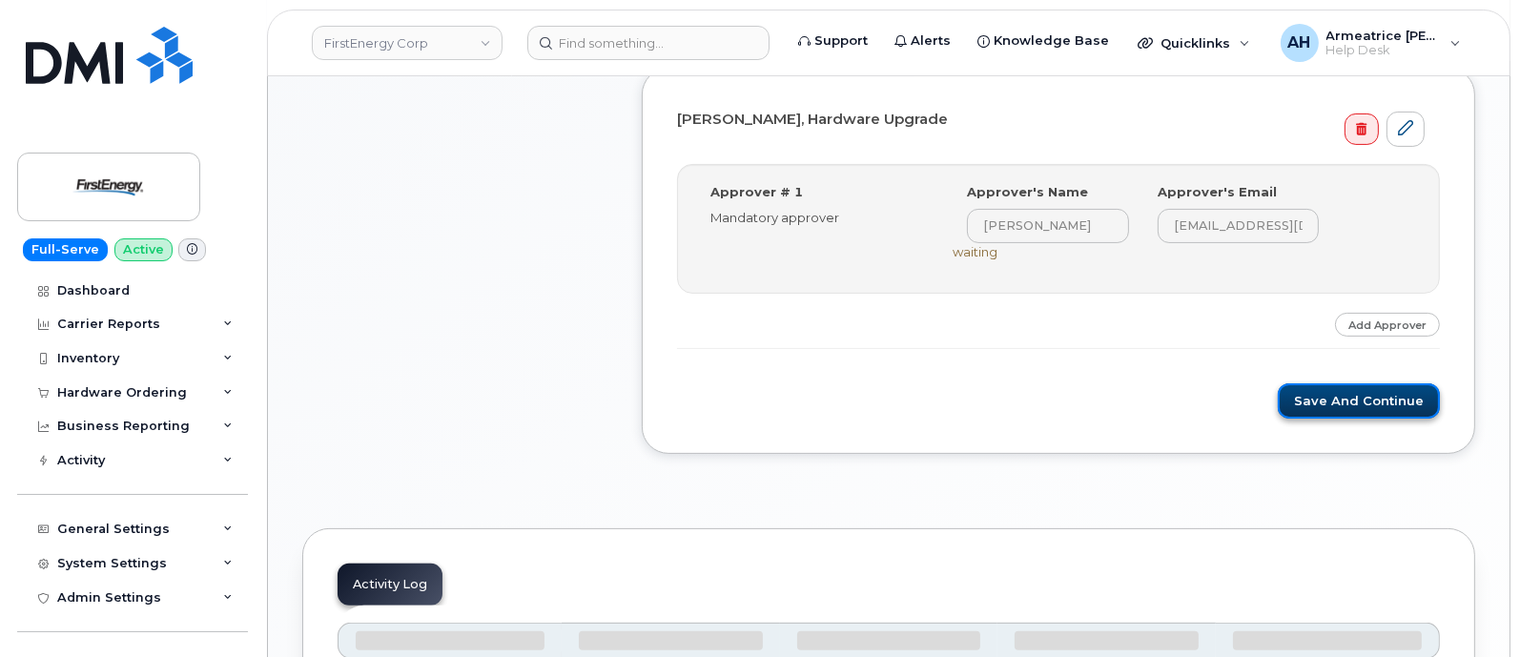
click at [1352, 401] on button "Save and Continue" at bounding box center [1359, 400] width 162 height 35
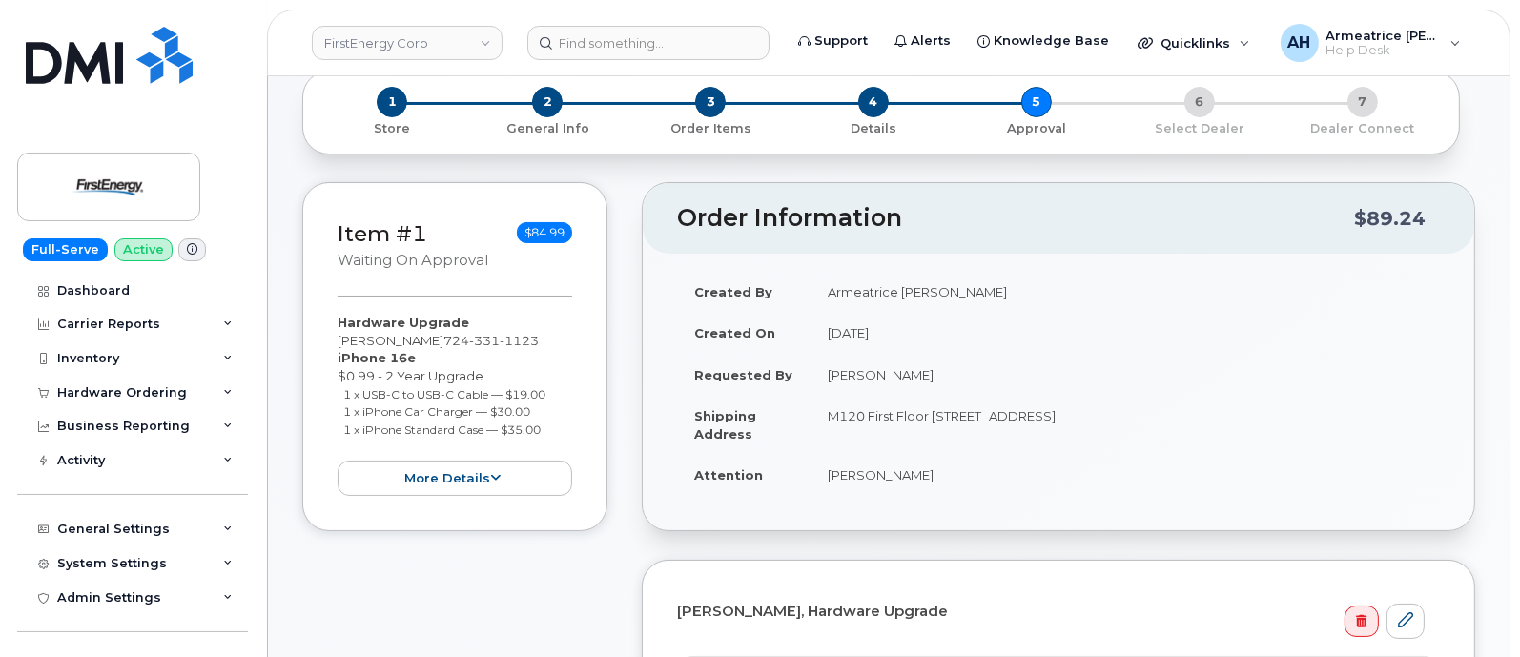
scroll to position [0, 0]
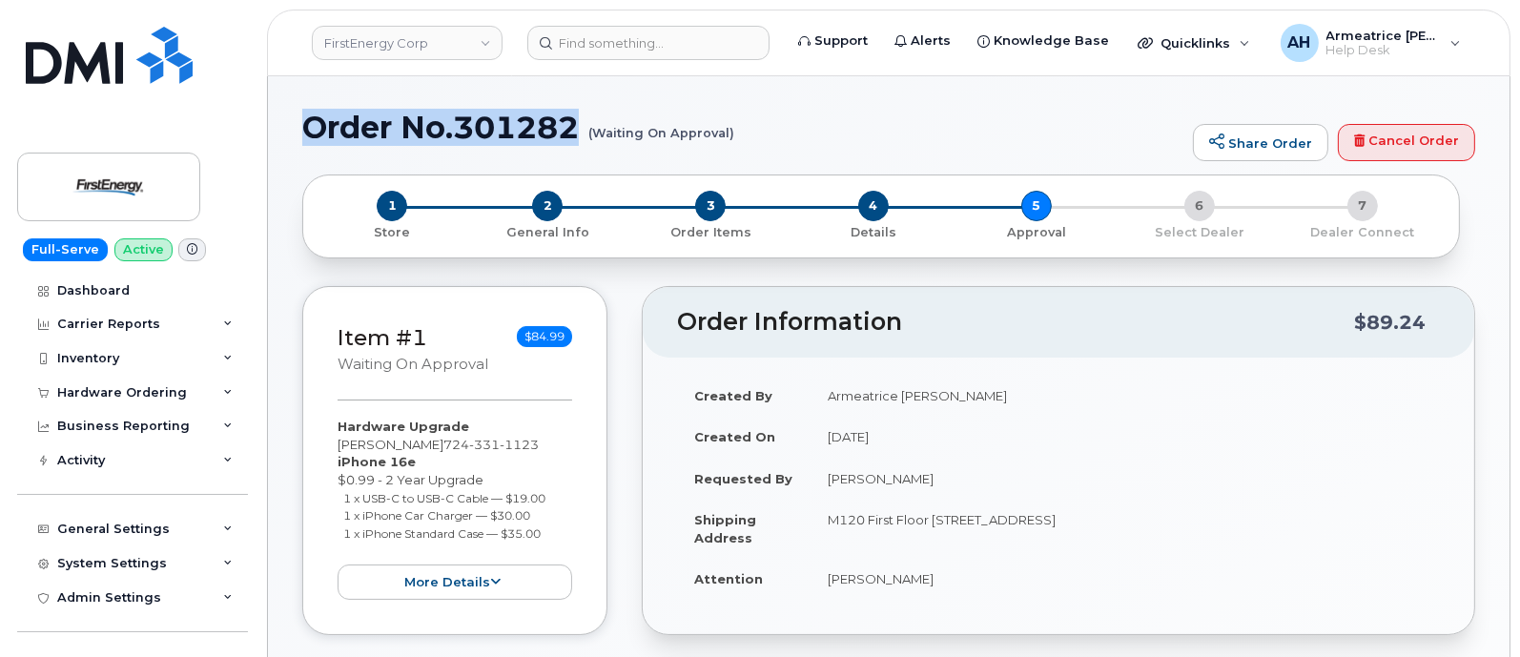
drag, startPoint x: 309, startPoint y: 126, endPoint x: 582, endPoint y: 132, distance: 272.8
click at [582, 132] on h1 "Order No.301282 (Waiting On Approval)" at bounding box center [742, 127] width 881 height 33
copy h1 "Order No.301282"
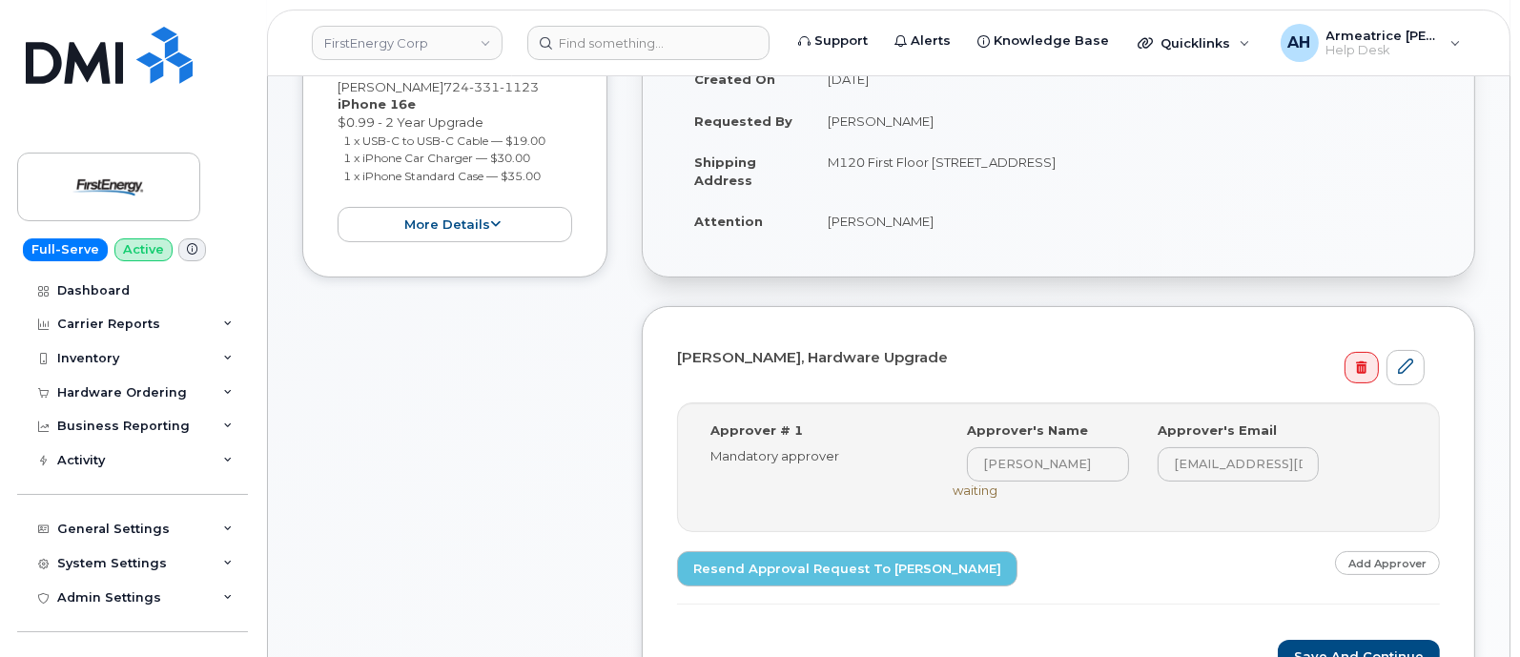
scroll to position [715, 0]
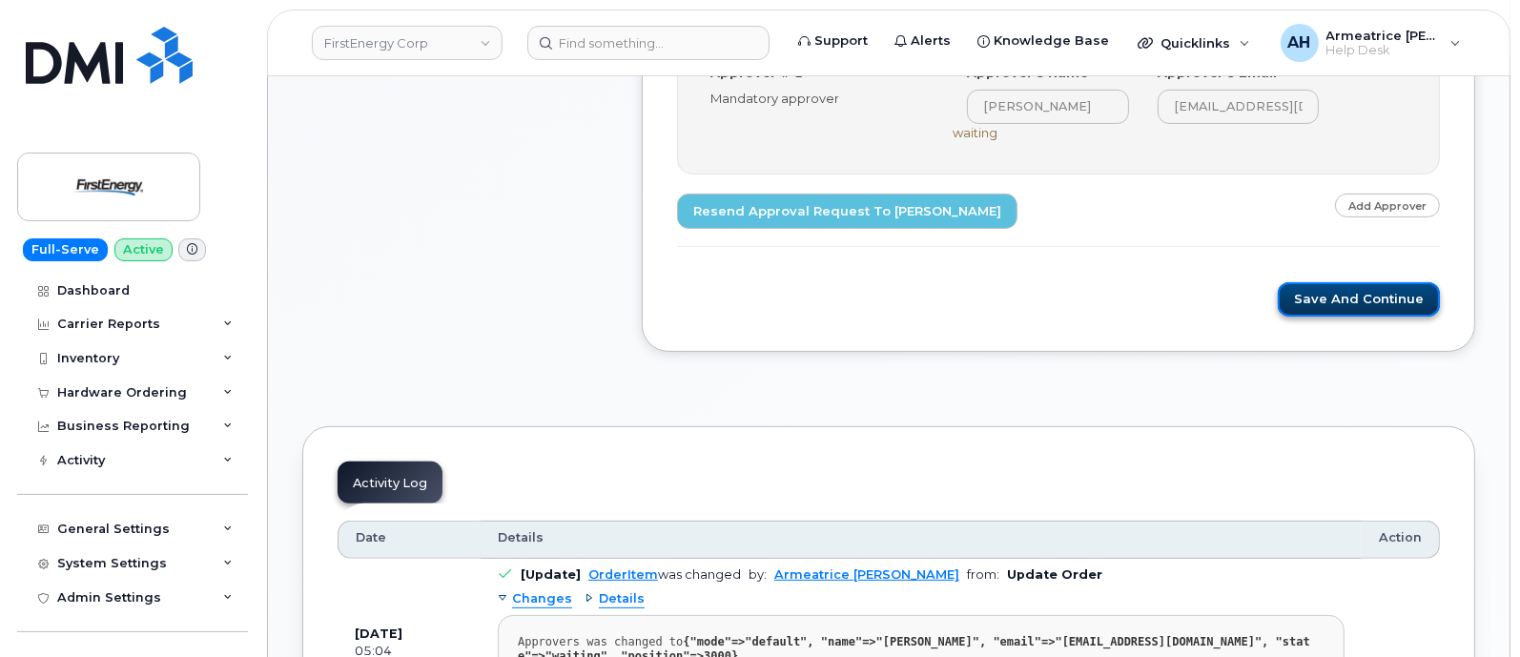
click at [1321, 299] on button "Save and Continue" at bounding box center [1359, 299] width 162 height 35
